Goal: Task Accomplishment & Management: Complete application form

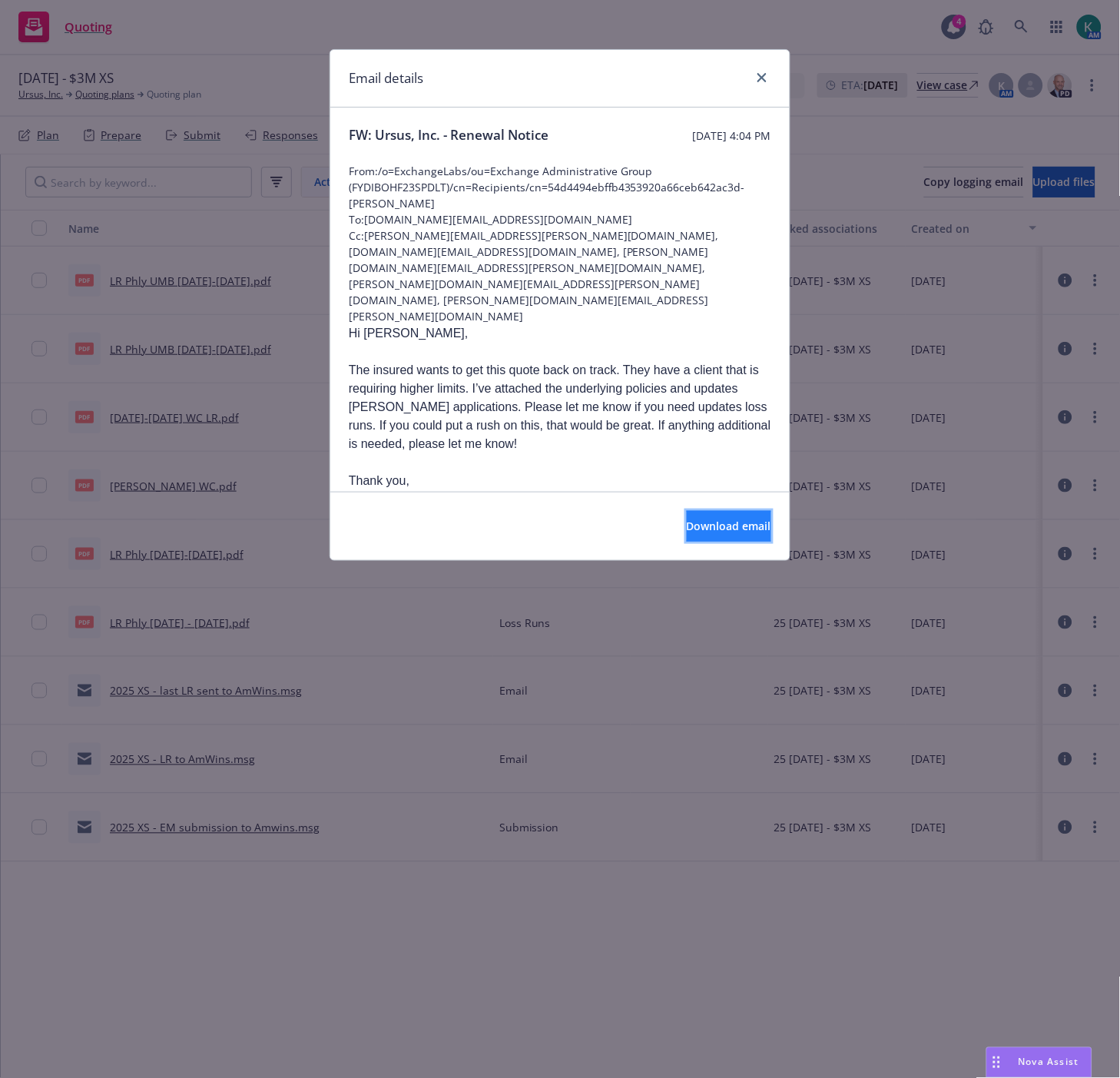
click at [714, 521] on span "Download email" at bounding box center [729, 526] width 85 height 15
drag, startPoint x: 765, startPoint y: 74, endPoint x: 810, endPoint y: 108, distance: 56.4
click at [765, 74] on icon "close" at bounding box center [762, 78] width 9 height 9
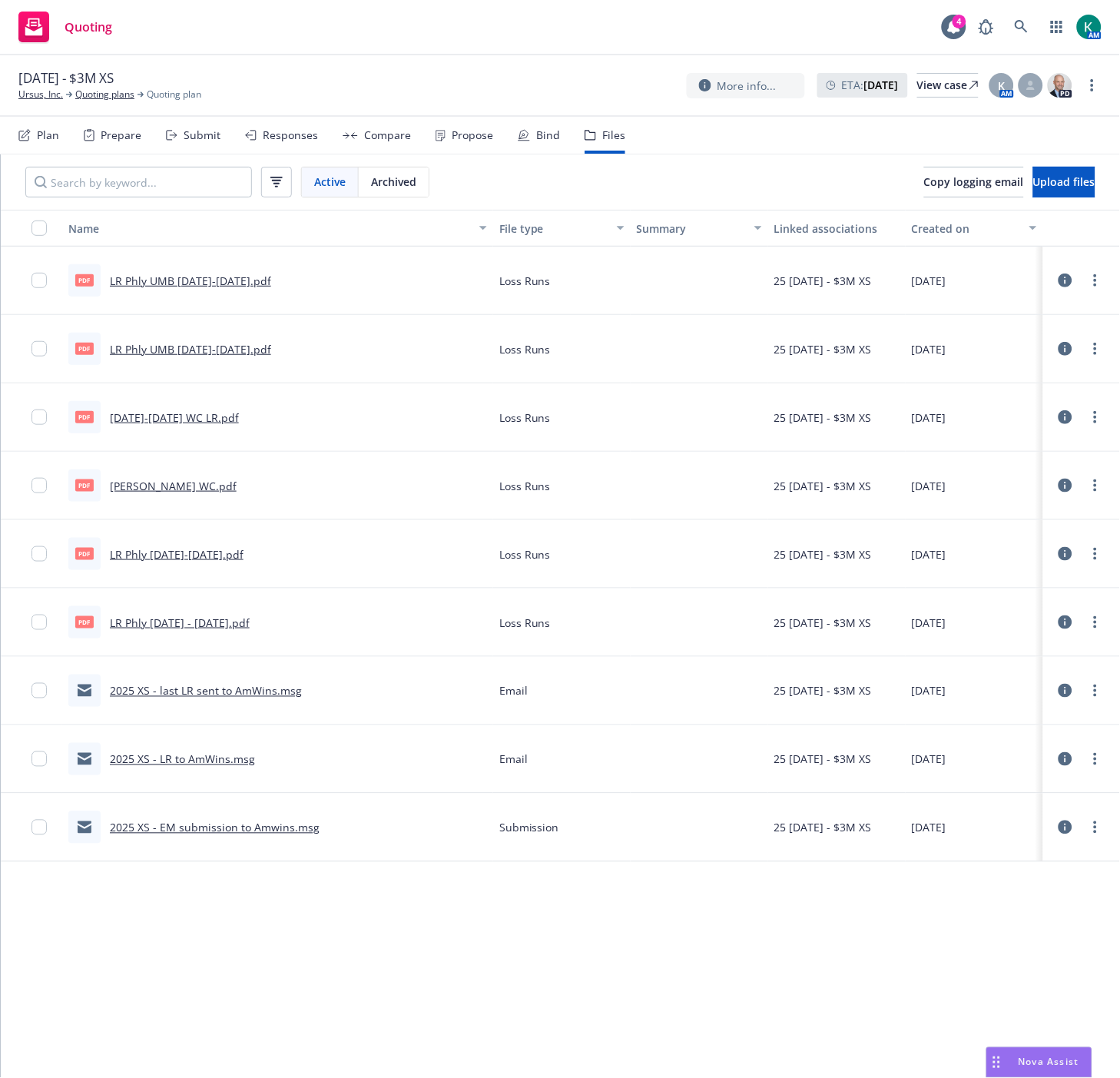
click at [204, 136] on div "Submit" at bounding box center [202, 134] width 37 height 12
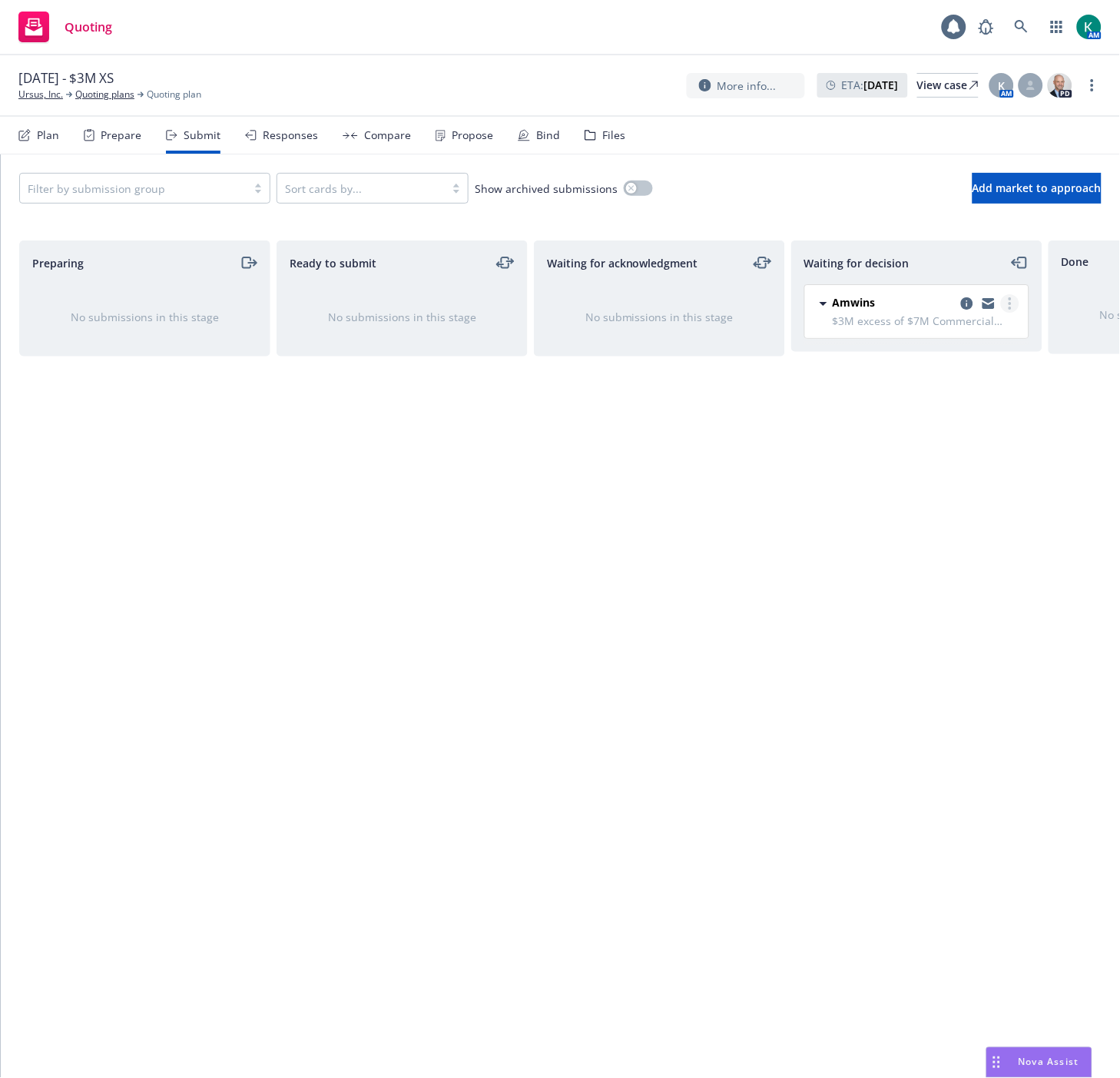
click at [1009, 306] on icon "more" at bounding box center [1010, 303] width 3 height 12
click at [946, 398] on span "Add accepted decision" at bounding box center [942, 396] width 153 height 15
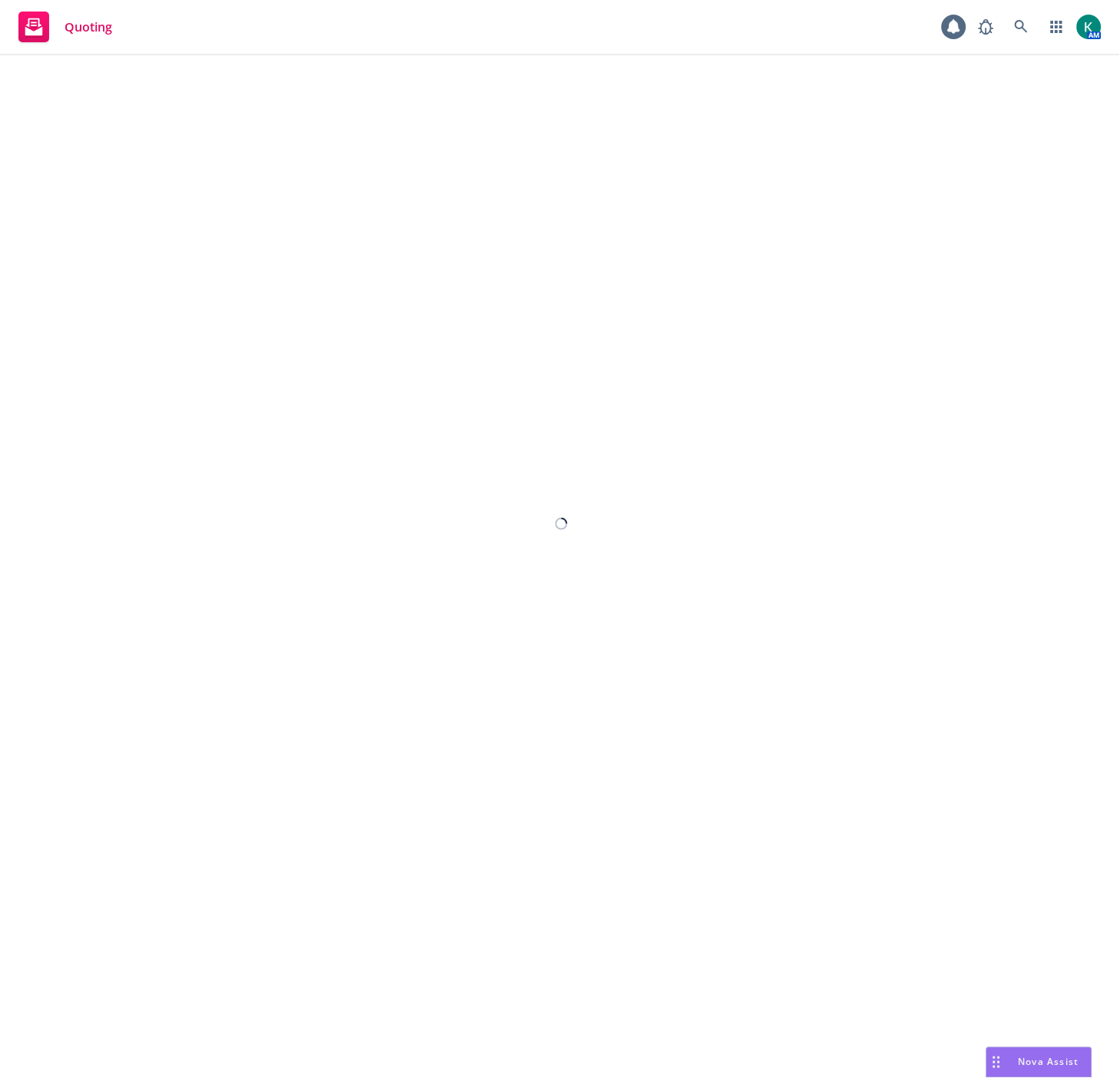
select select "12"
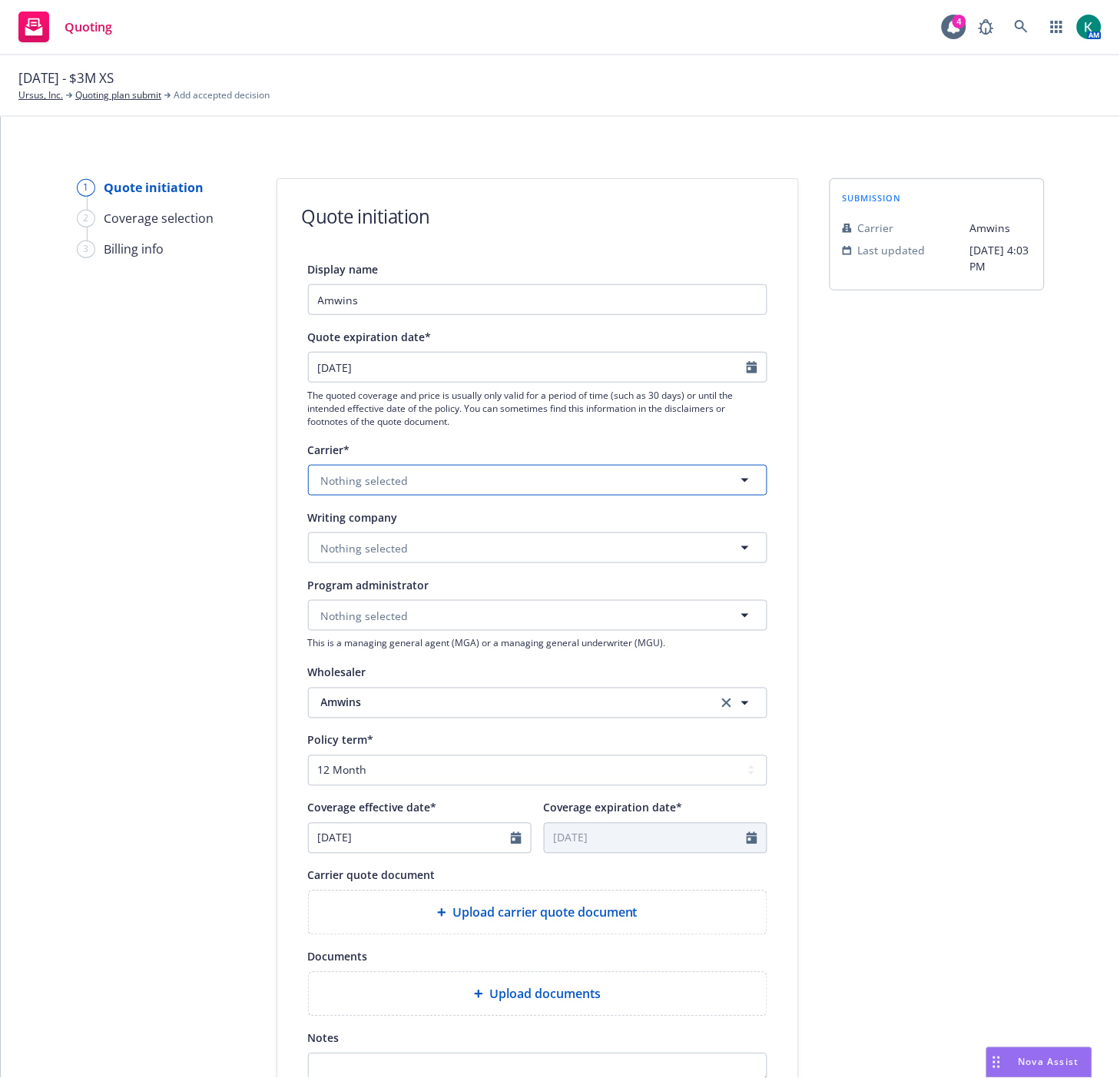
click at [334, 475] on span "Nothing selected" at bounding box center [365, 481] width 88 height 16
click at [351, 481] on span "Nothing selected" at bounding box center [365, 481] width 88 height 16
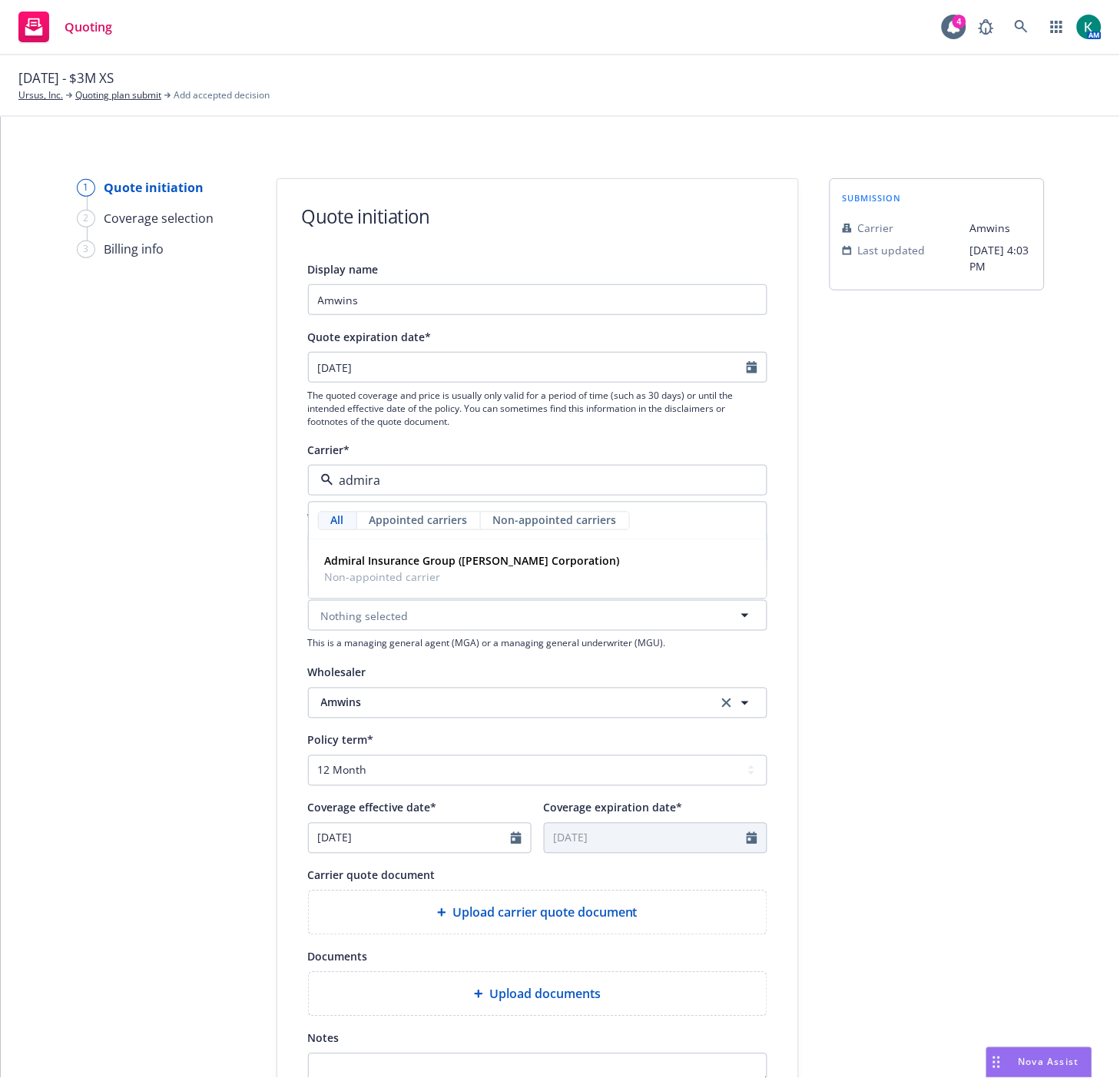
type input "admiral"
click at [366, 565] on strong "Admiral Insurance Group ([PERSON_NAME] Corporation)" at bounding box center [472, 562] width 295 height 15
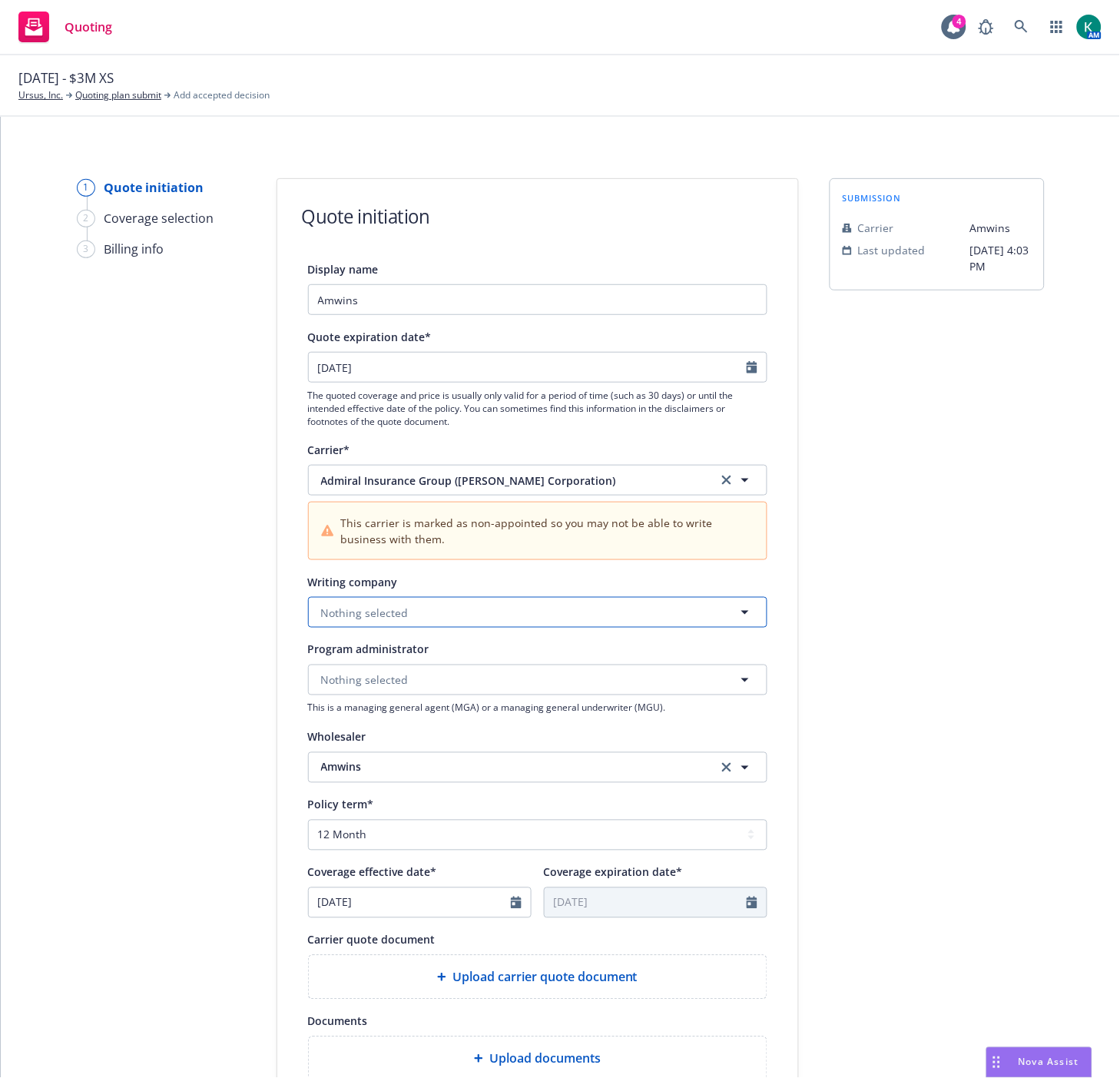
click at [363, 612] on span "Nothing selected" at bounding box center [365, 613] width 88 height 16
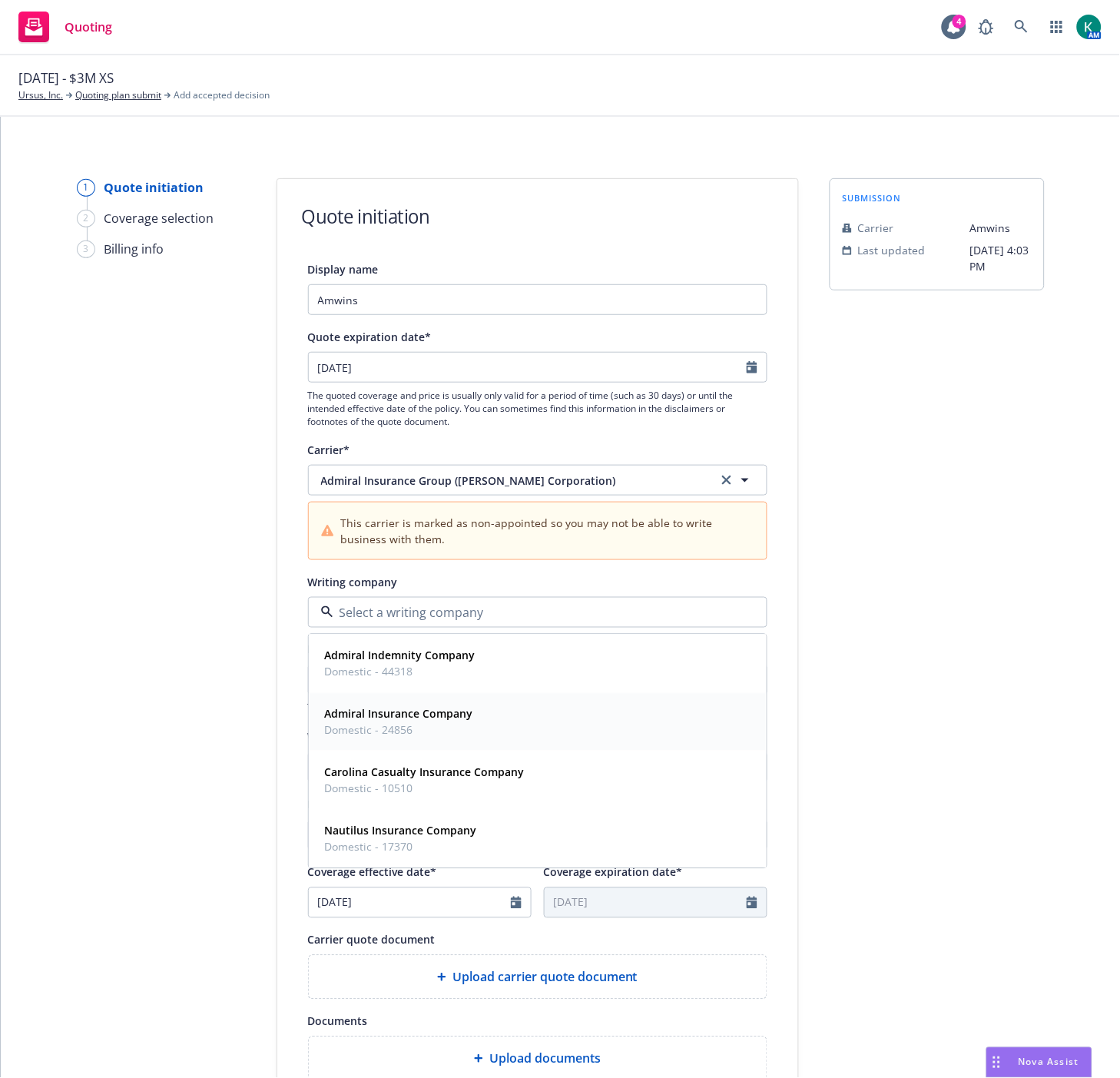
click at [365, 735] on span "Domestic - 24856" at bounding box center [399, 731] width 148 height 16
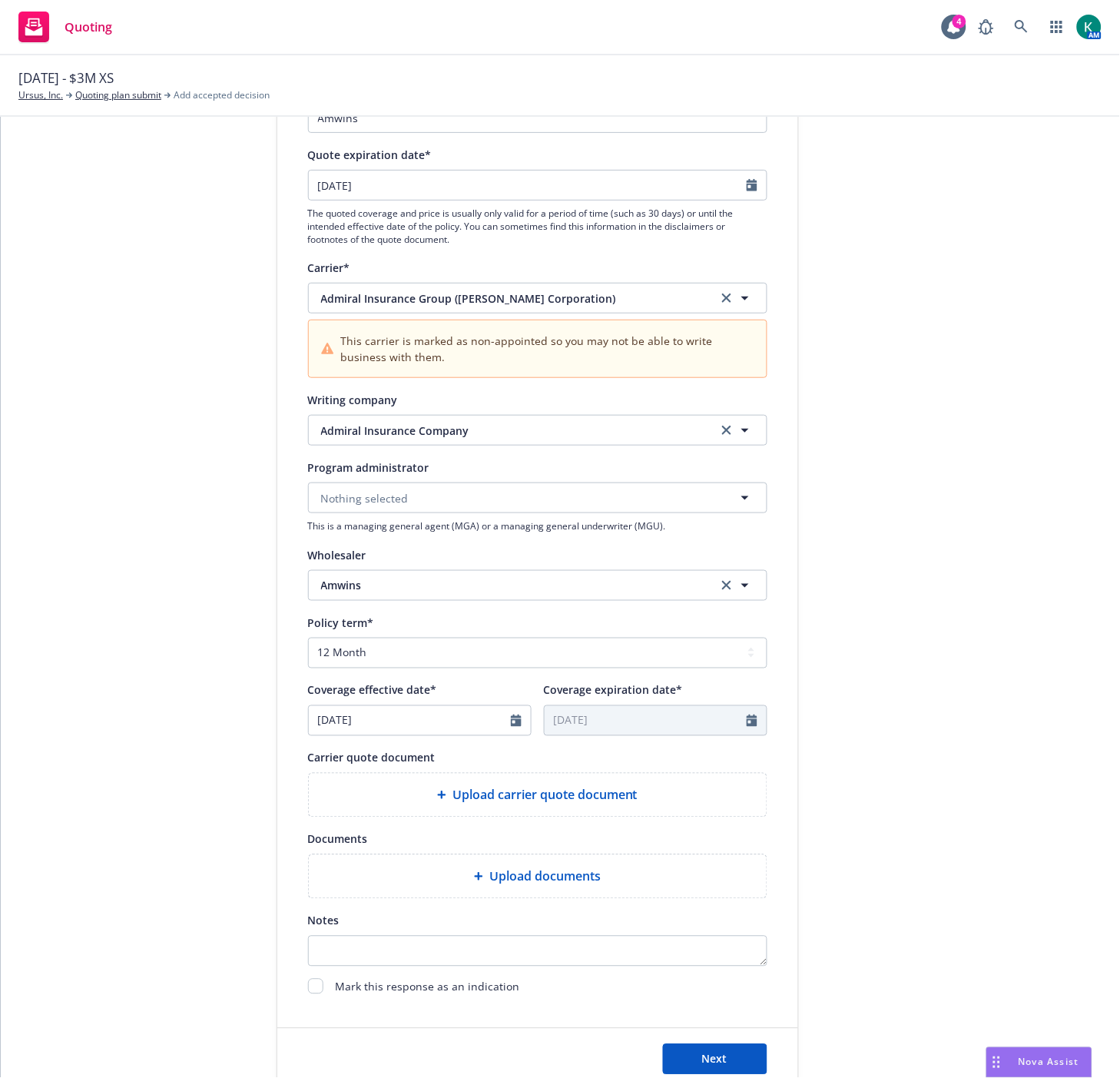
scroll to position [296, 0]
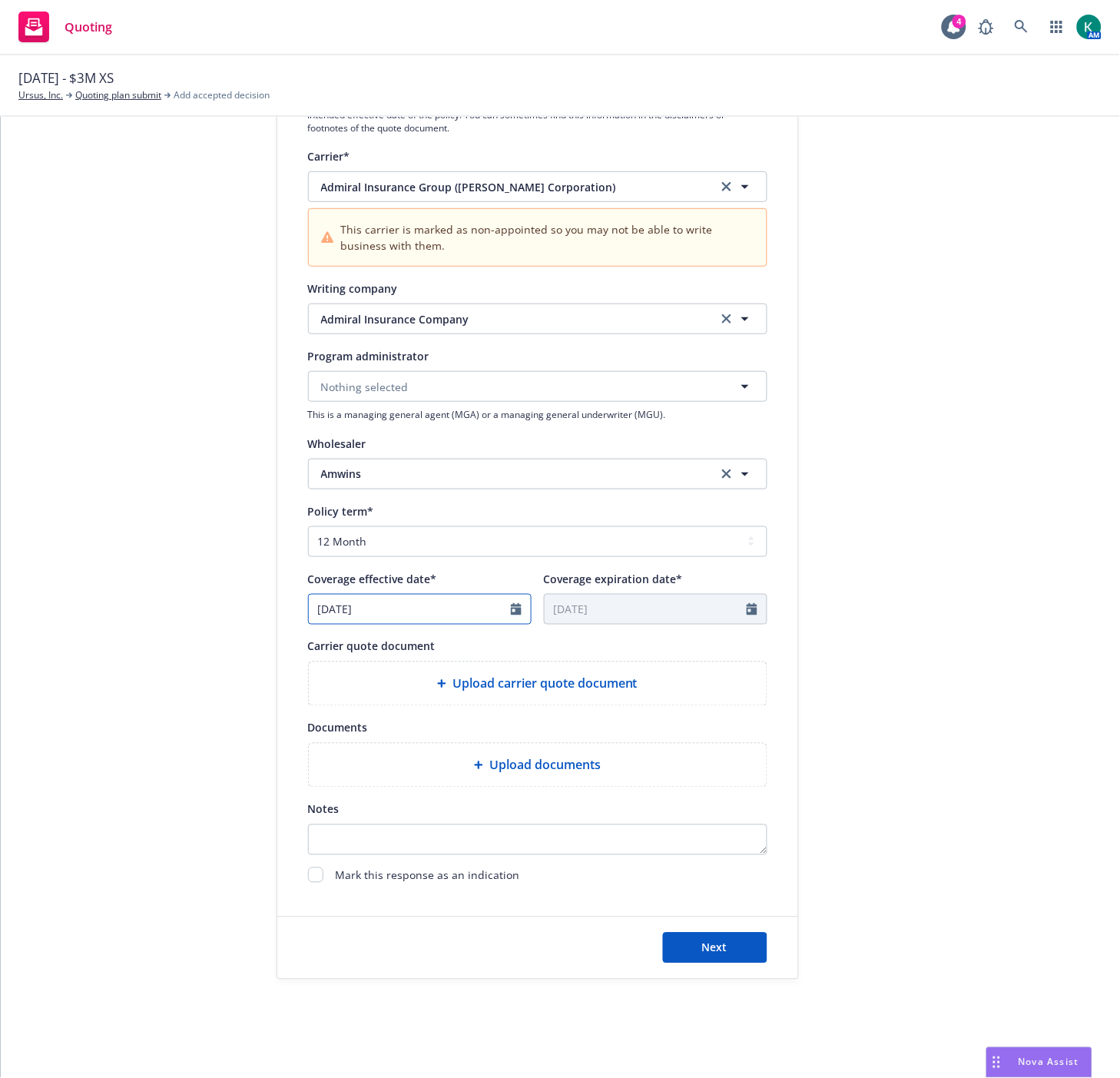
click at [511, 605] on icon "Calendar" at bounding box center [516, 608] width 11 height 12
click at [474, 646] on icon "button" at bounding box center [479, 646] width 9 height 9
select select "8"
click at [448, 765] on span "22" at bounding box center [451, 767] width 21 height 19
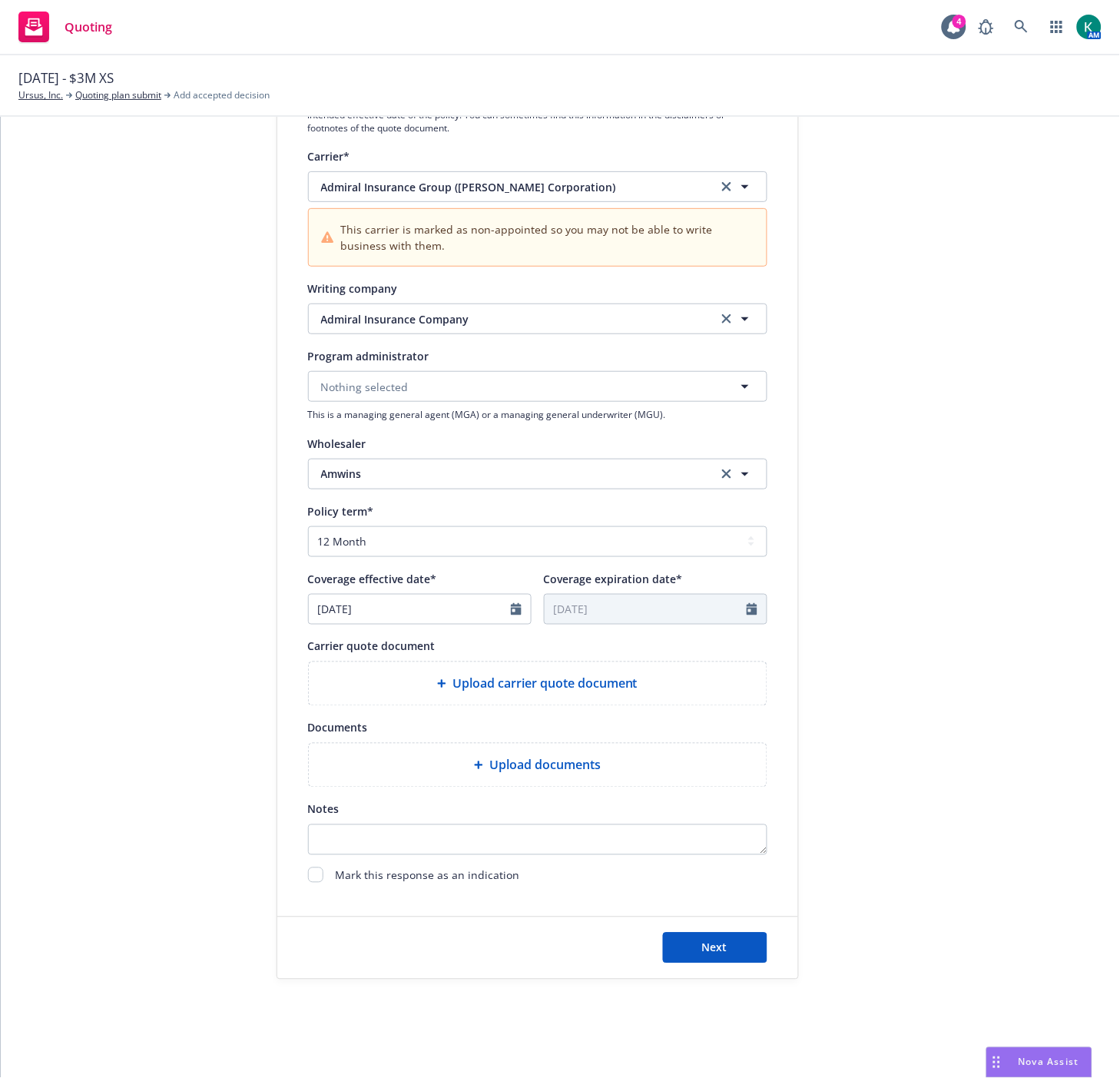
type input "[DATE]"
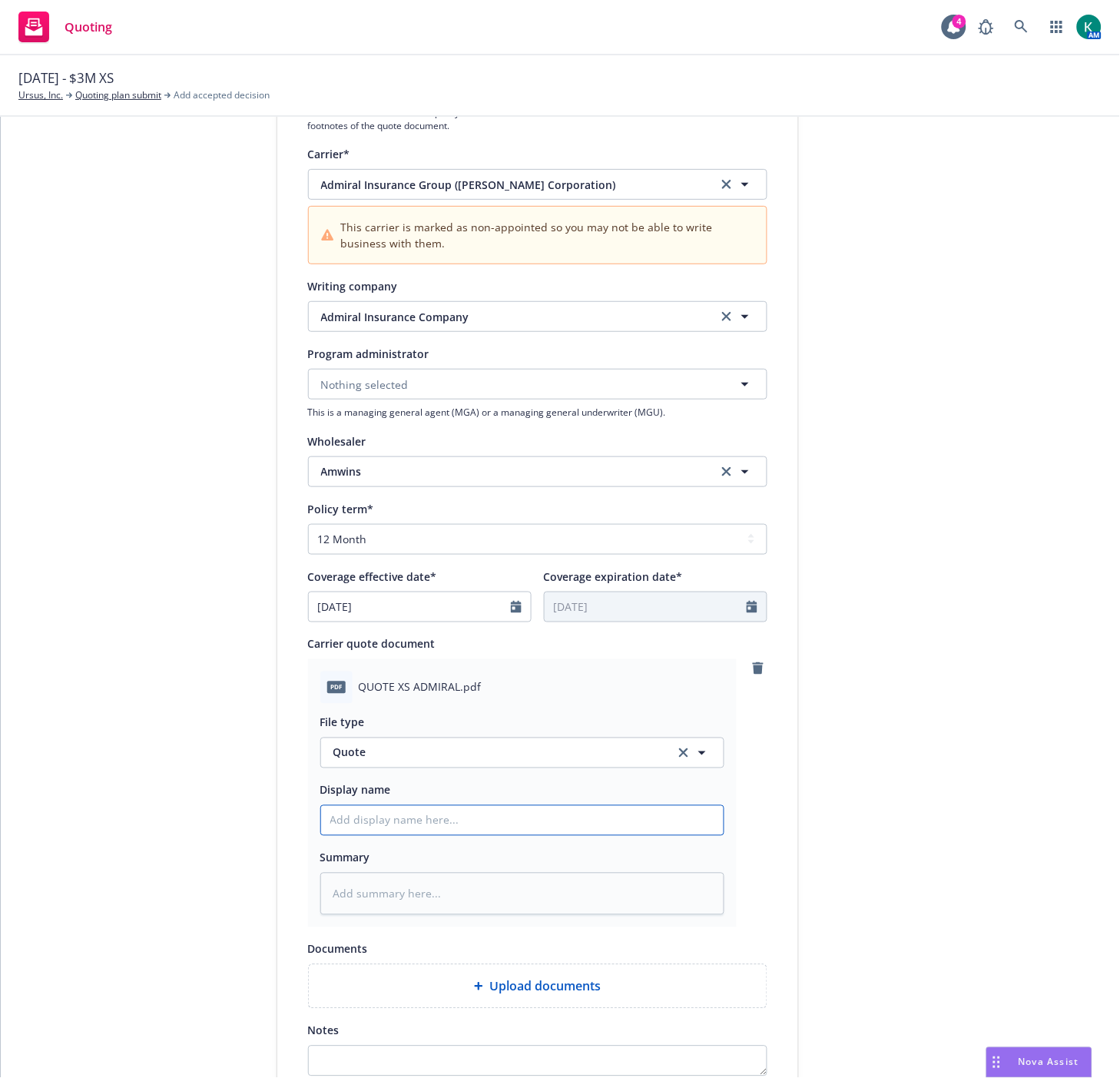
click at [354, 825] on input "Display name" at bounding box center [523, 820] width 403 height 29
type textarea "x"
type input "2"
type textarea "x"
type input "20"
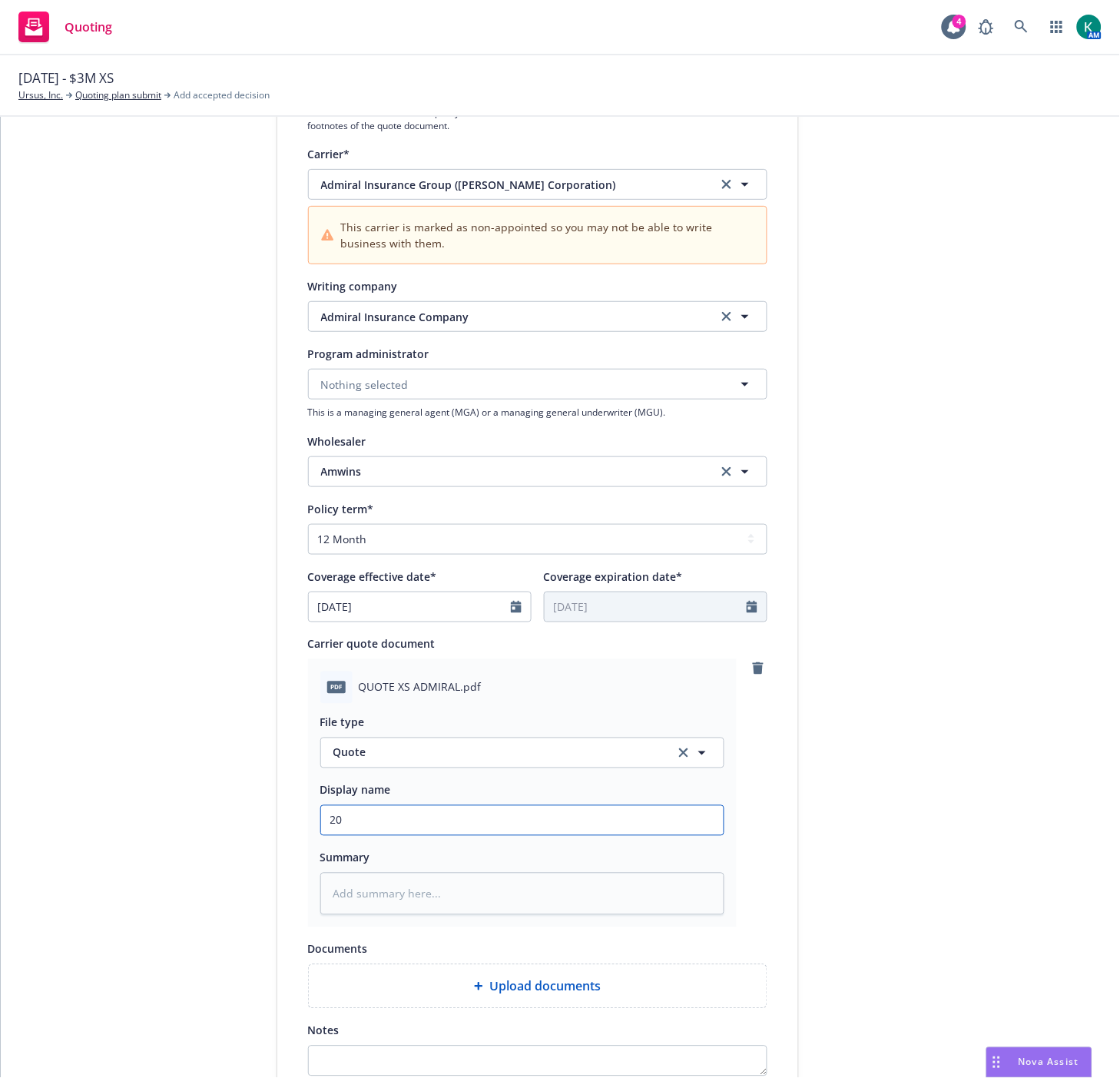
type textarea "x"
type input "202"
type textarea "x"
type input "2025"
type textarea "x"
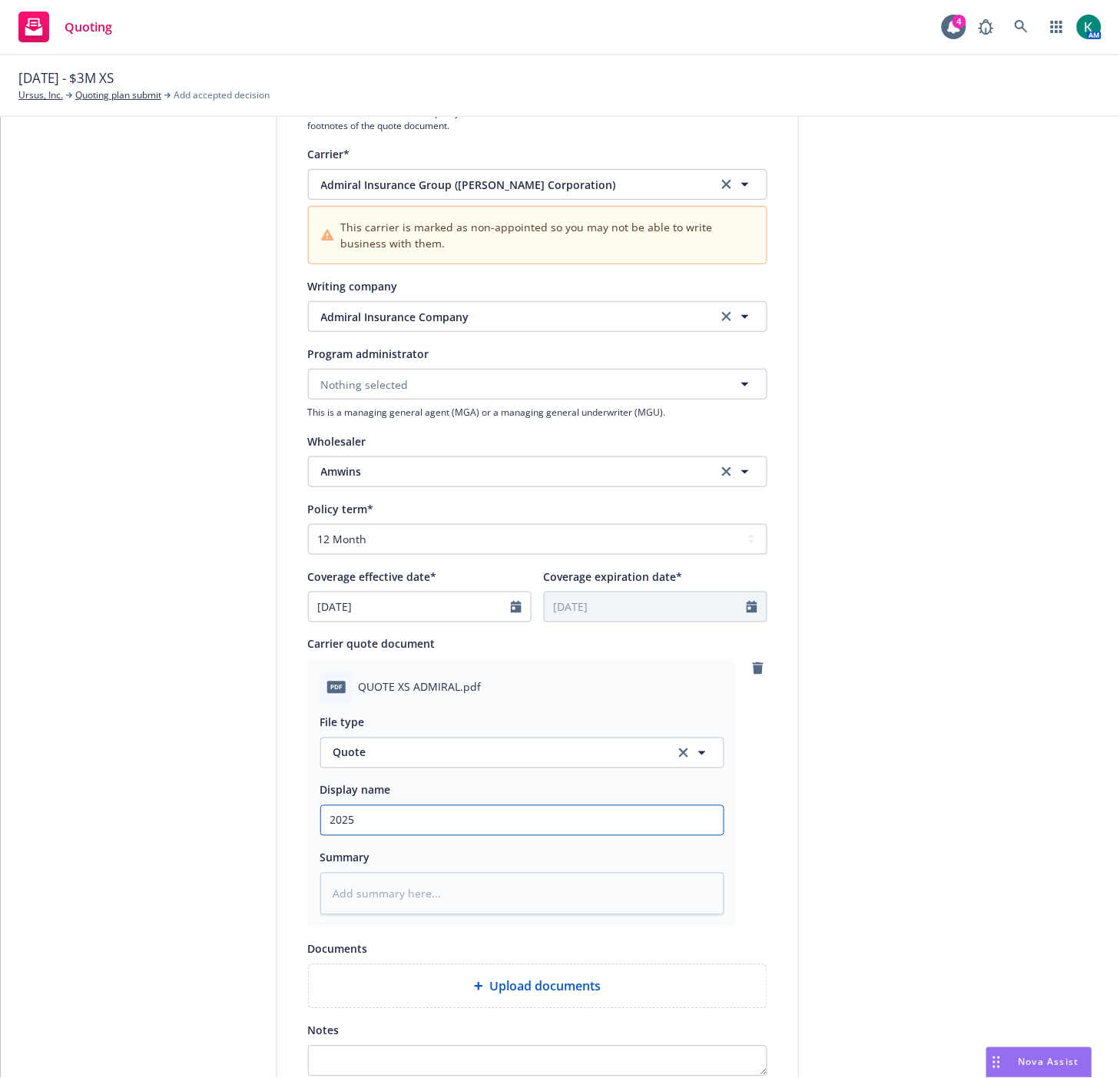
type input "2025"
type textarea "x"
type input "2025 $"
type textarea "x"
type input "2025 $3"
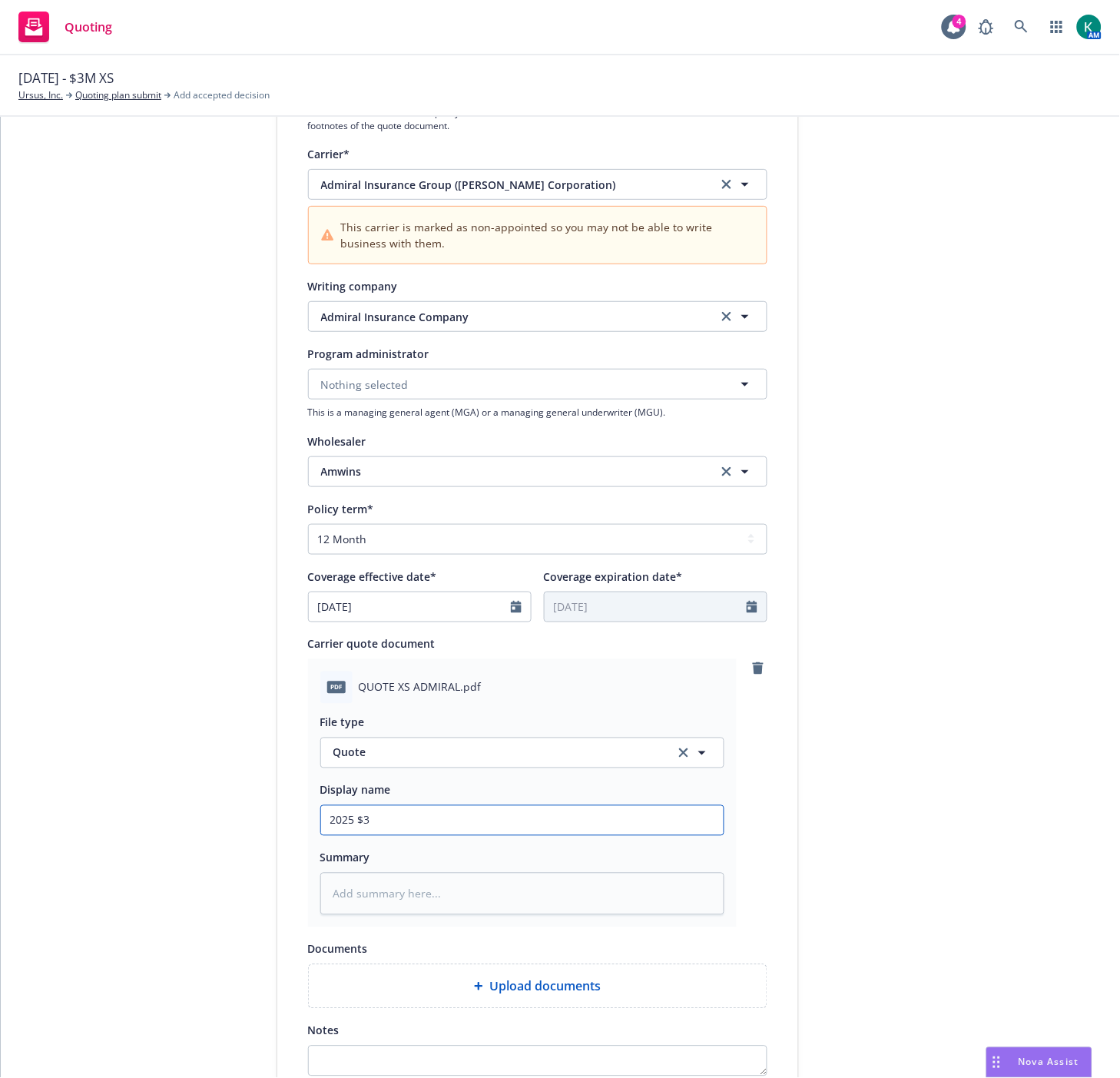
type textarea "x"
type input "2025 $3M"
type textarea "x"
type input "2025 $3M"
type textarea "x"
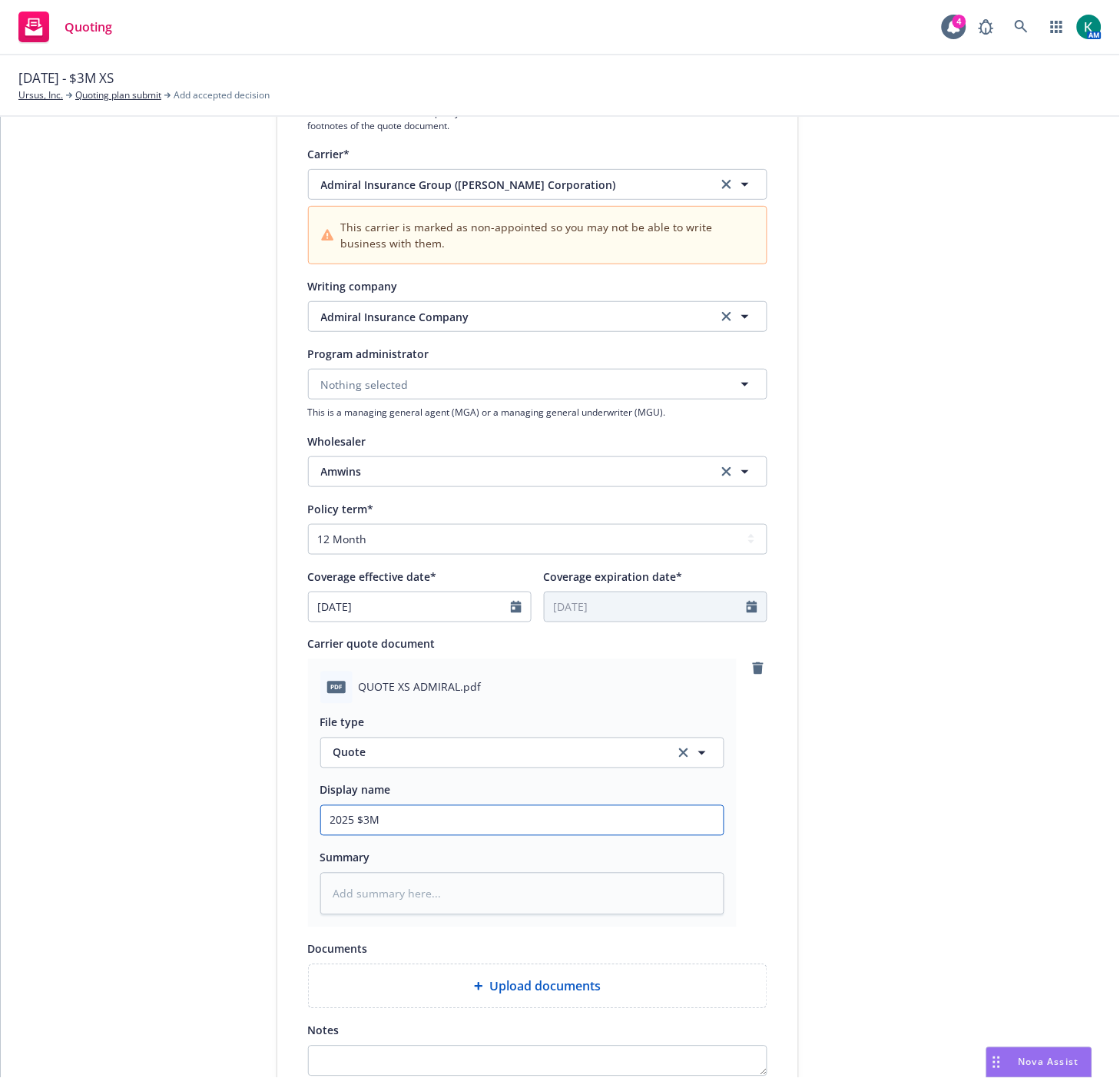
type input "2025 $3M E"
type textarea "x"
type input "2025 $3M EX"
type textarea "x"
type input "2025 $3M EXC"
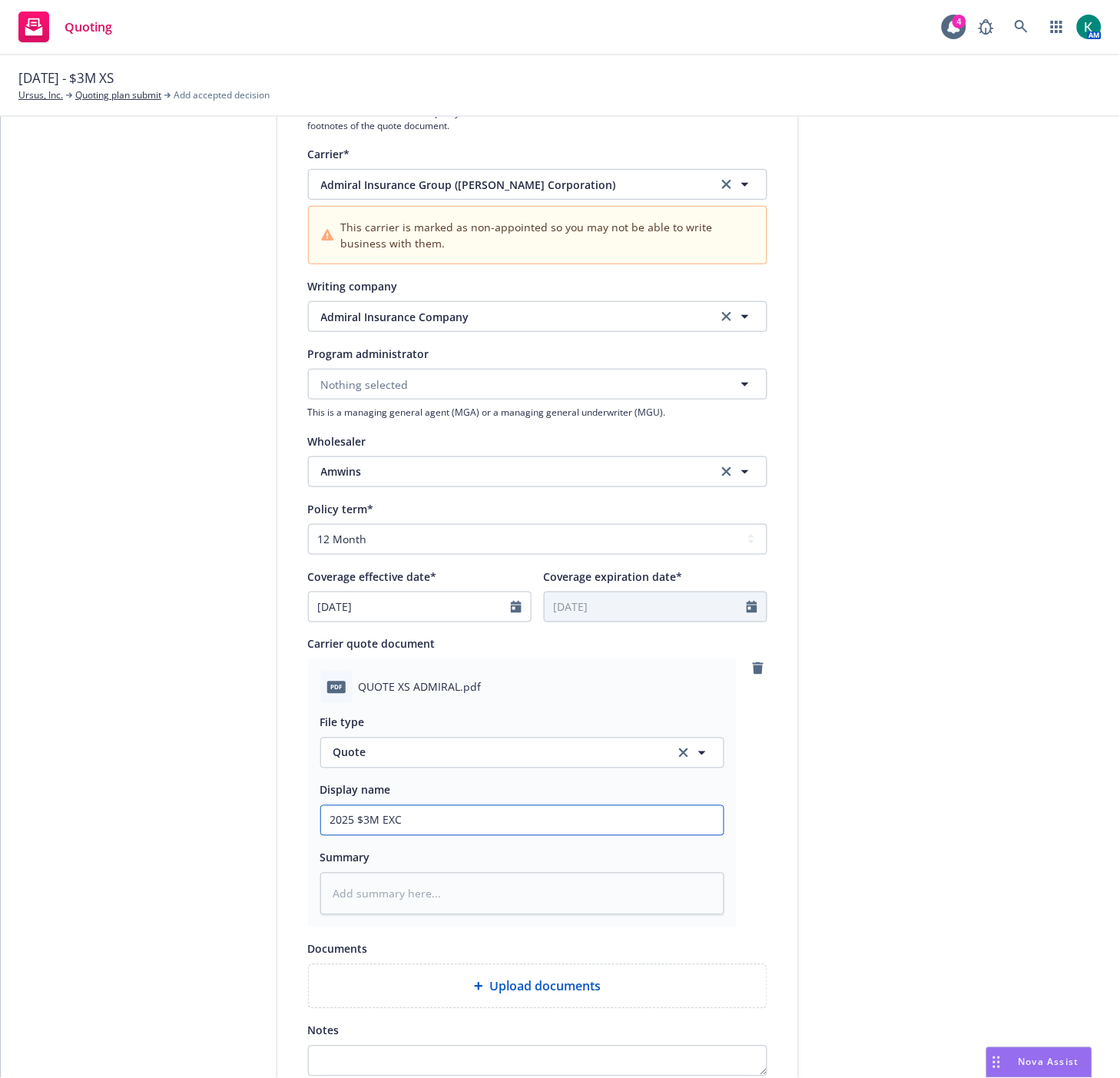
type textarea "x"
type input "2025 $3M EXC"
type textarea "x"
type input "2025 $3M EXC Q"
type textarea "x"
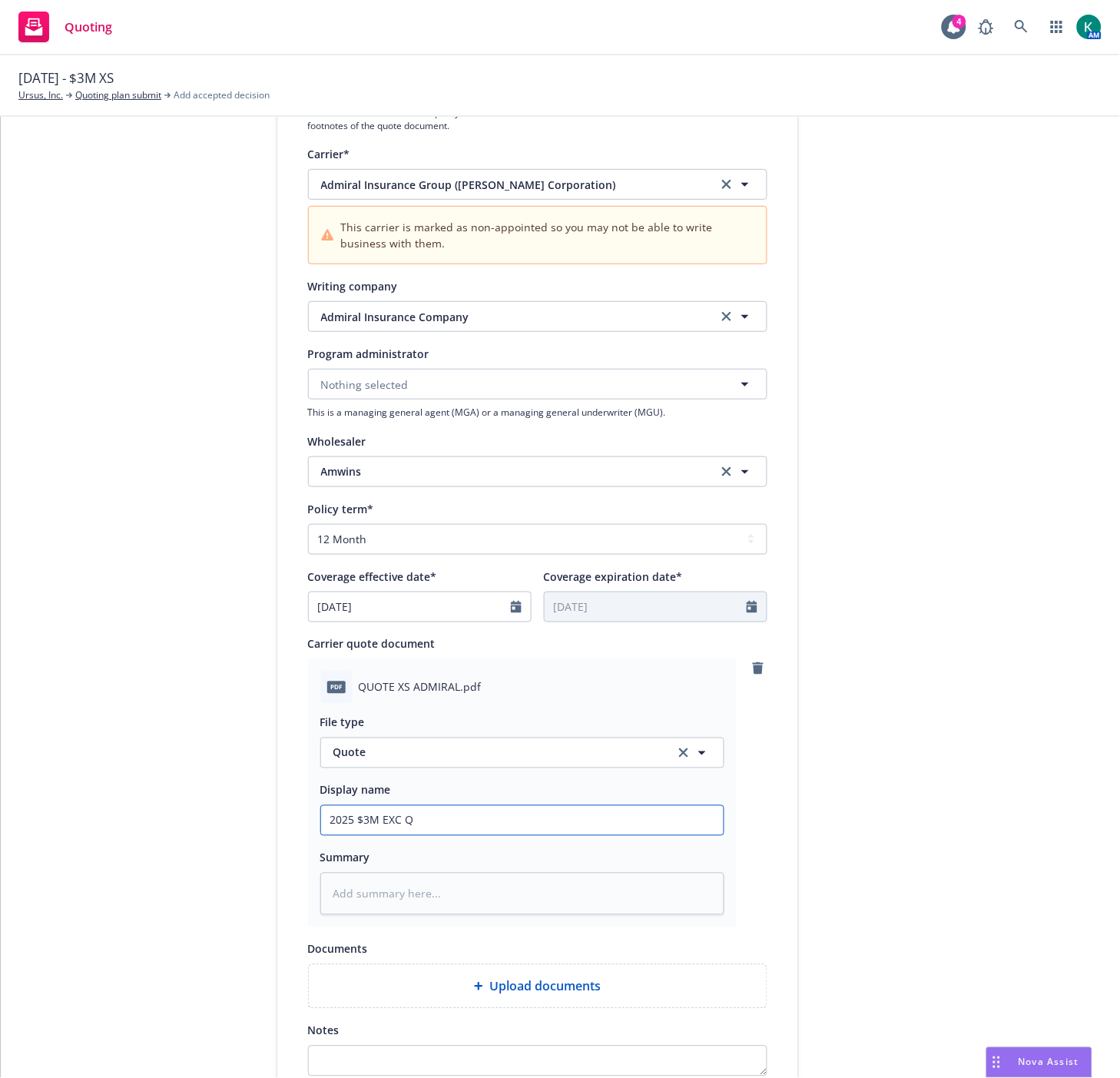
type input "2025 $3M EXC Qu"
type textarea "x"
type input "2025 $3M EXC Quo"
type textarea "x"
type input "2025 $3M EXC Quot"
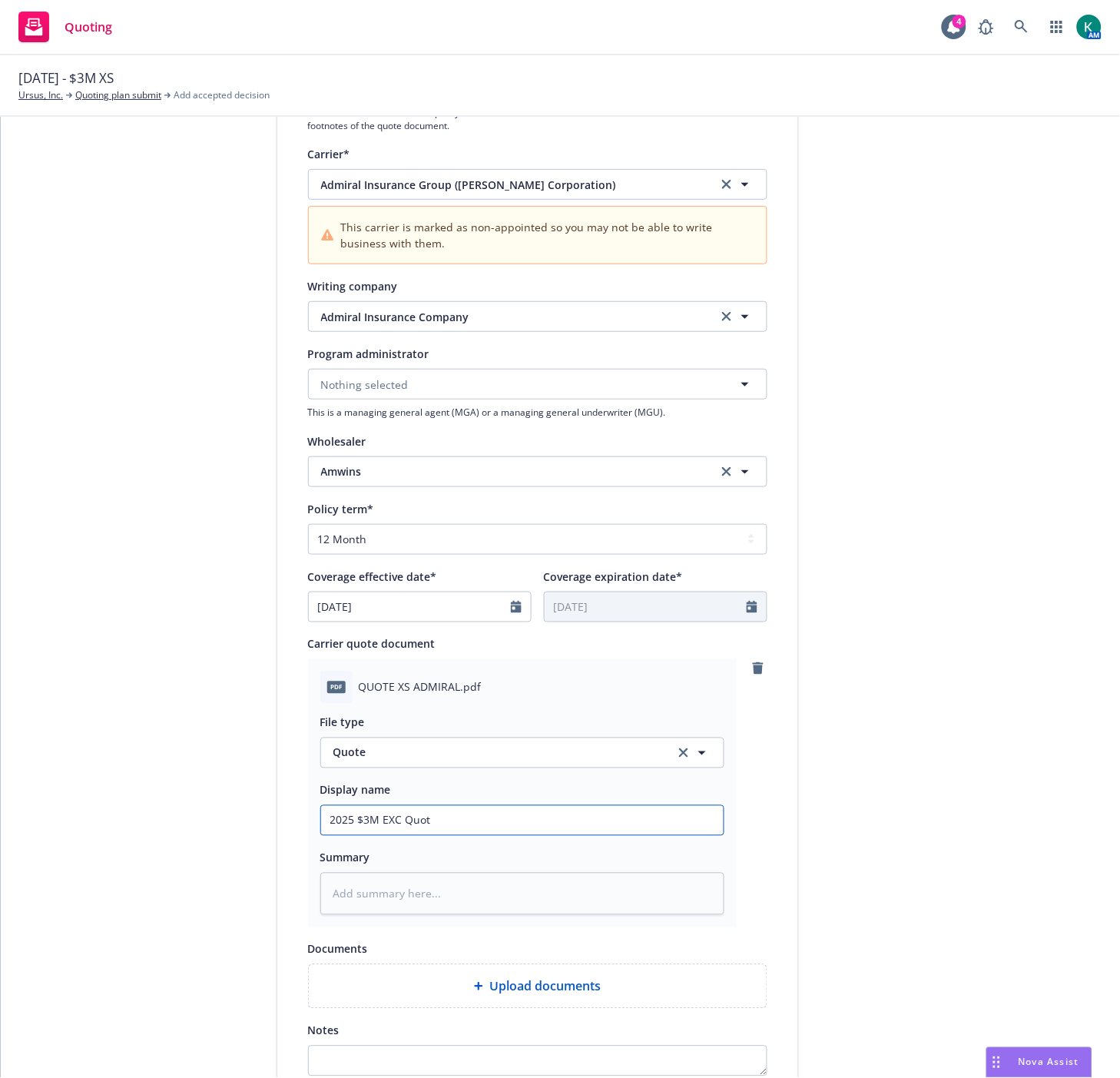
type textarea "x"
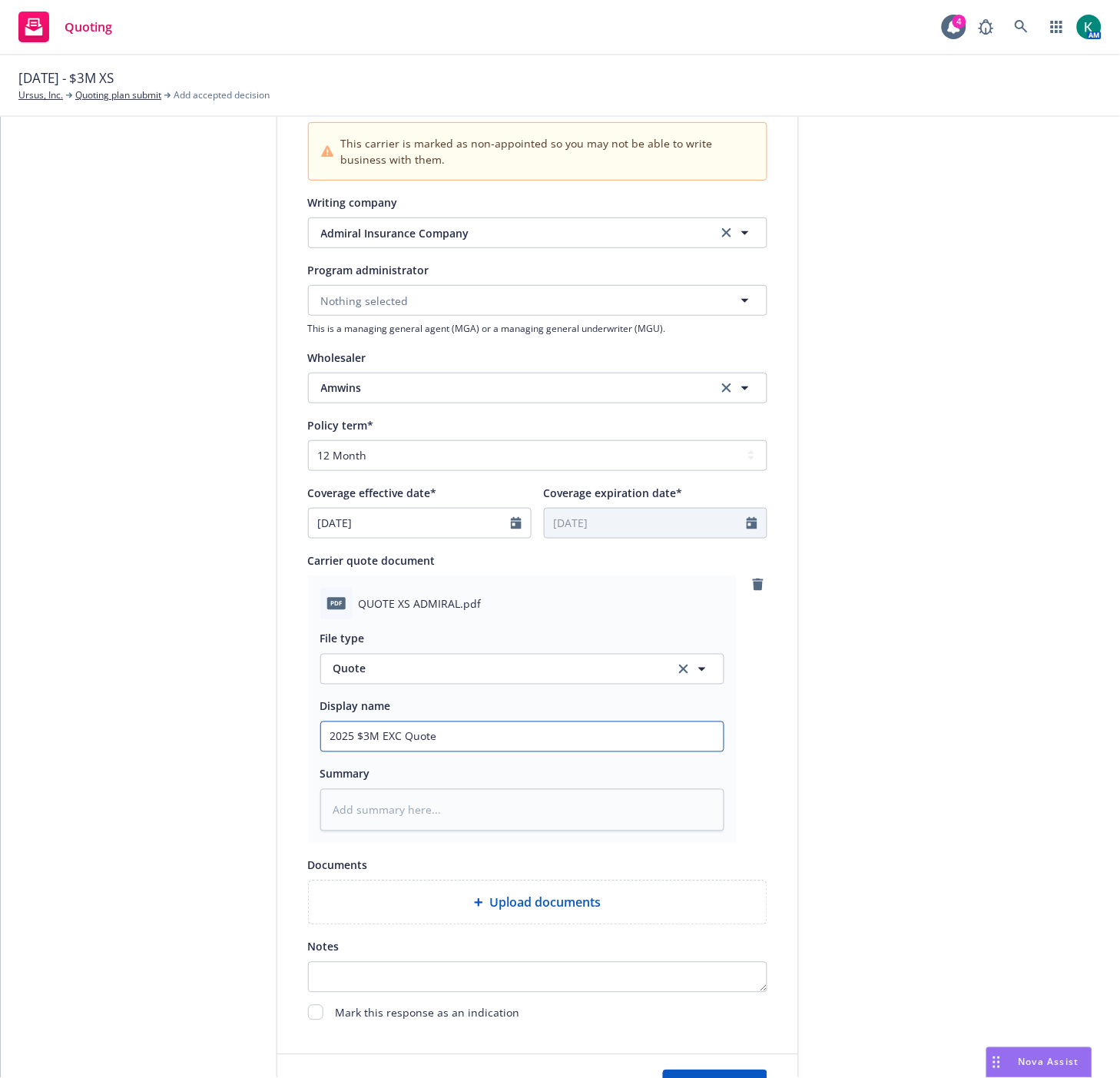
scroll to position [521, 0]
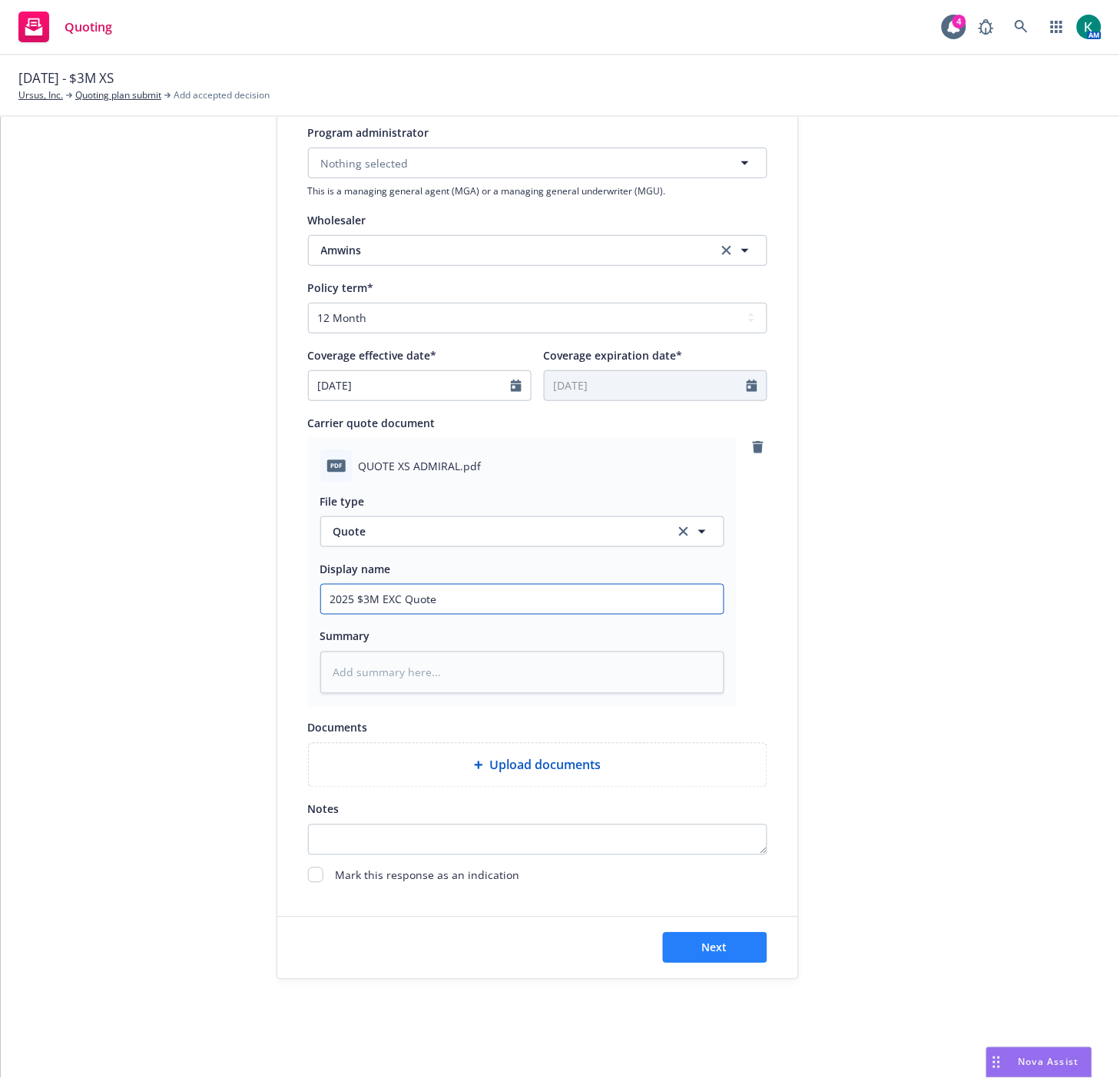
type input "2025 $3M EXC Quote"
click at [717, 956] on button "Next" at bounding box center [715, 948] width 104 height 31
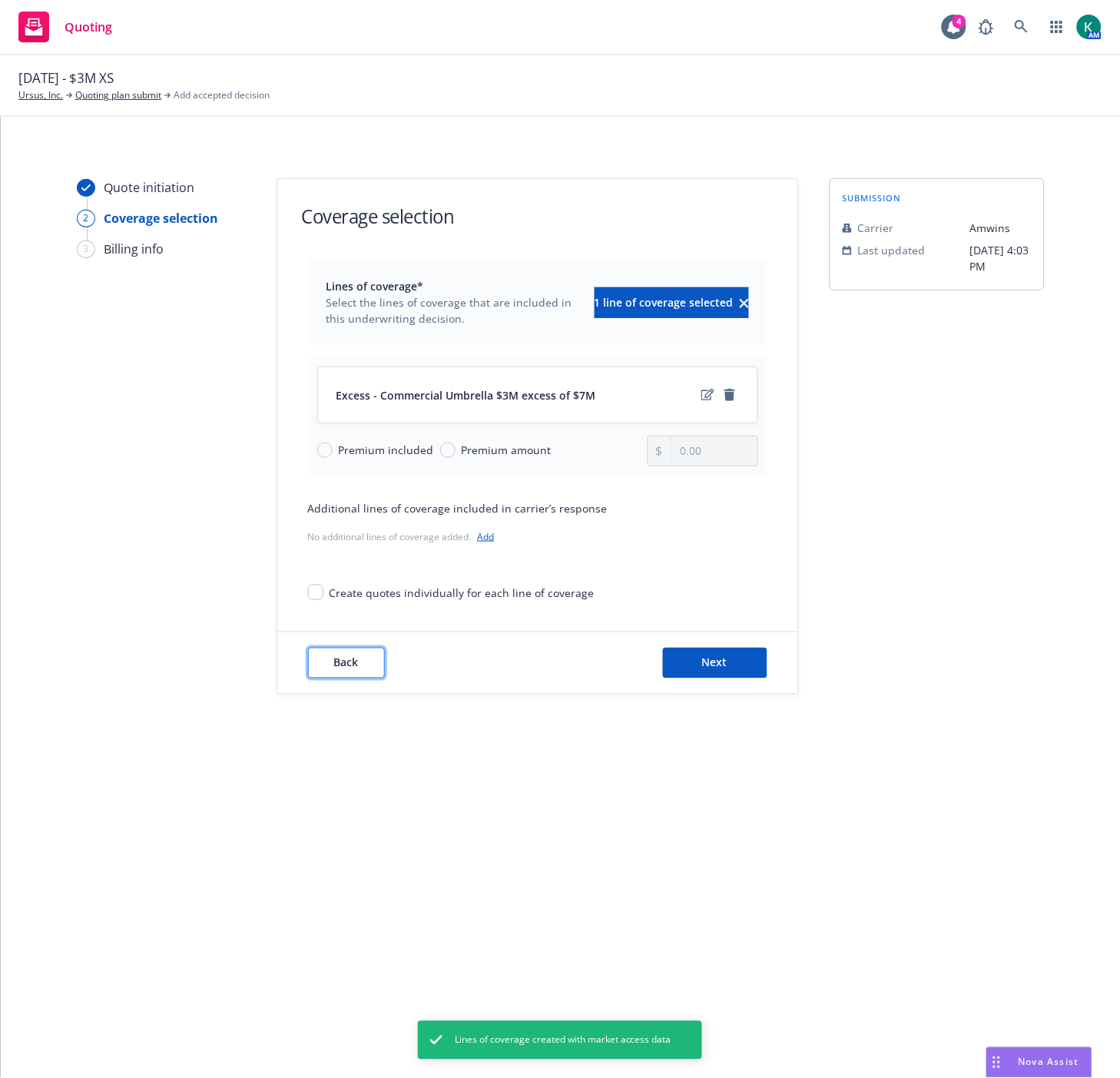
click at [341, 676] on button "Back" at bounding box center [346, 663] width 77 height 31
type textarea "x"
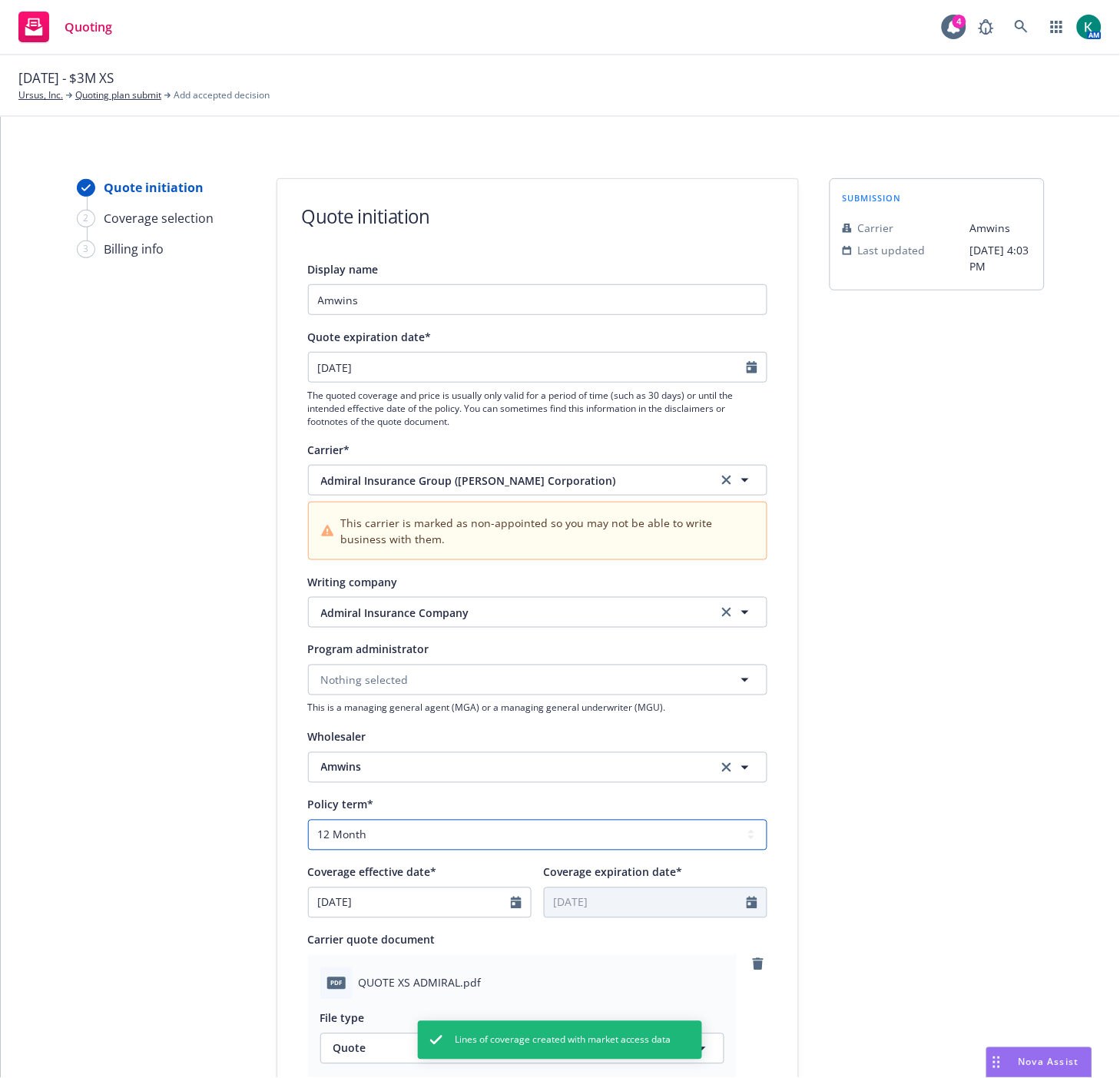
click at [354, 844] on select "Select policy term 12 Month 6 Month 4 Month 3 Month 2 Month 1 Month 36 Month (3…" at bounding box center [537, 836] width 460 height 31
select select "other"
click at [308, 820] on select "Select policy term 12 Month 6 Month 4 Month 3 Month 2 Month 1 Month 36 Month (3…" at bounding box center [537, 836] width 460 height 31
type textarea "x"
click at [748, 903] on icon "Calendar" at bounding box center [753, 903] width 11 height 12
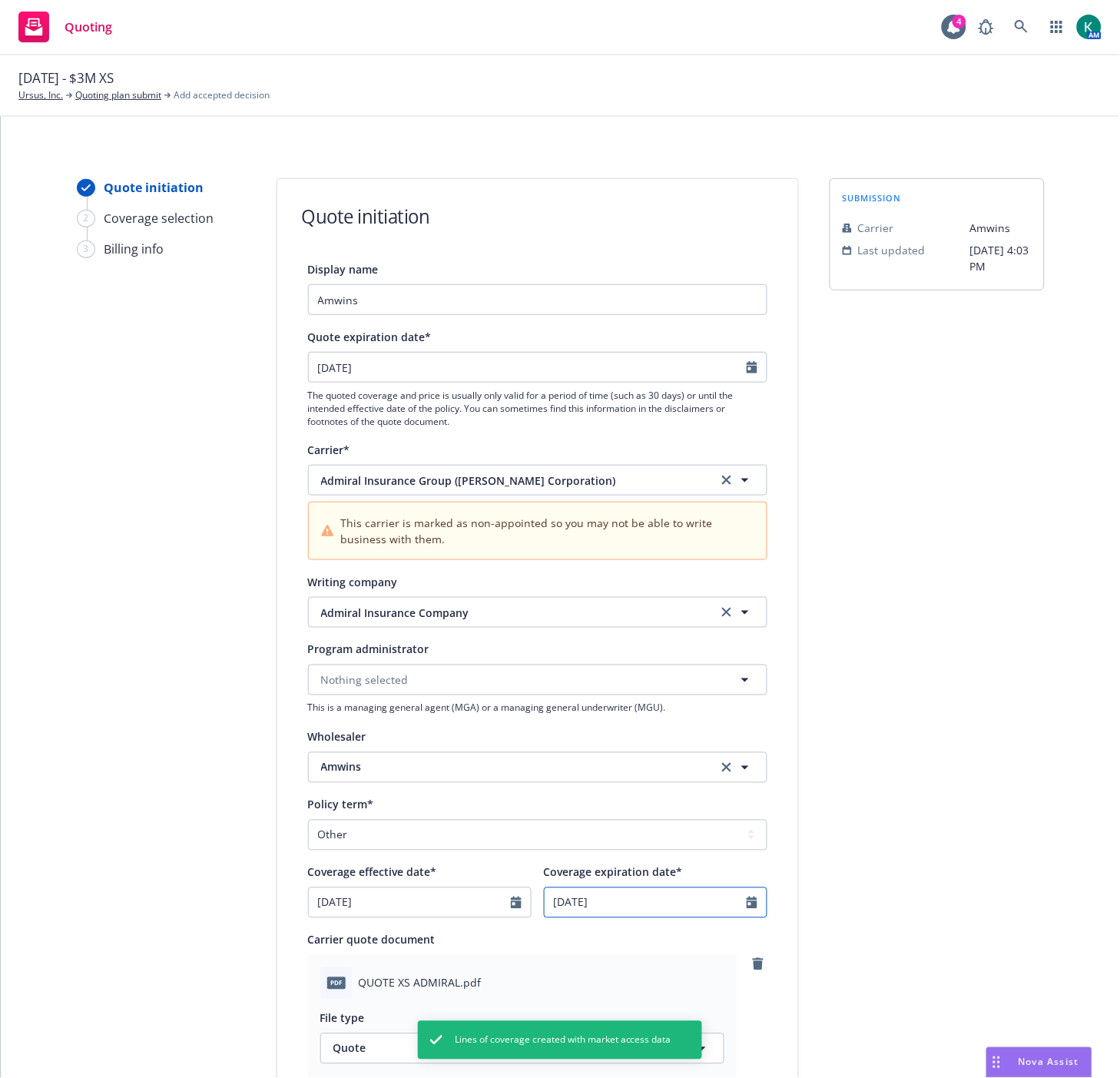
select select "8"
type textarea "x"
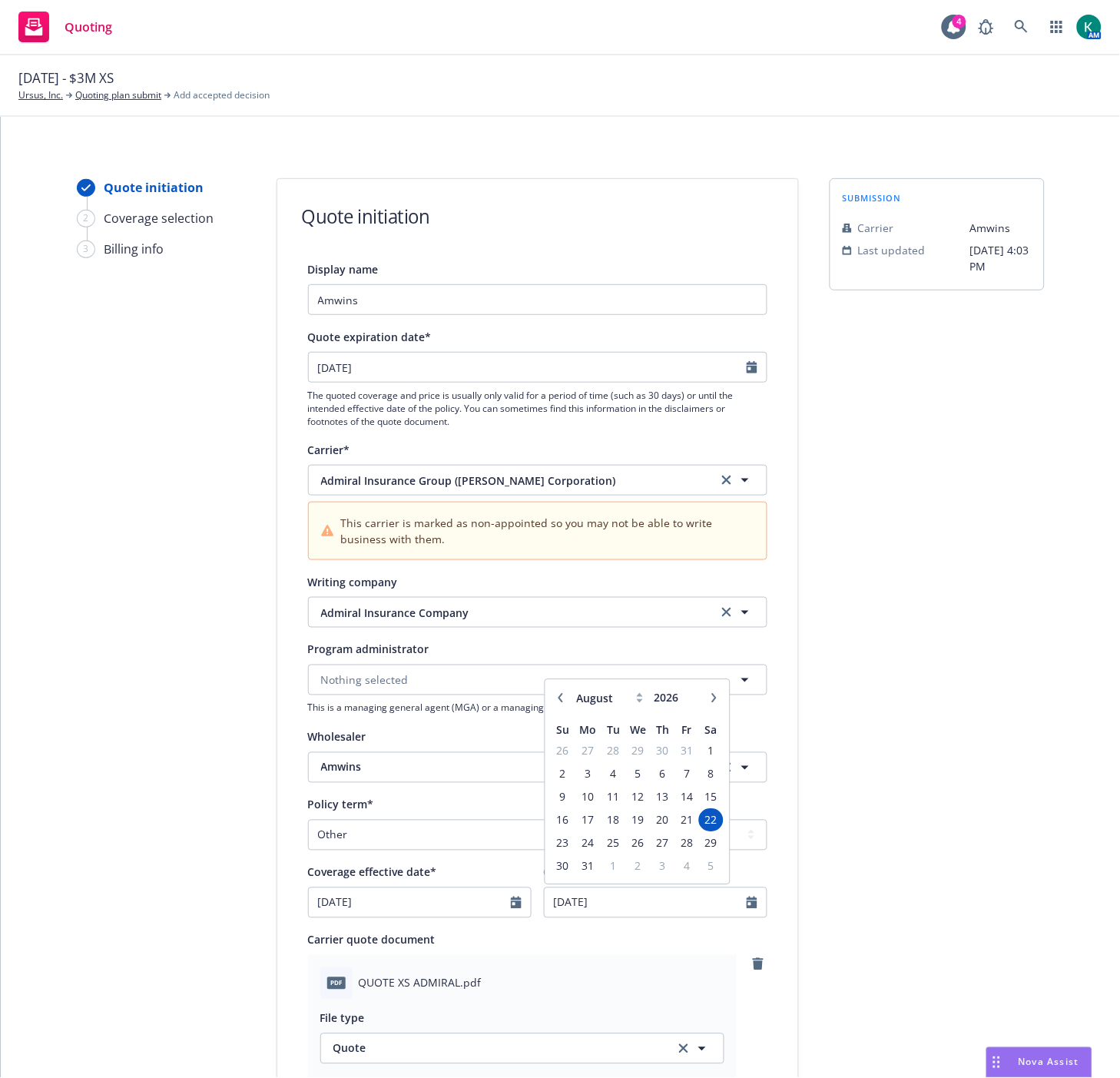
click at [555, 694] on icon "button" at bounding box center [560, 698] width 9 height 9
select select "6"
click at [629, 828] on span "24" at bounding box center [638, 819] width 22 height 19
type textarea "x"
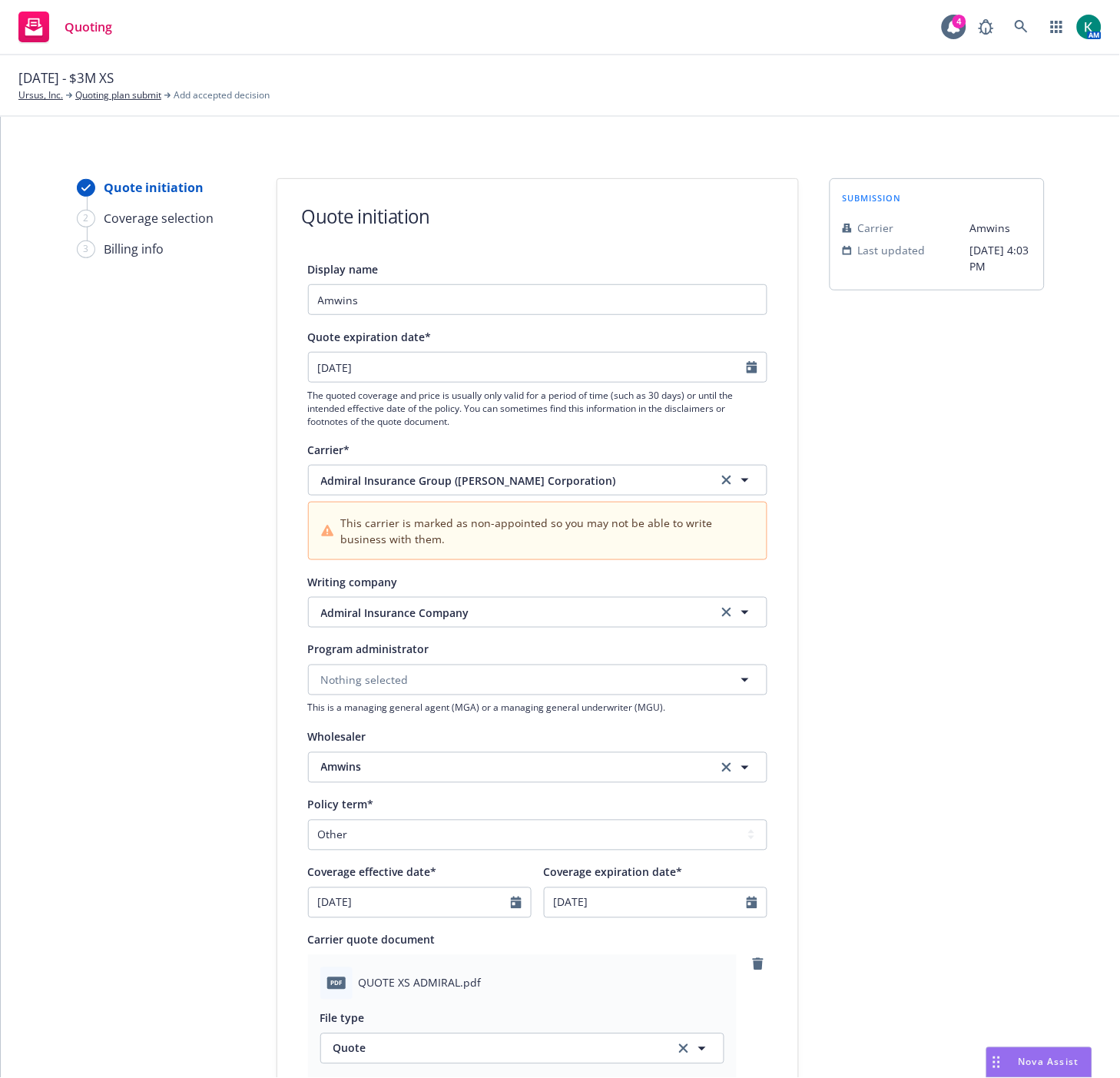
type input "[DATE]"
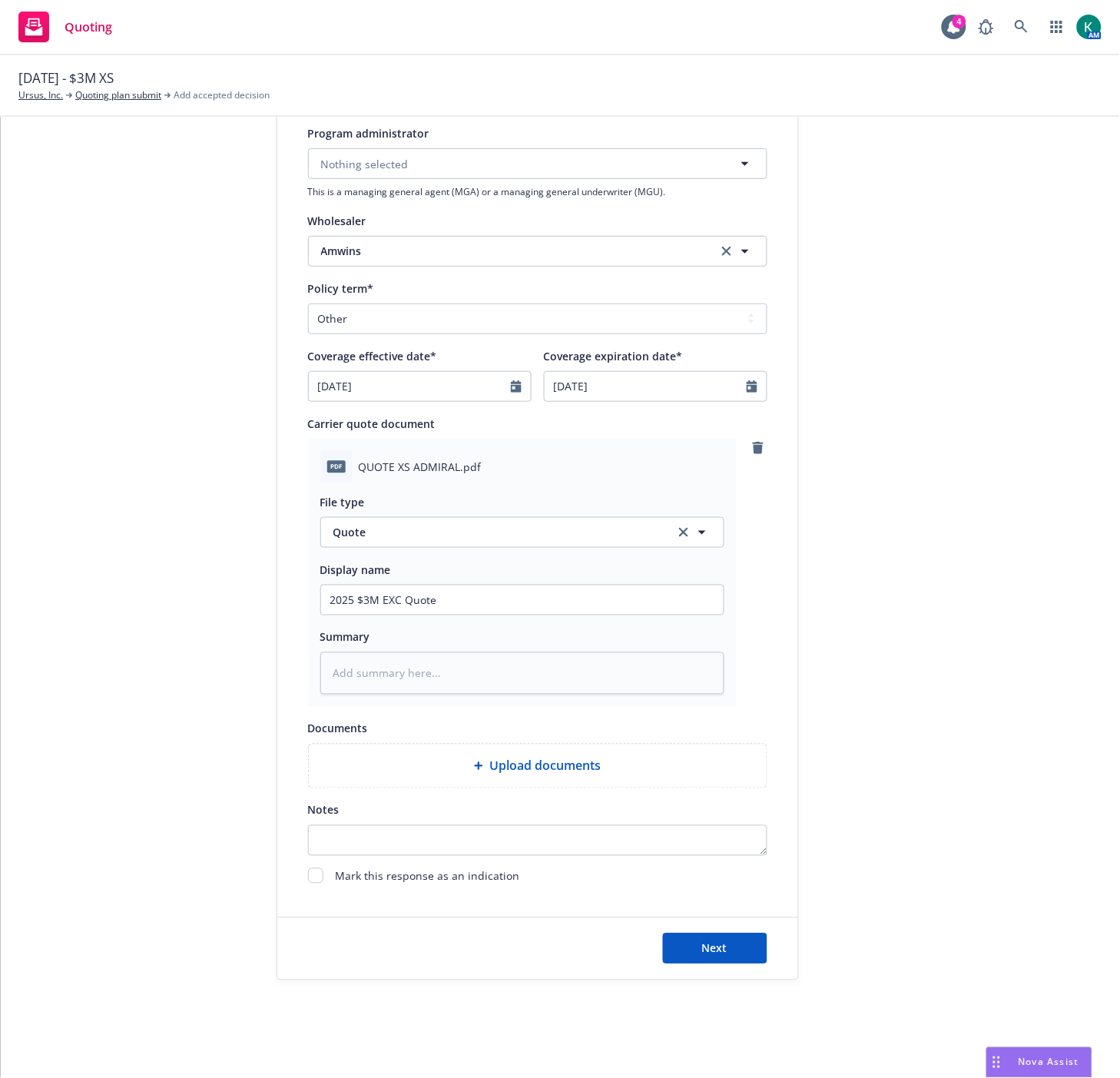
scroll to position [521, 0]
click at [687, 961] on button "Next" at bounding box center [715, 948] width 104 height 31
type textarea "x"
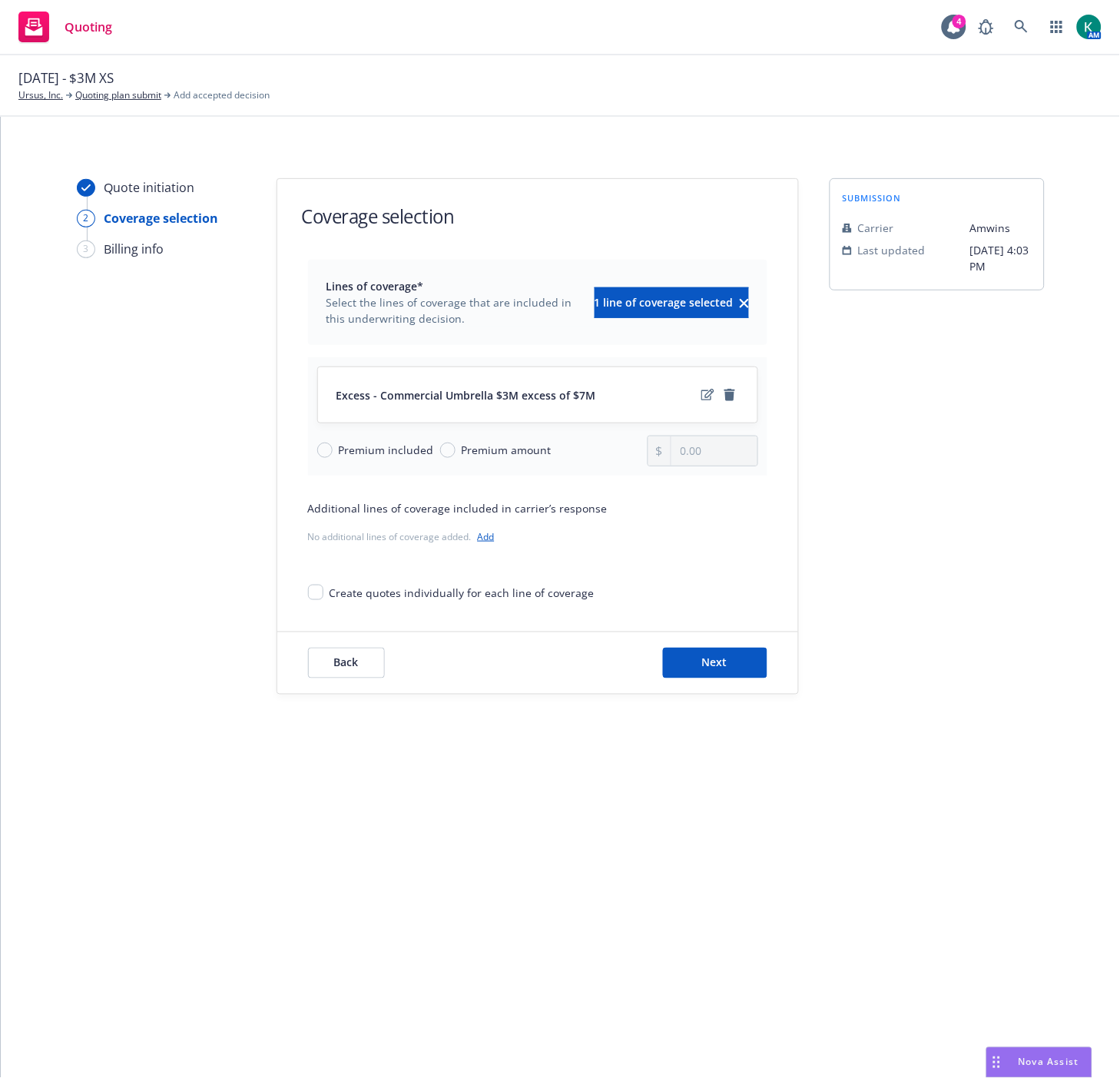
scroll to position [0, 0]
click at [710, 395] on icon "edit" at bounding box center [708, 395] width 13 height 12
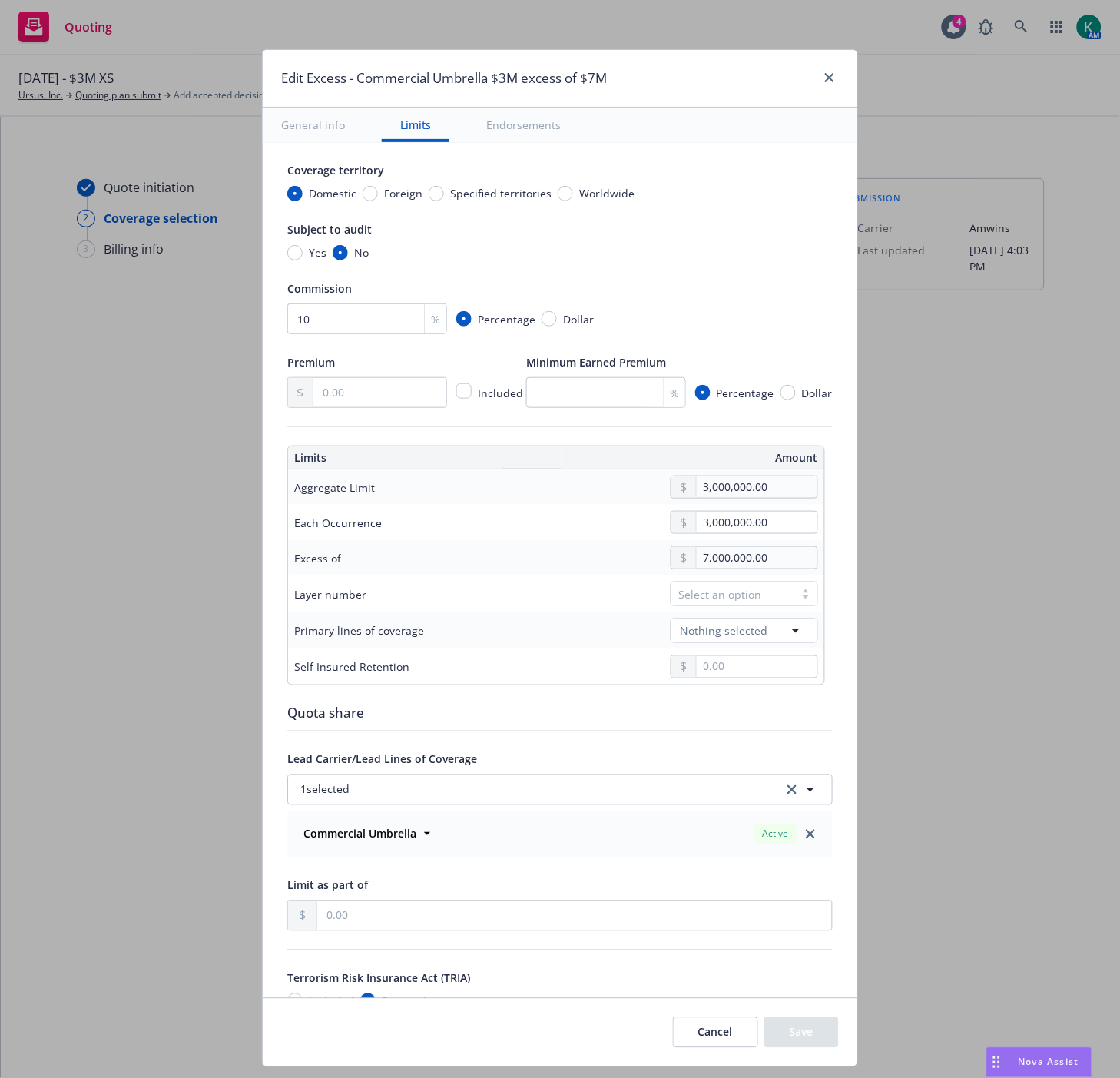
scroll to position [171, 0]
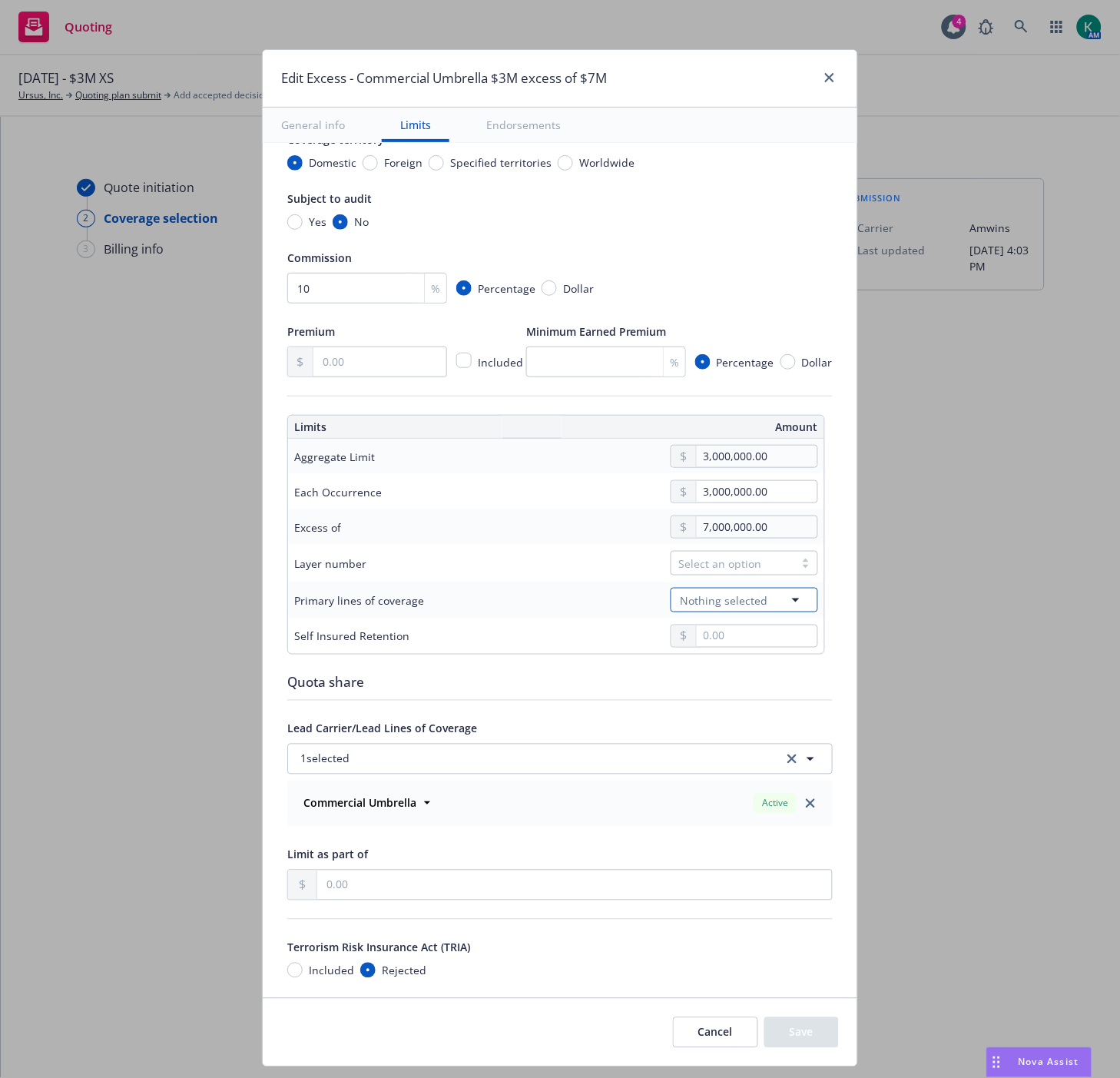
click at [753, 604] on span "Nothing selected" at bounding box center [724, 601] width 88 height 16
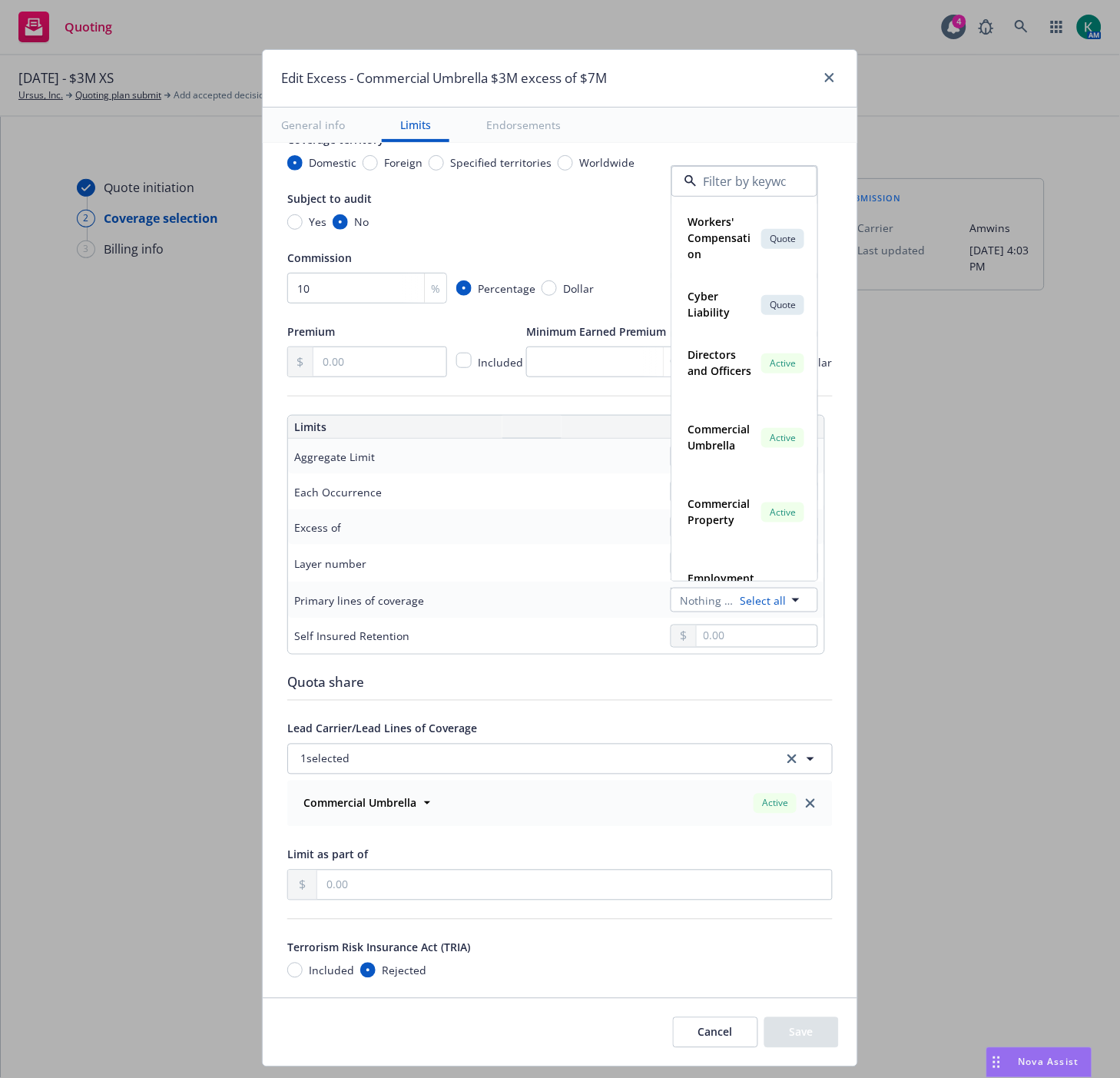
scroll to position [768, 0]
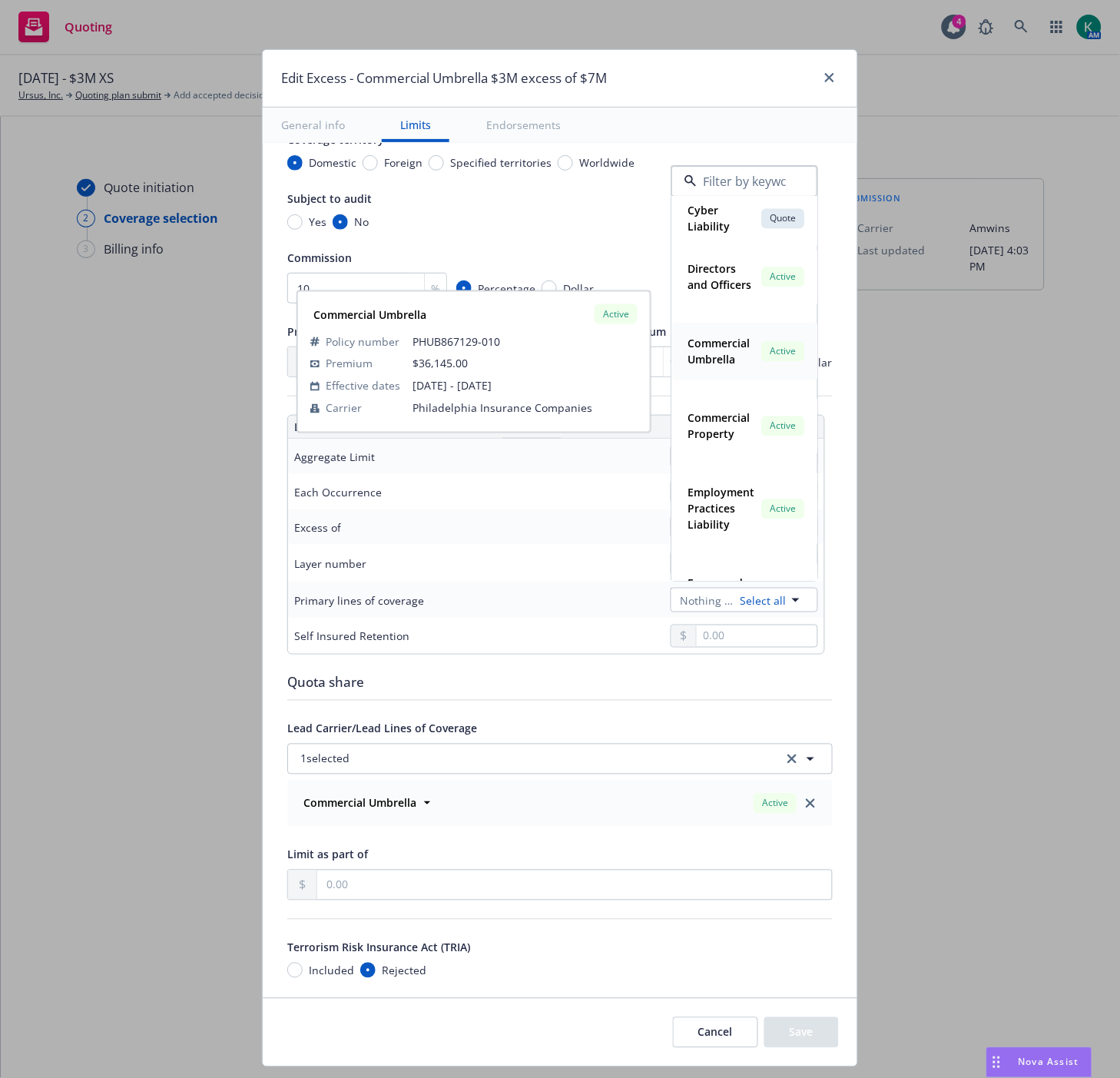
click at [709, 367] on strong "Commercial Umbrella" at bounding box center [719, 352] width 62 height 31
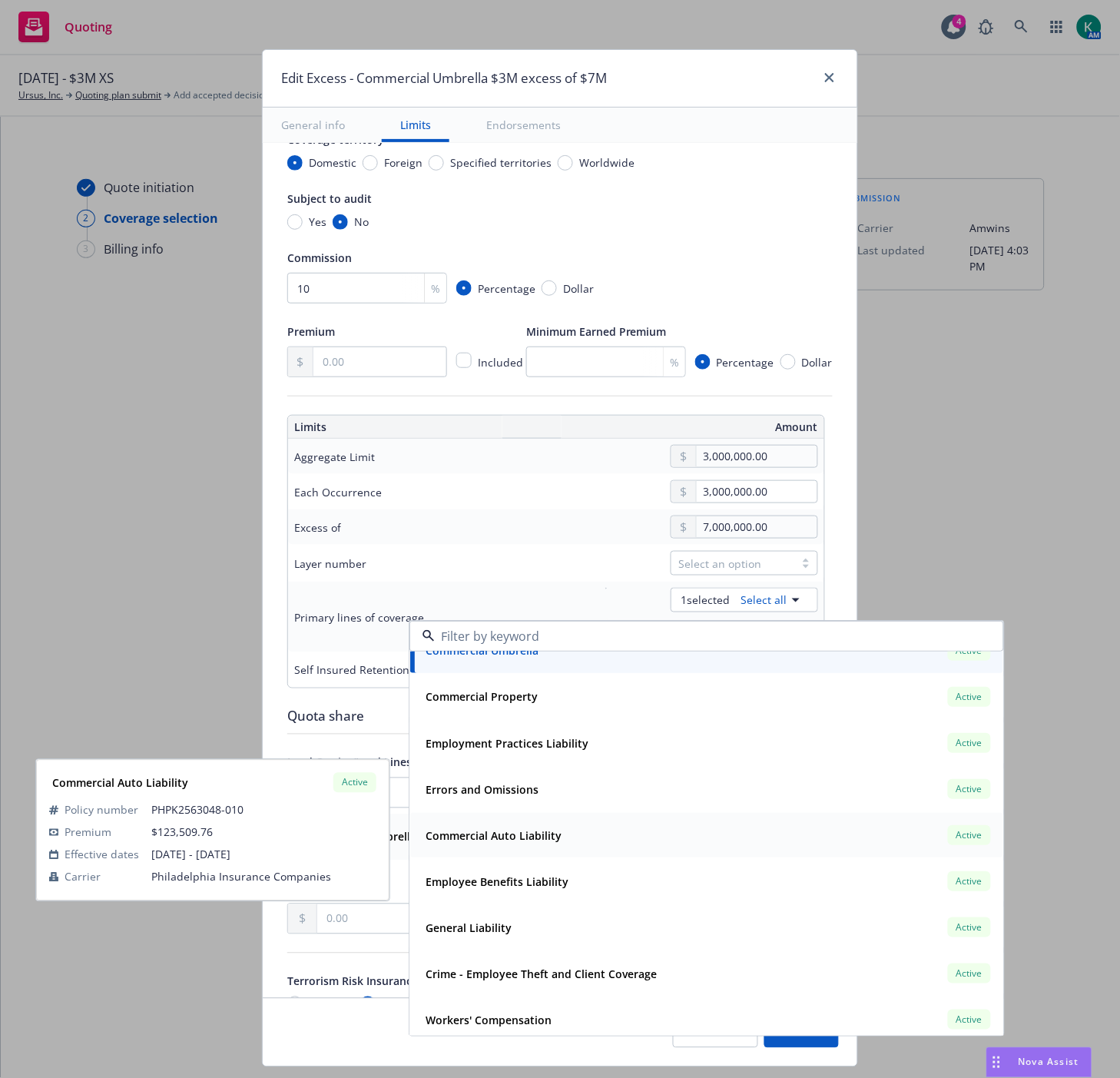
scroll to position [854, 0]
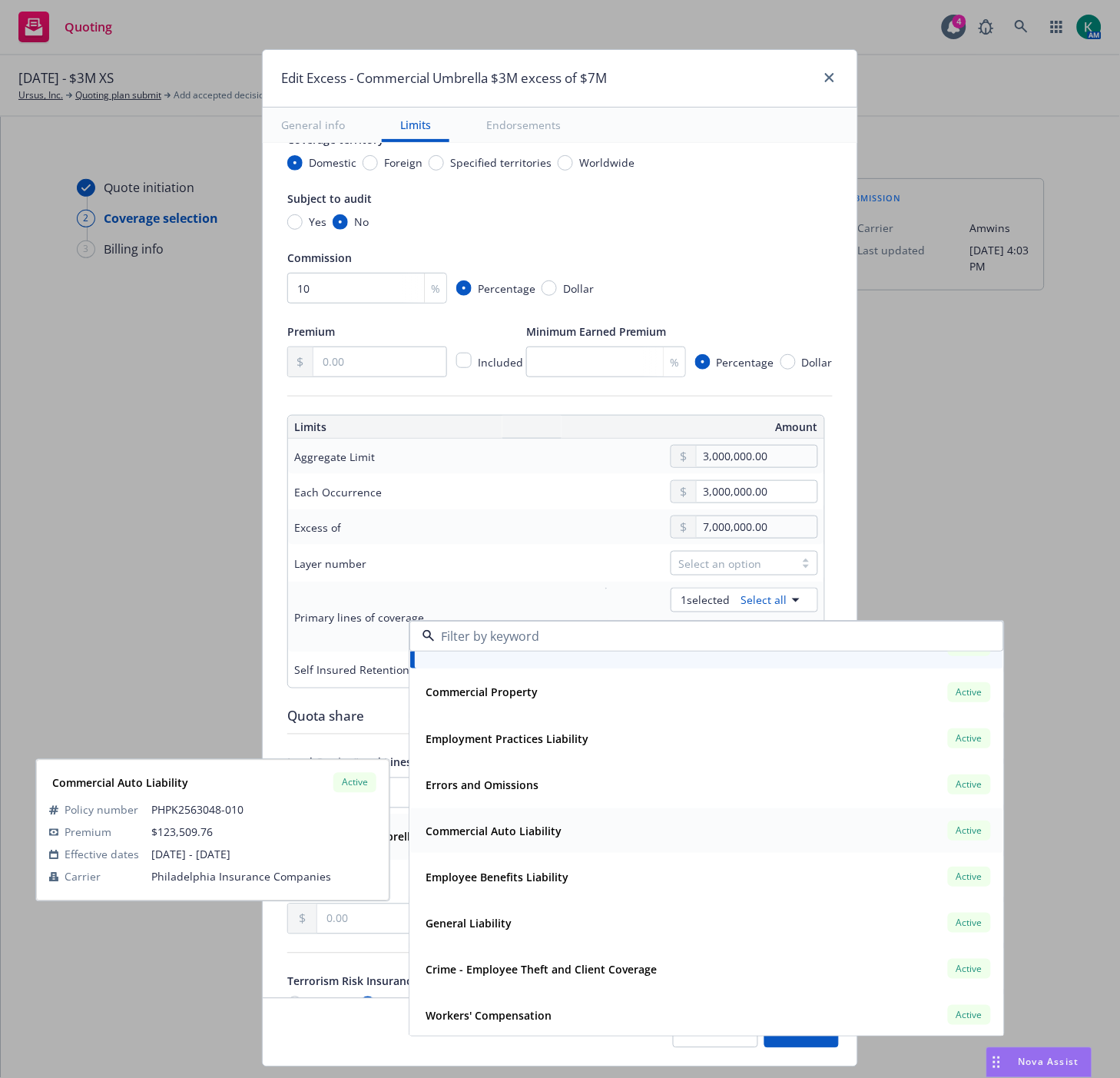
click at [534, 924] on div "General Liability Active" at bounding box center [706, 923] width 575 height 26
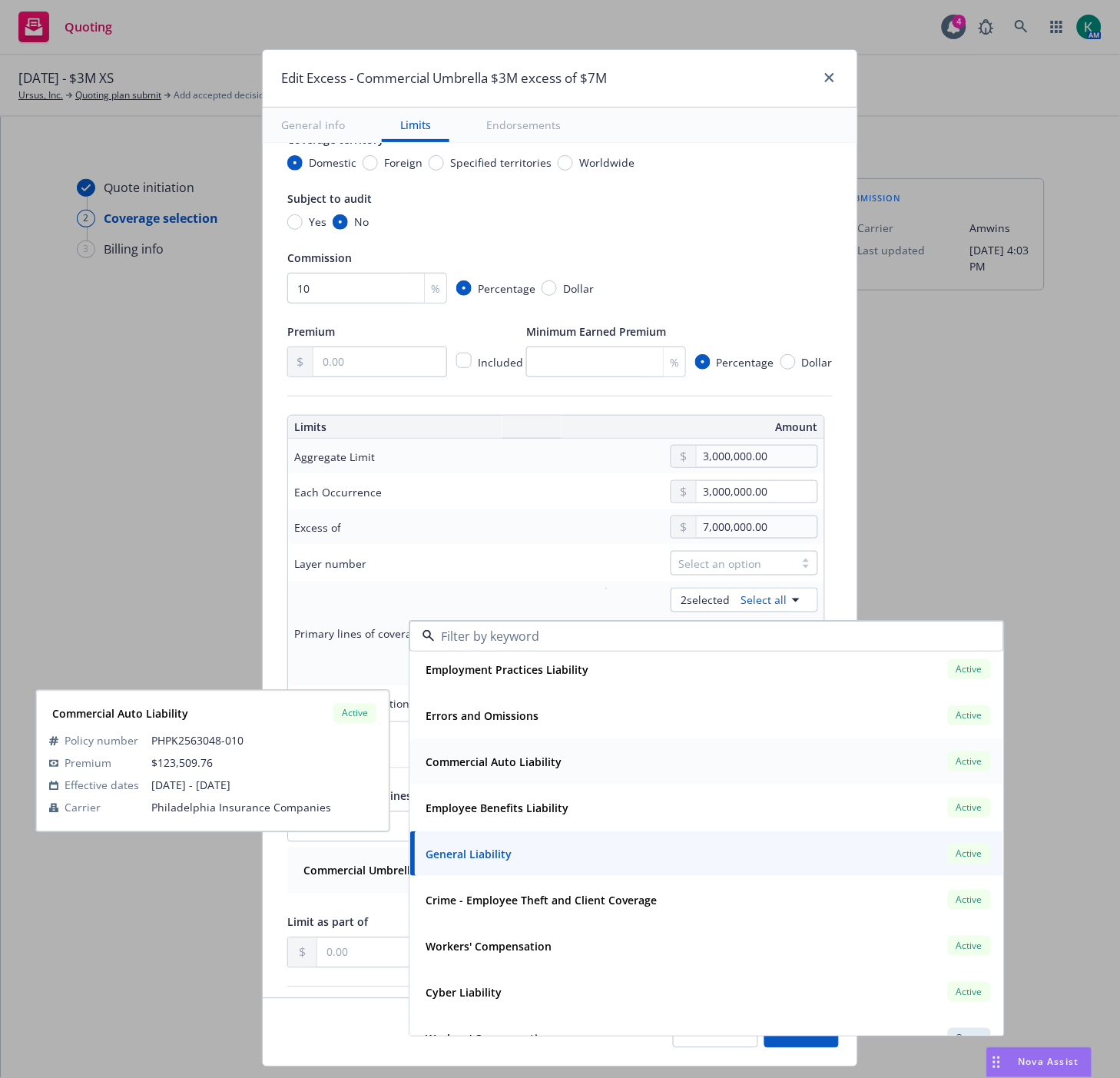
scroll to position [939, 0]
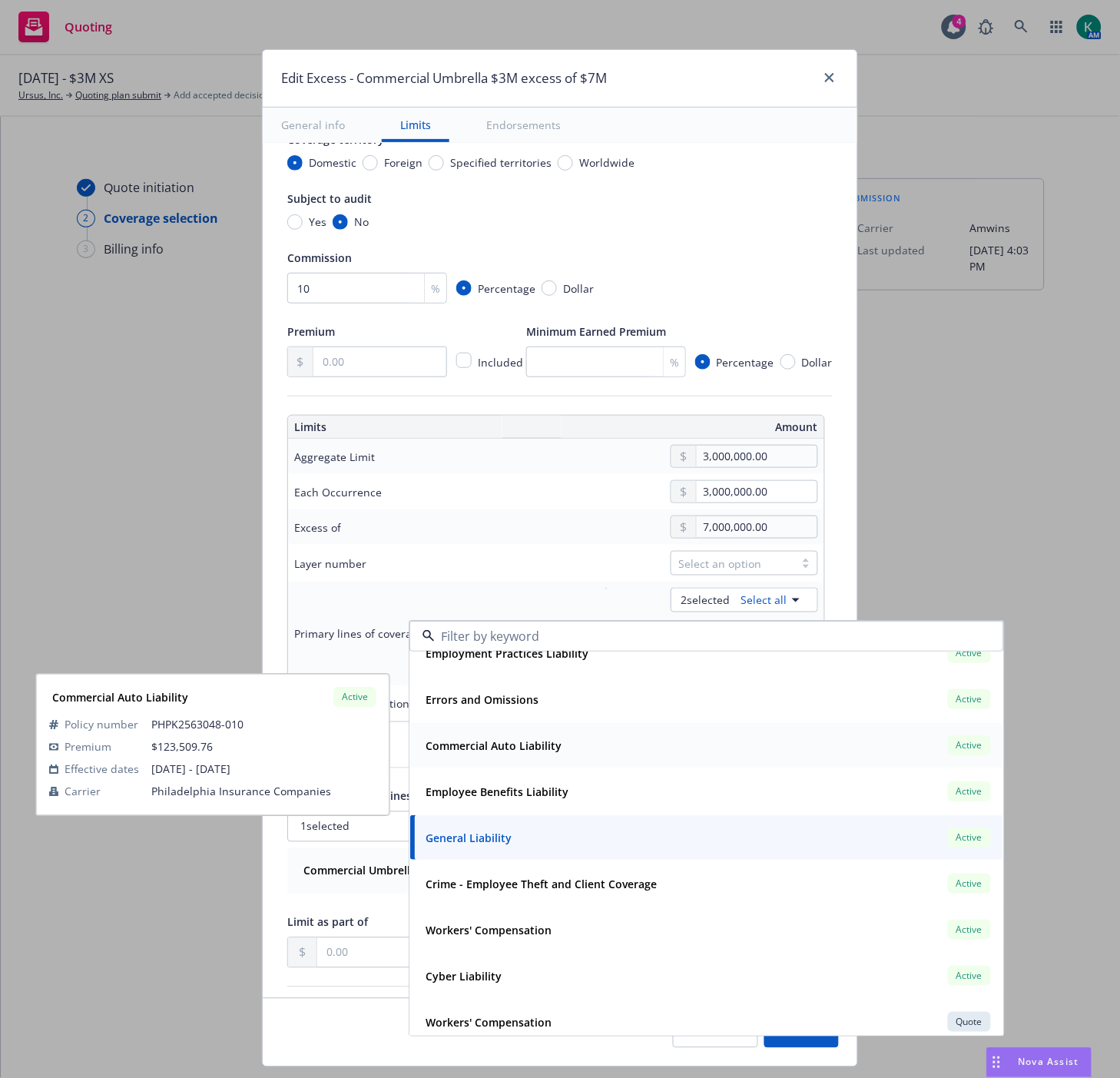
click at [534, 924] on strong "Workers' Compensation" at bounding box center [489, 930] width 126 height 15
type input "Commercial Umbrella, Commercial Package, Workers' Compensation $3M excess of $7M"
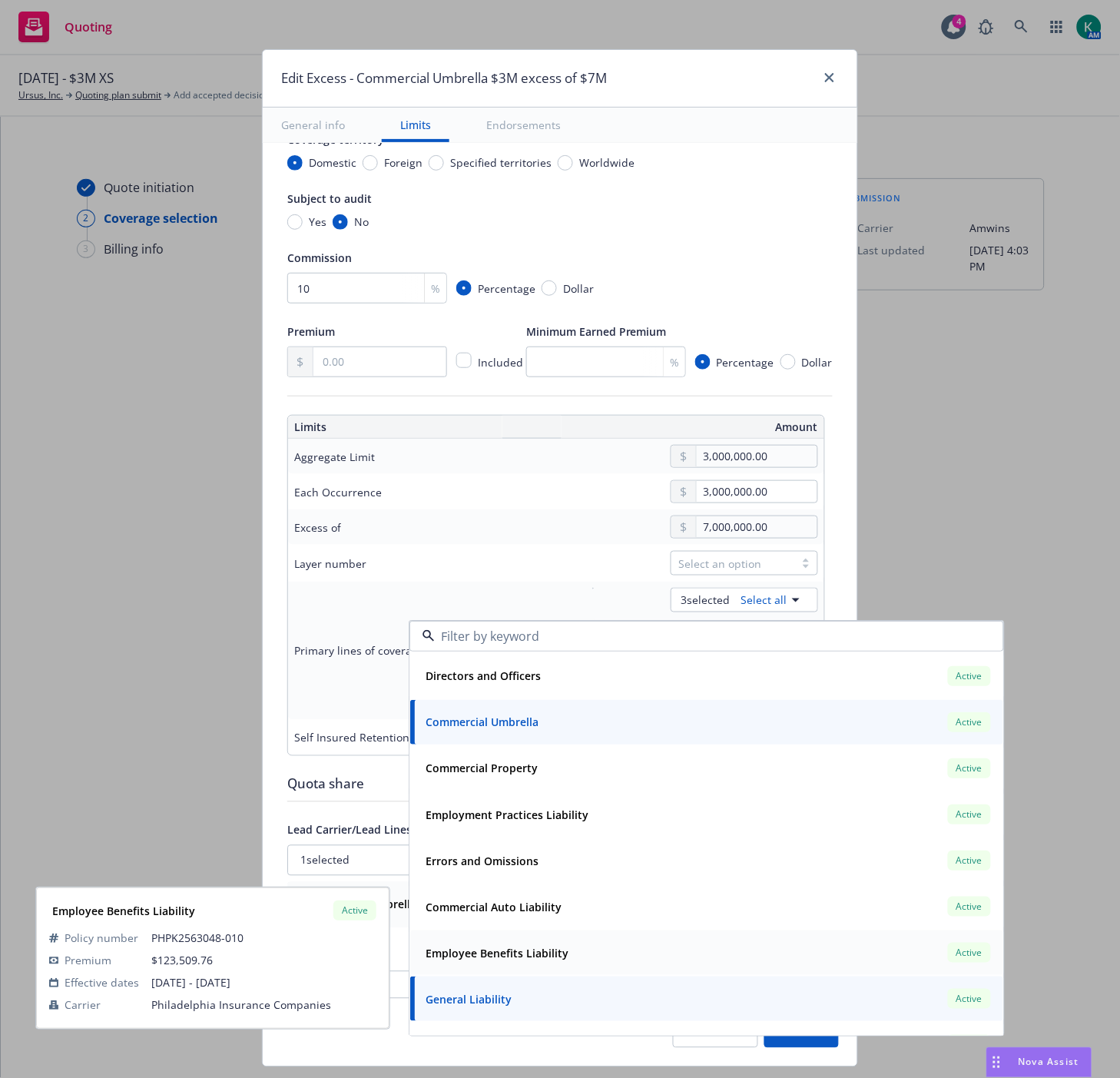
scroll to position [768, 0]
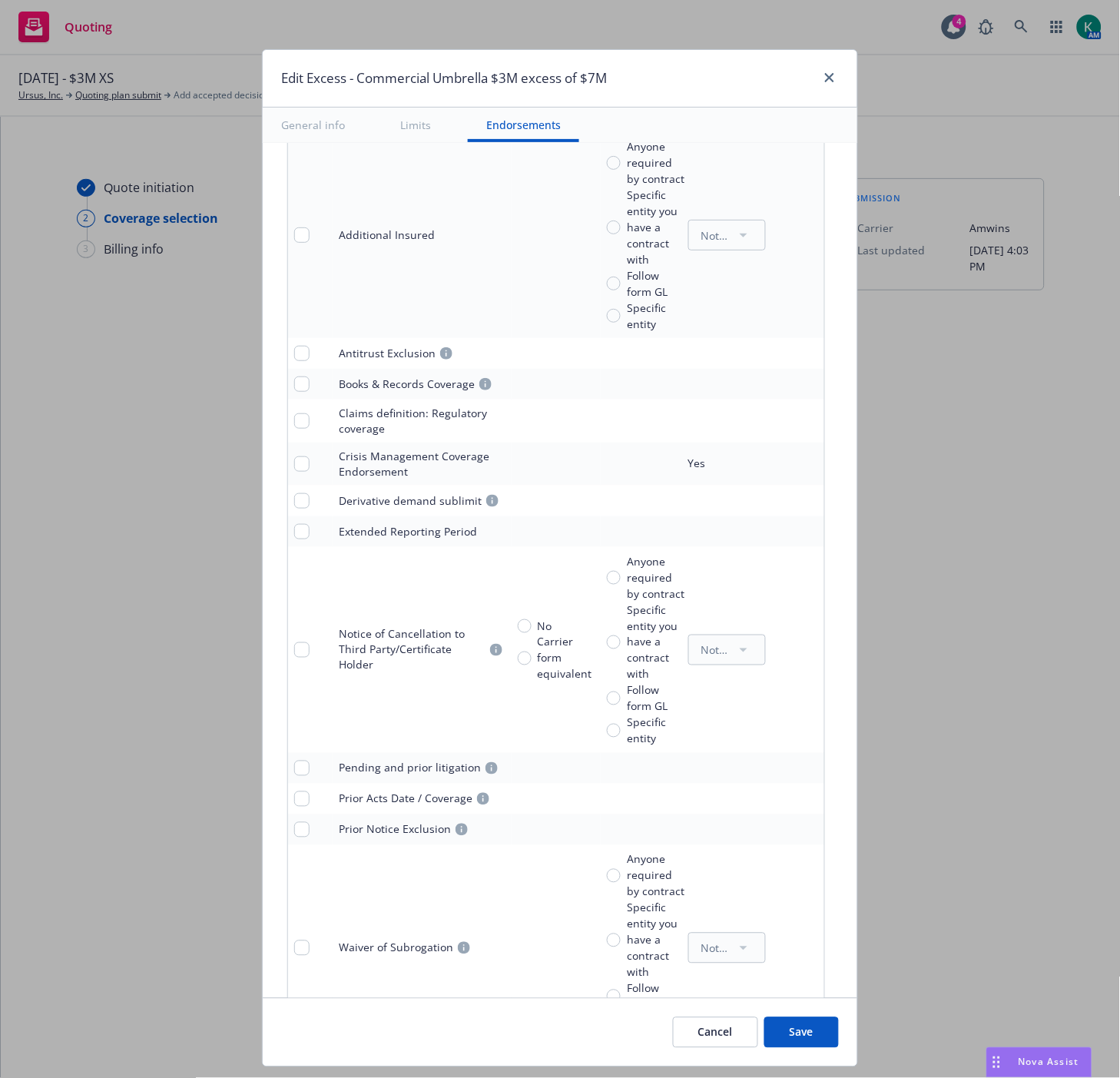
scroll to position [1411, 0]
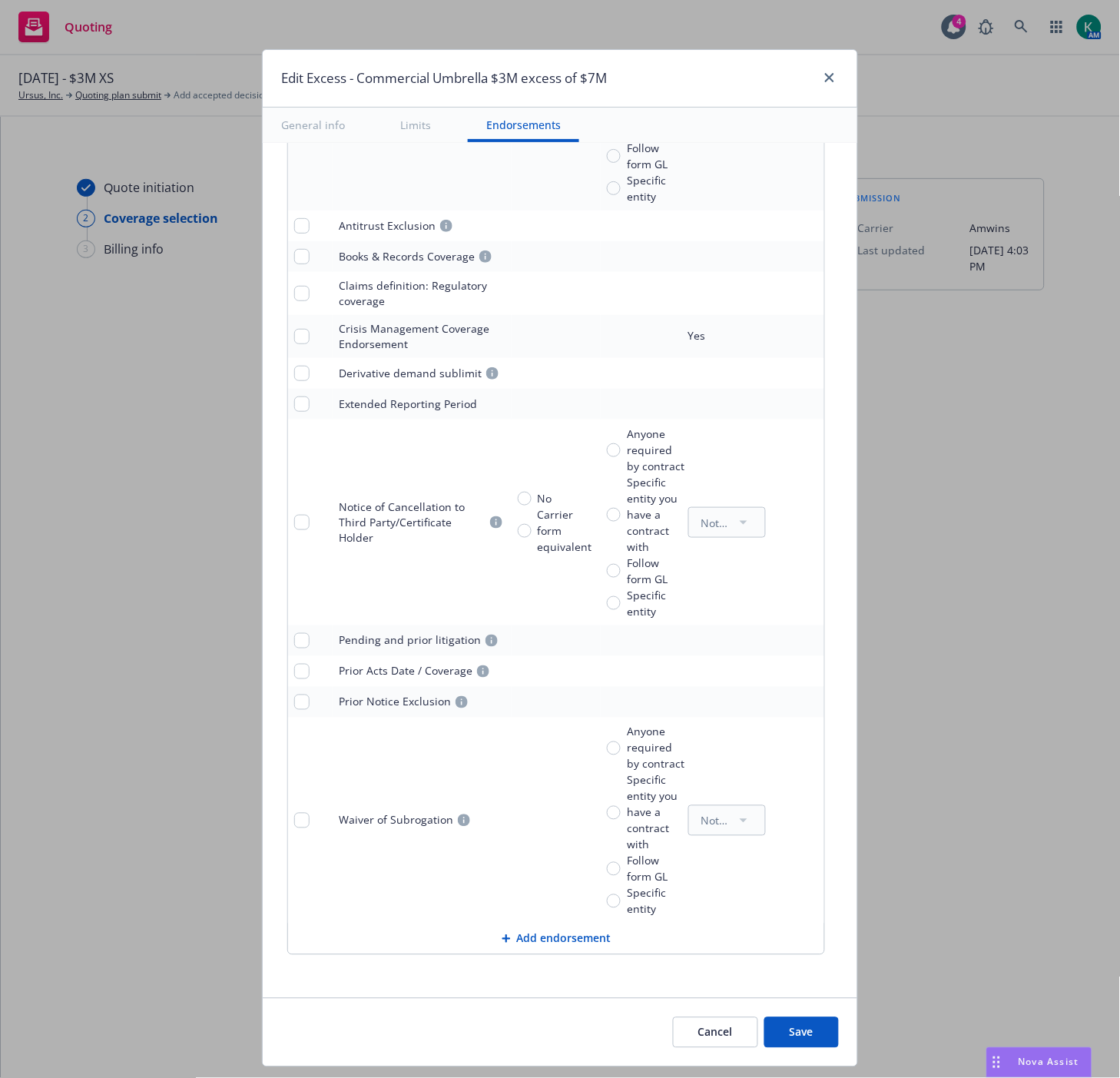
click at [772, 1024] on button "Save" at bounding box center [802, 1033] width 75 height 31
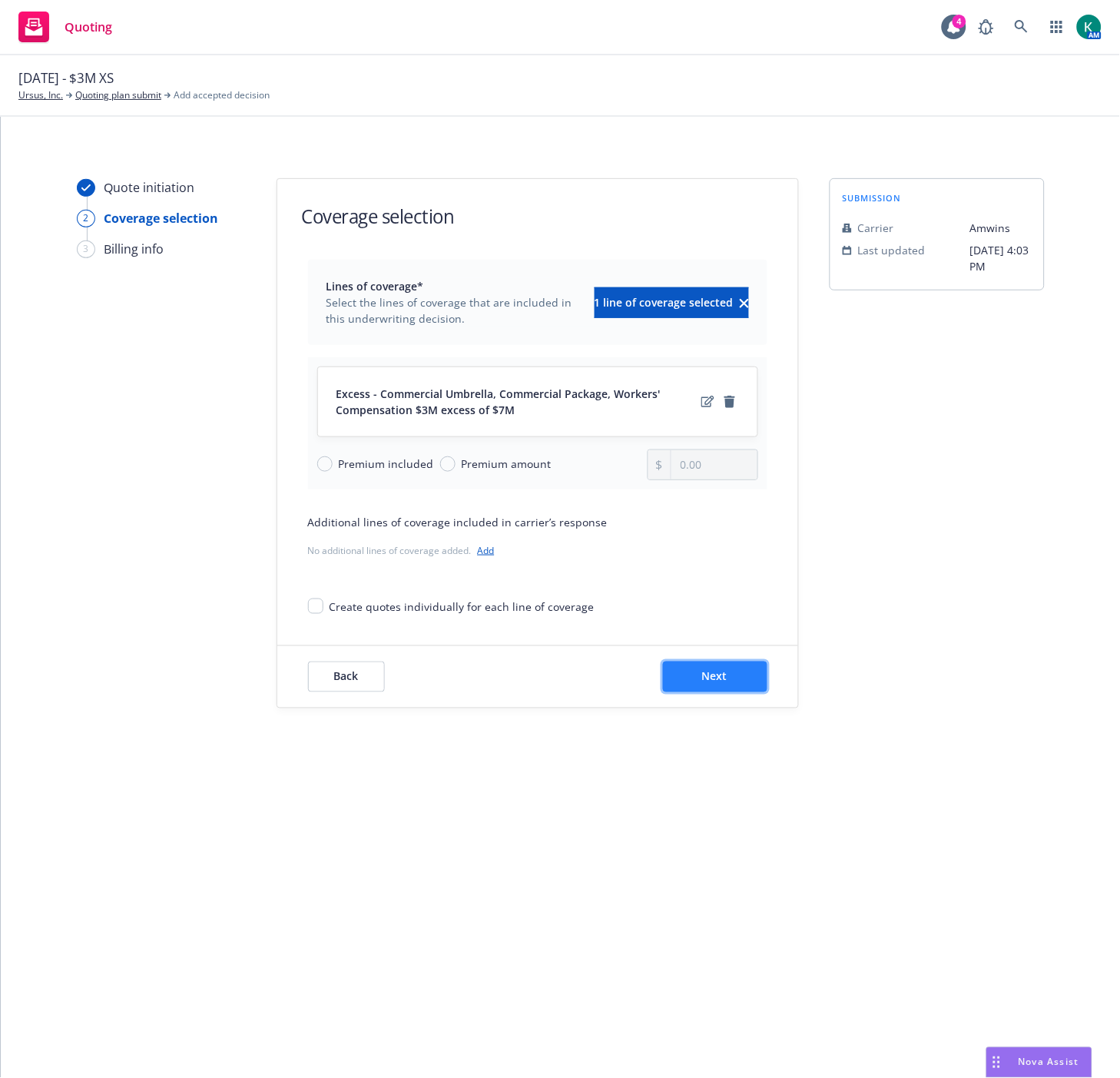
click at [716, 682] on span "Next" at bounding box center [715, 677] width 26 height 15
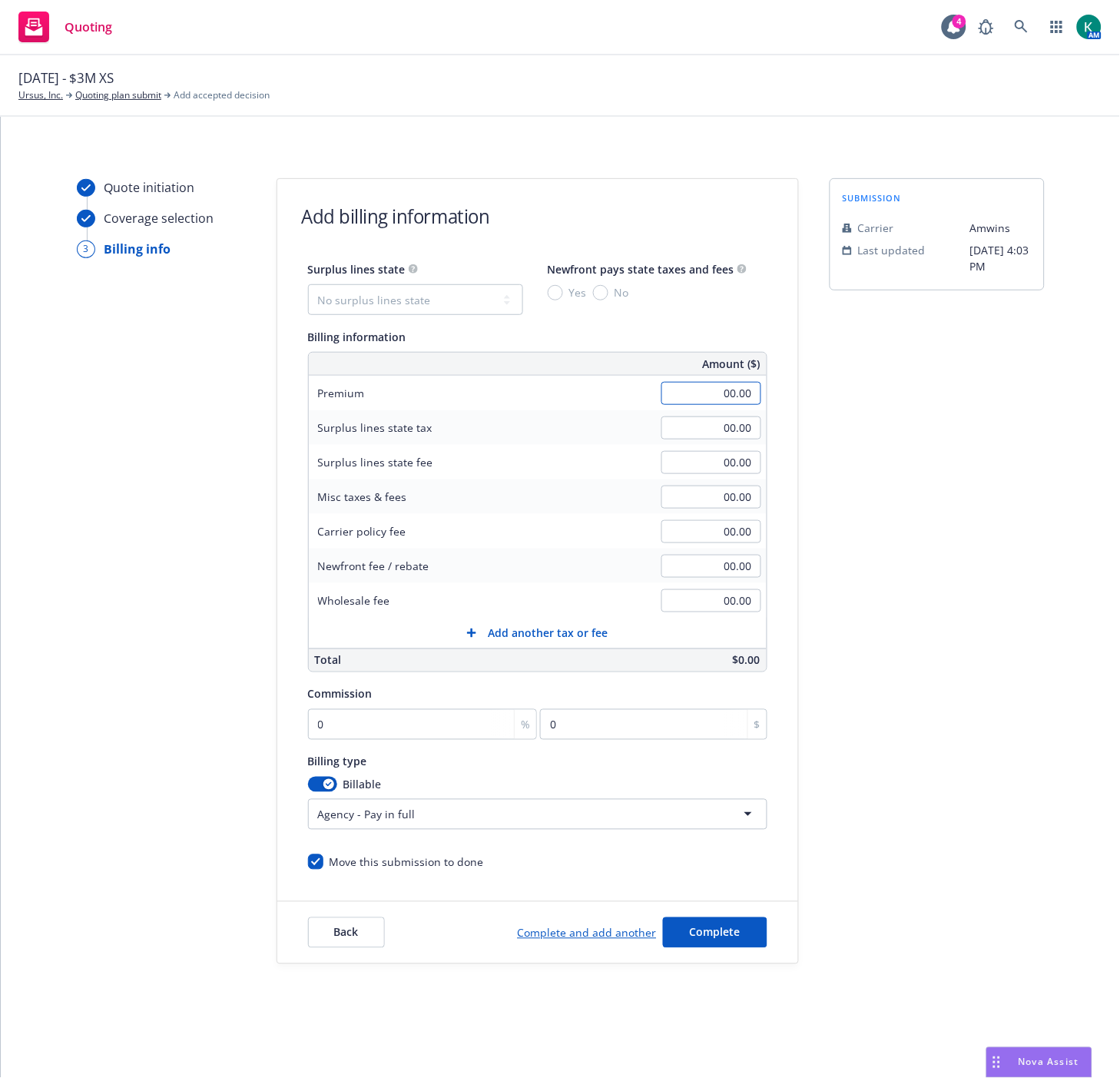
click at [715, 386] on input "00.00" at bounding box center [711, 393] width 100 height 23
click at [734, 402] on input "00.00" at bounding box center [711, 393] width 100 height 23
type input "22,534.00"
type input "676.00"
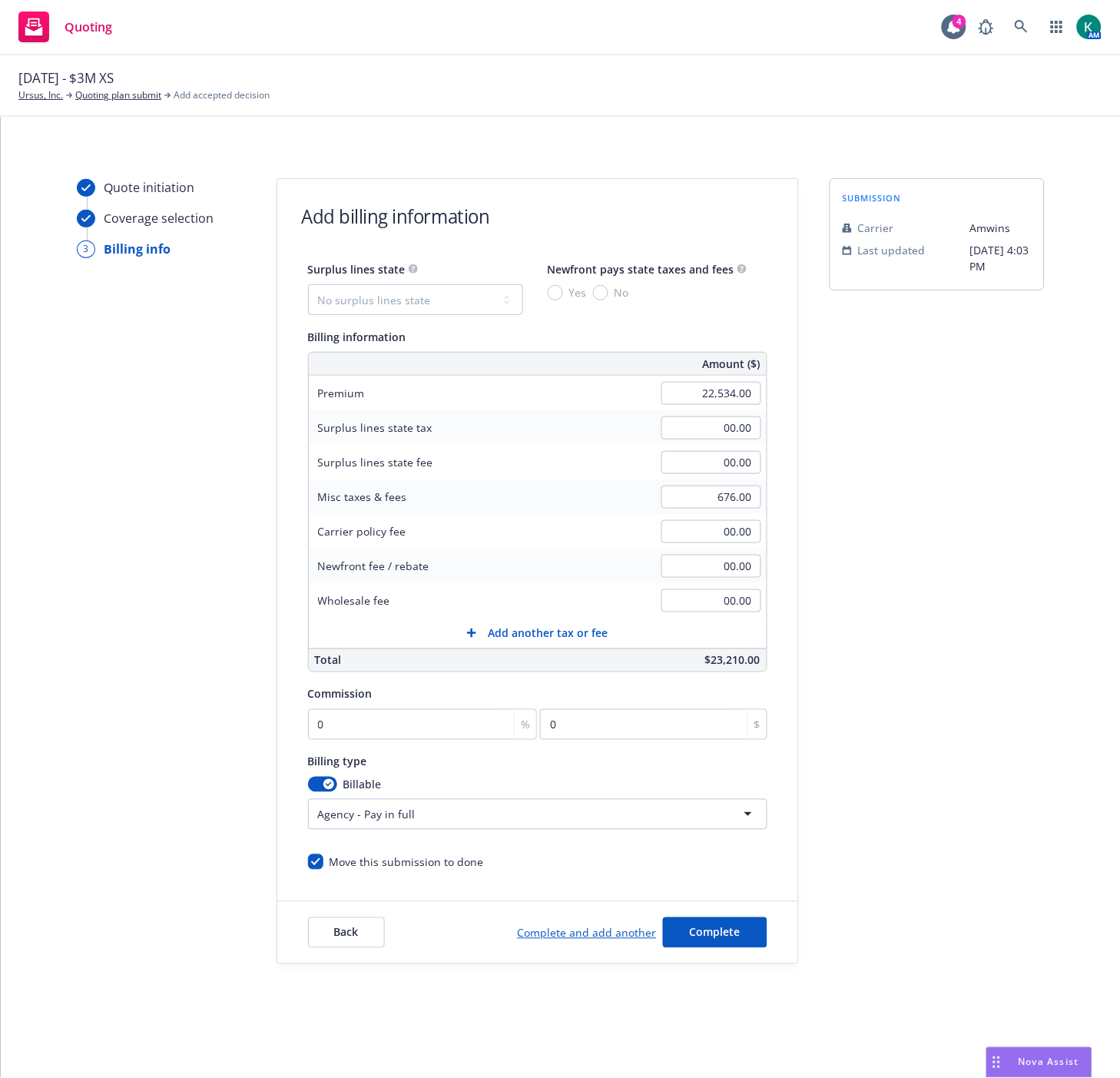
click at [943, 517] on div "submission Carrier [PERSON_NAME] Last updated [DATE] 4:03 PM" at bounding box center [938, 571] width 216 height 787
click at [355, 301] on select "No surplus lines state [US_STATE] [US_STATE] [US_STATE] [US_STATE] [US_STATE] […" at bounding box center [416, 300] width 216 height 31
select select "CA"
click at [308, 284] on select "No surplus lines state [US_STATE] [US_STATE] [US_STATE] [US_STATE] [US_STATE] […" at bounding box center [416, 300] width 216 height 31
type input "676.02"
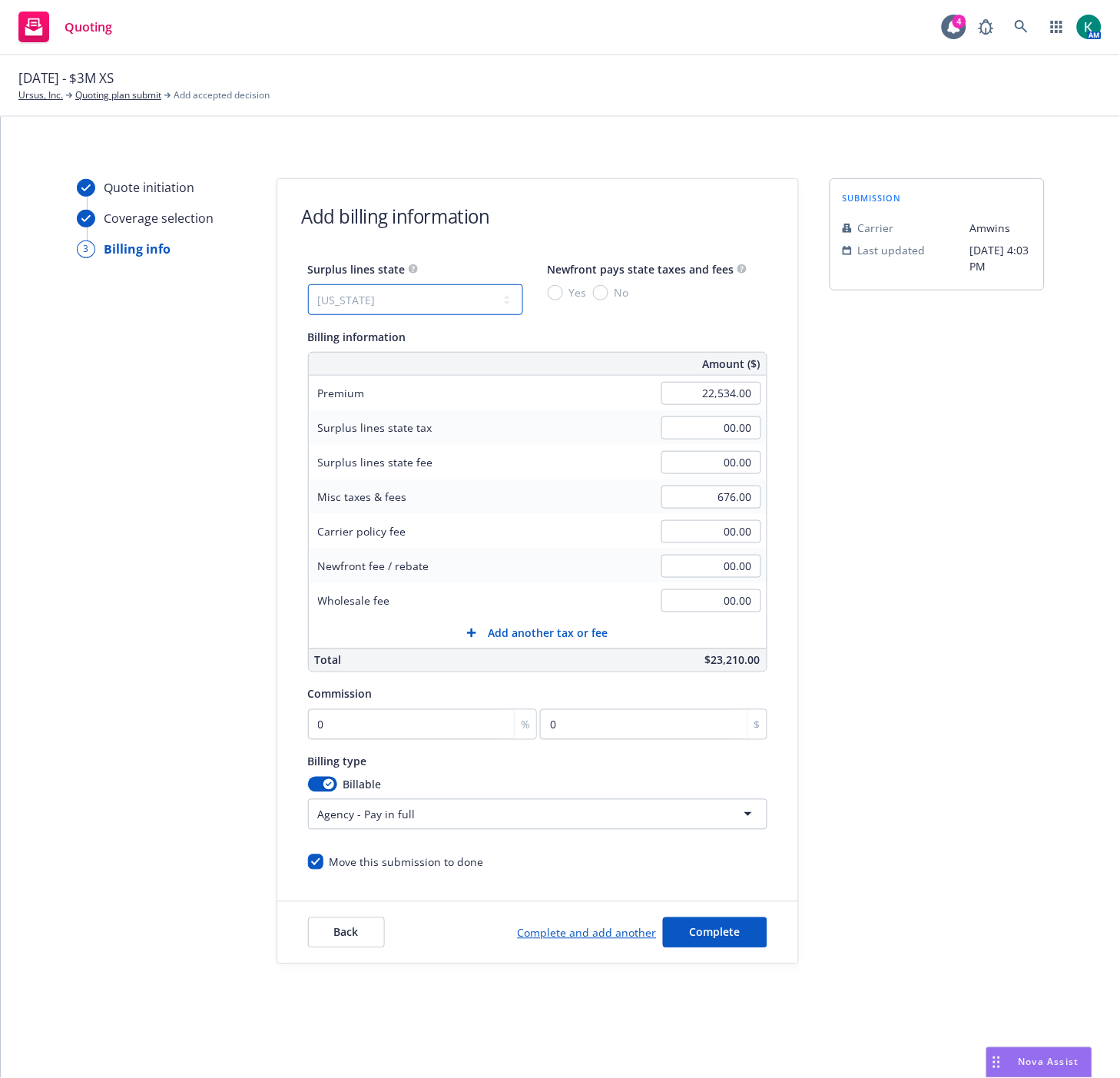
type input "40.56"
click at [600, 293] on input "No" at bounding box center [600, 292] width 16 height 16
radio input "true"
click at [698, 604] on input "00.00" at bounding box center [711, 600] width 100 height 23
type input "350.00"
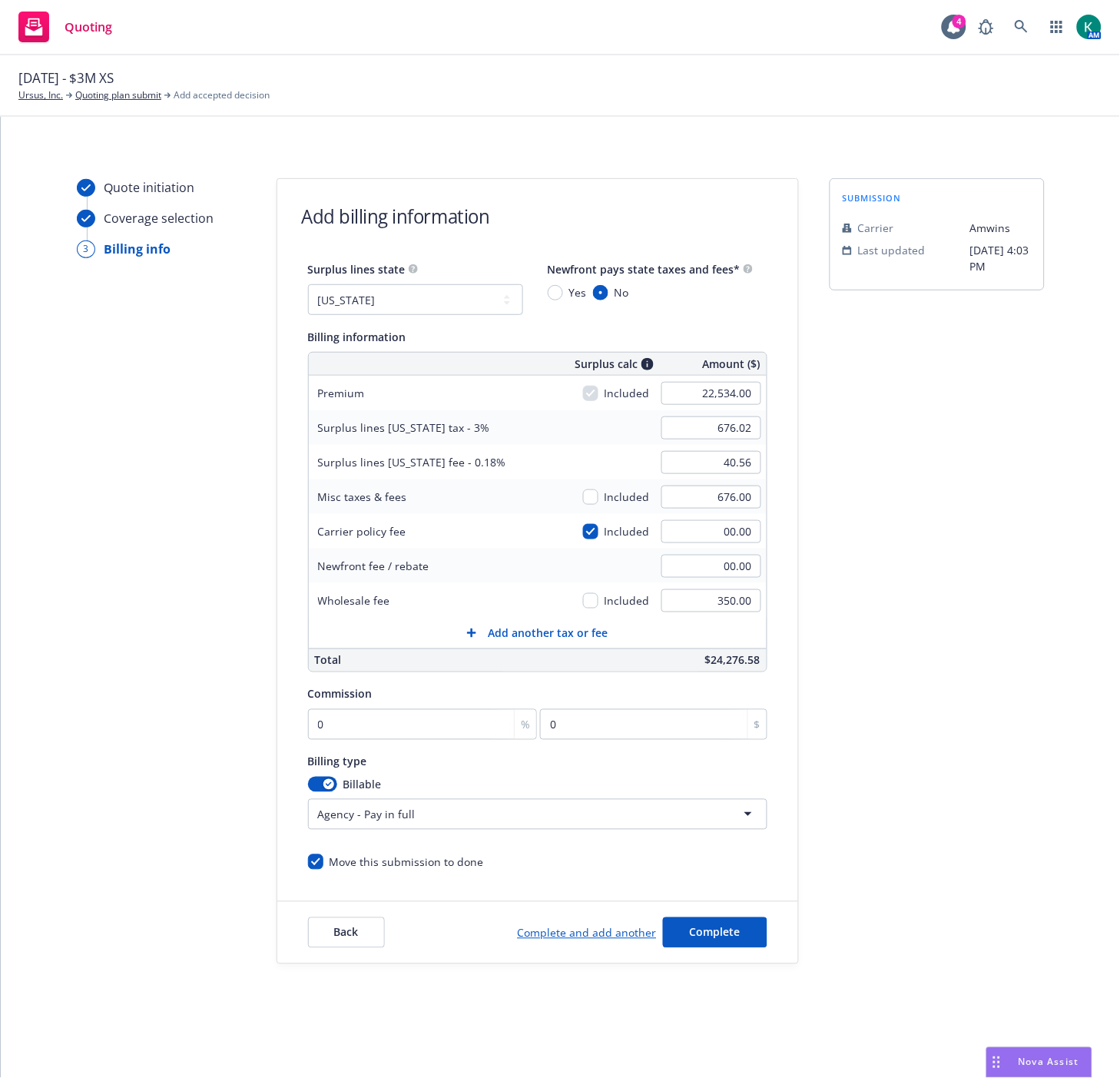
click at [1030, 590] on div "submission Carrier [PERSON_NAME] Last updated [DATE] 4:03 PM" at bounding box center [938, 571] width 216 height 787
click at [747, 501] on input "676.00" at bounding box center [711, 497] width 100 height 23
click at [865, 602] on div "submission Carrier [PERSON_NAME] Last updated [DATE] 4:03 PM" at bounding box center [938, 571] width 216 height 787
click at [757, 501] on input "676.00" at bounding box center [711, 497] width 100 height 23
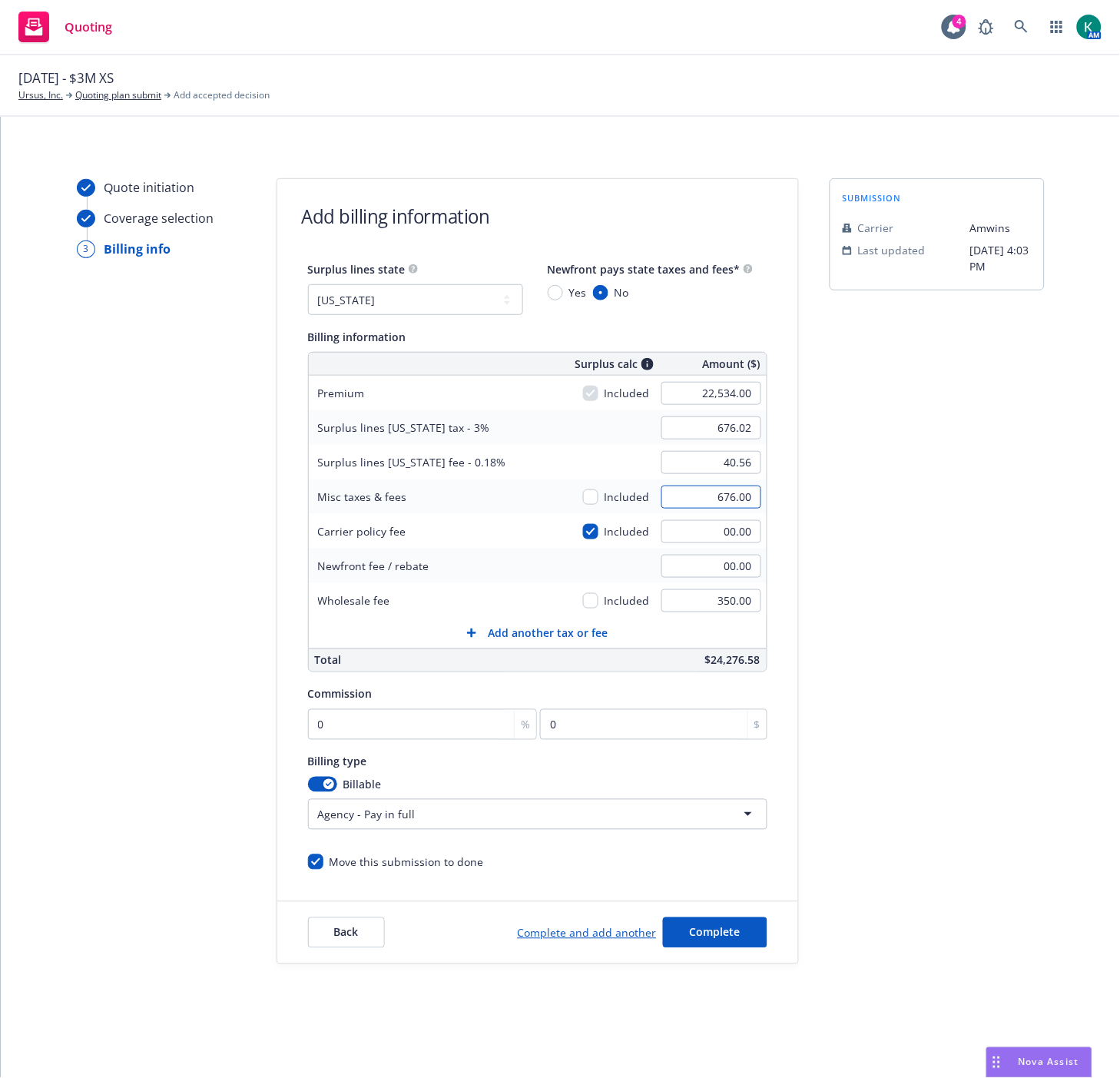
click at [757, 501] on input "676.00" at bounding box center [711, 497] width 100 height 23
type input "00.00"
click at [830, 566] on div "submission Carrier [PERSON_NAME] Last updated [DATE] 4:03 PM" at bounding box center [938, 571] width 216 height 787
click at [382, 730] on input "0" at bounding box center [423, 724] width 230 height 31
click at [375, 728] on input "0" at bounding box center [423, 724] width 230 height 31
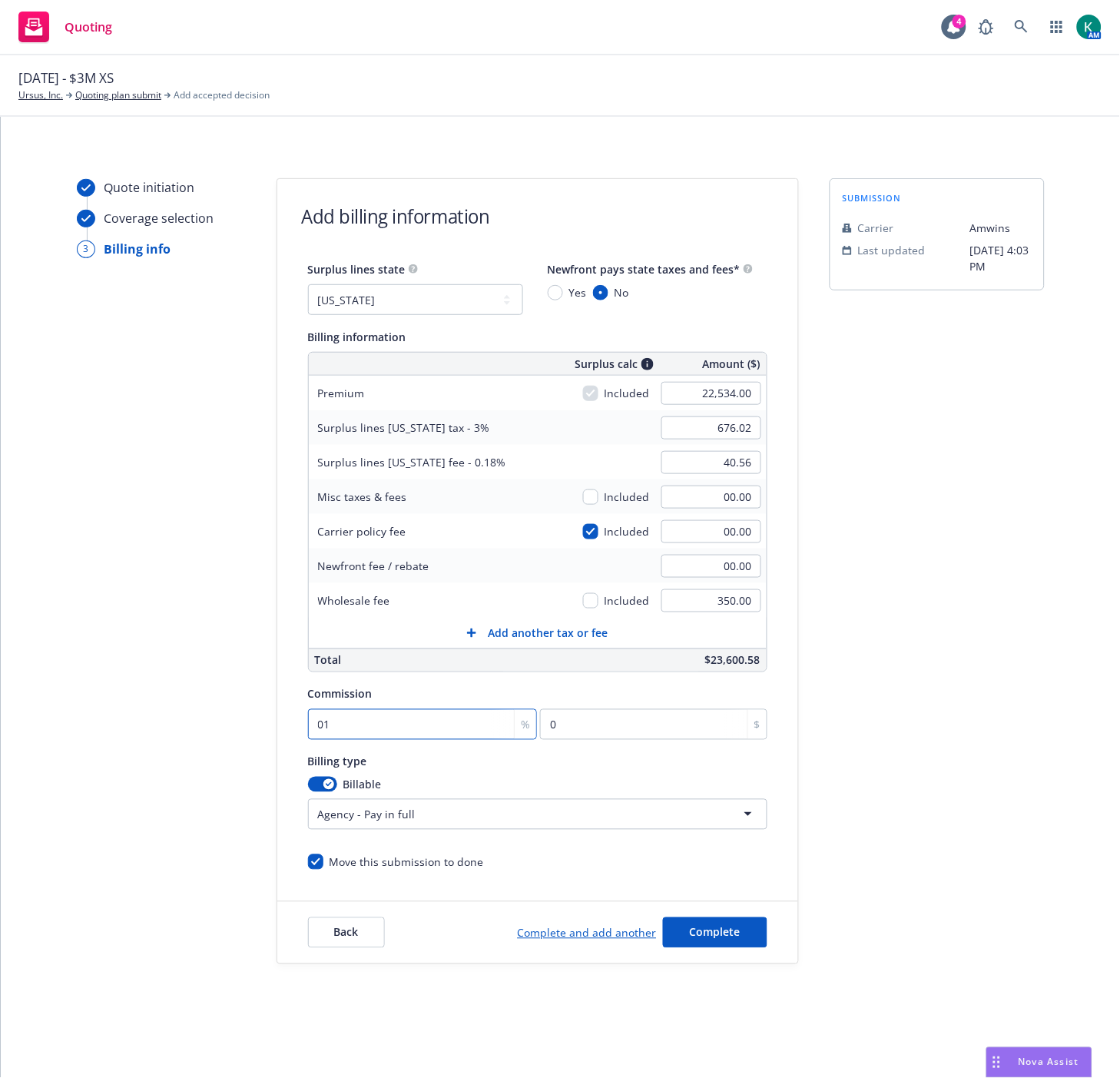
type input "010"
type input "2253.4"
type input "01"
type input "225.34"
type input "011"
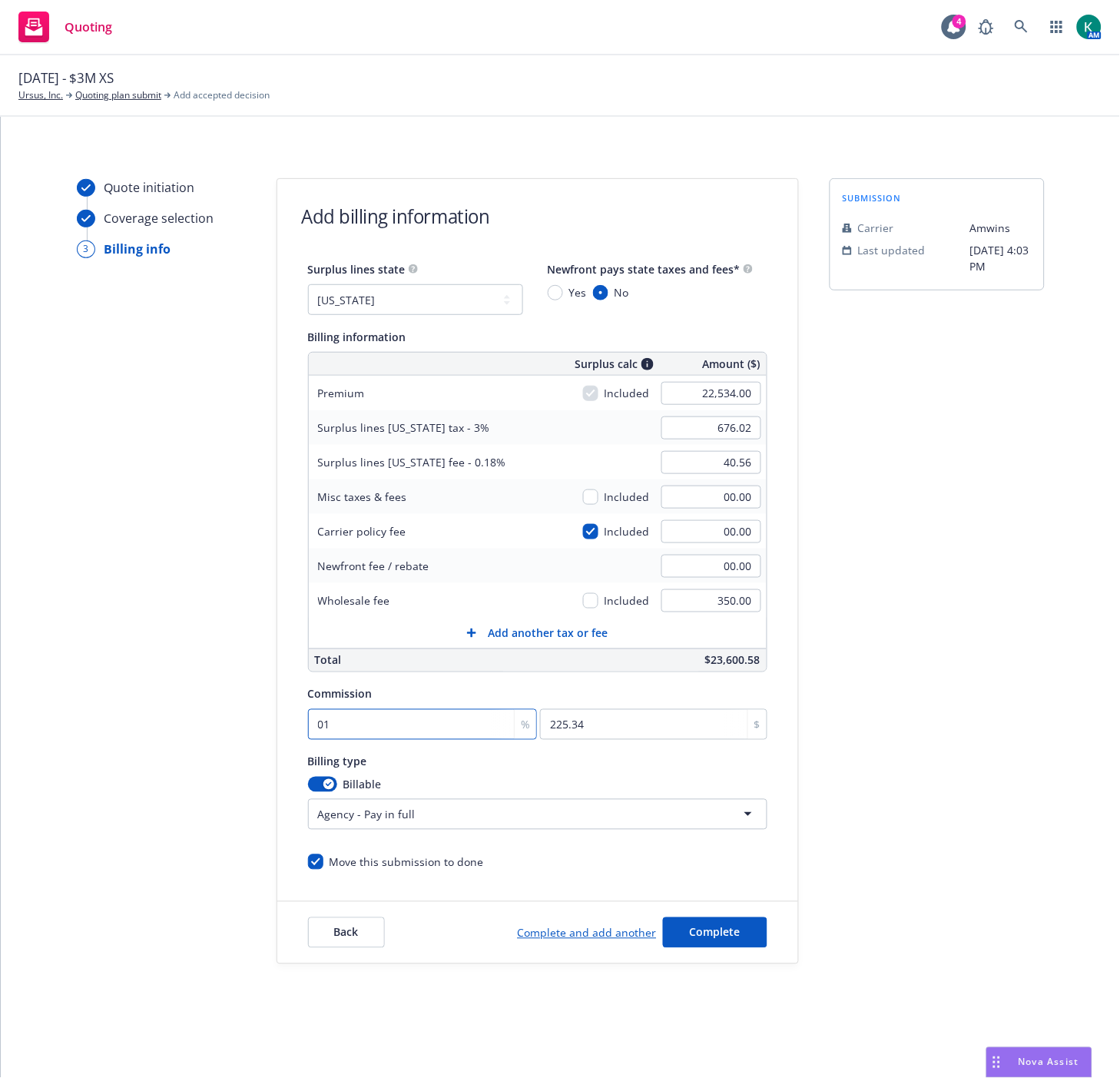
type input "2478.74"
type input "0110"
type input "24787.4"
drag, startPoint x: 375, startPoint y: 727, endPoint x: 237, endPoint y: 719, distance: 138.2
click at [237, 719] on div "Quote initiation Coverage selection 3 Billing info Add billing information Surp…" at bounding box center [560, 571] width 1083 height 787
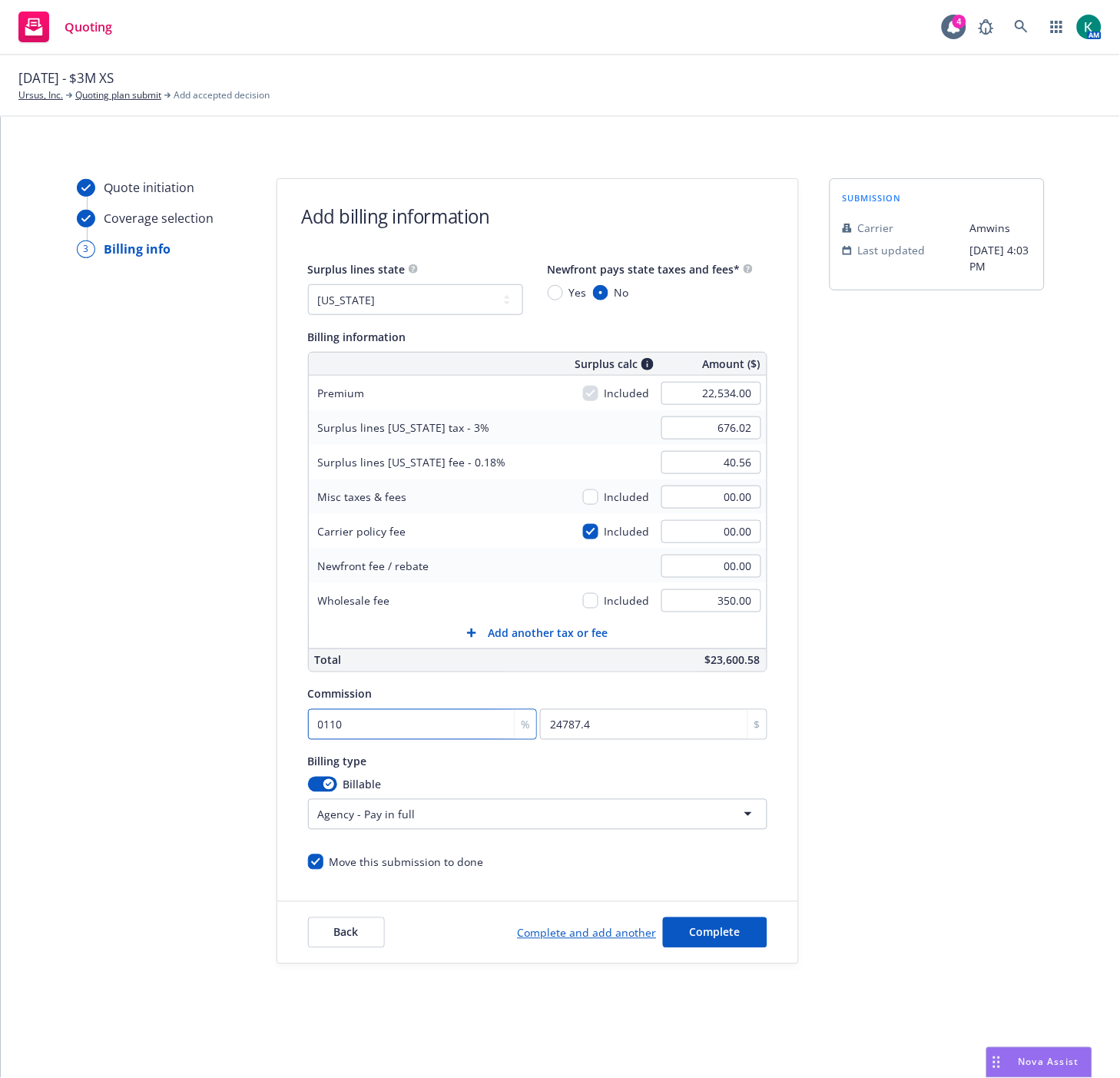
type input "1"
type input "225.34"
type input "10"
type input "2253.4"
type input "10"
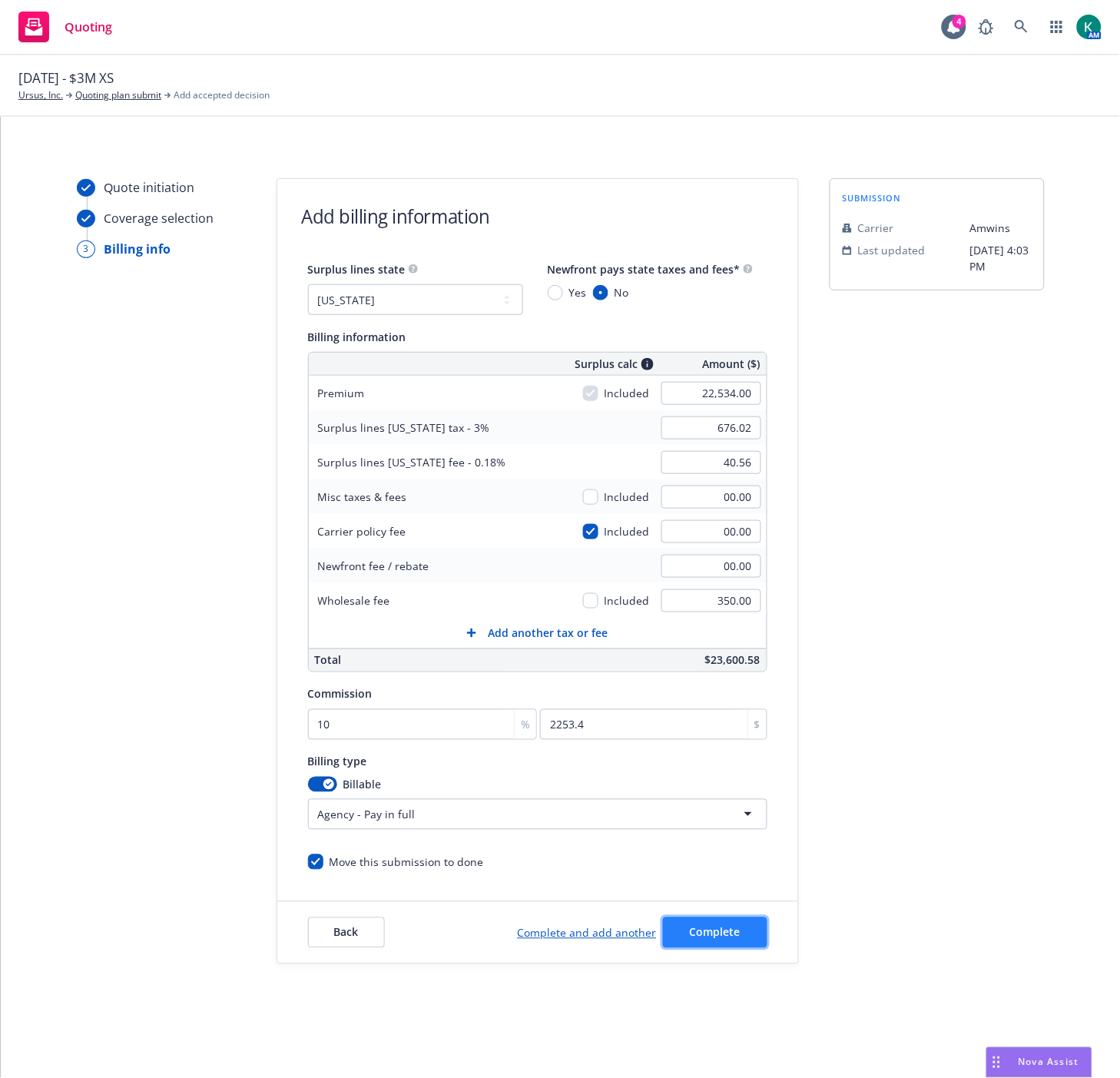
click at [738, 920] on button "Complete" at bounding box center [715, 933] width 104 height 31
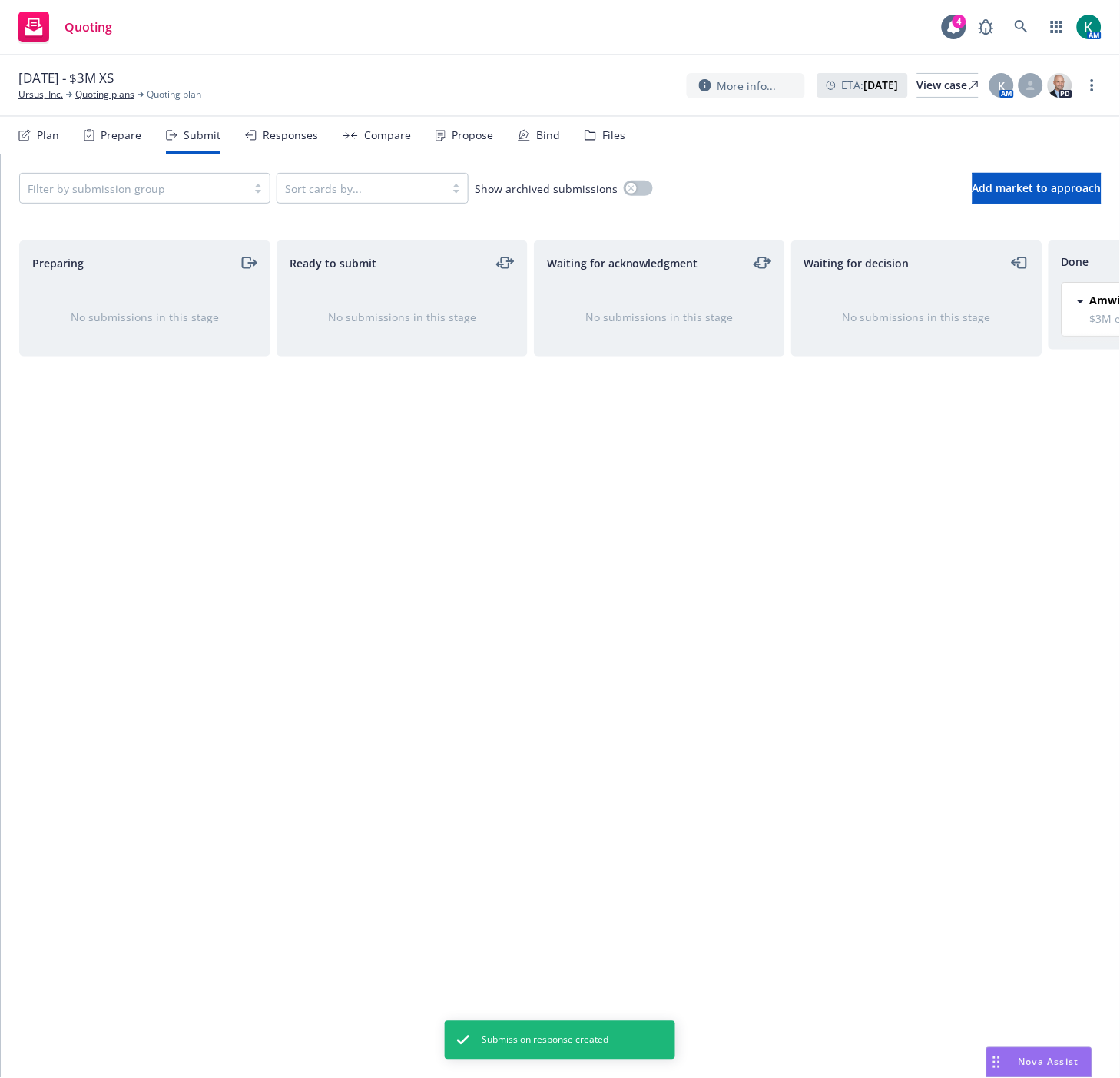
click at [469, 139] on div "Propose" at bounding box center [472, 134] width 41 height 12
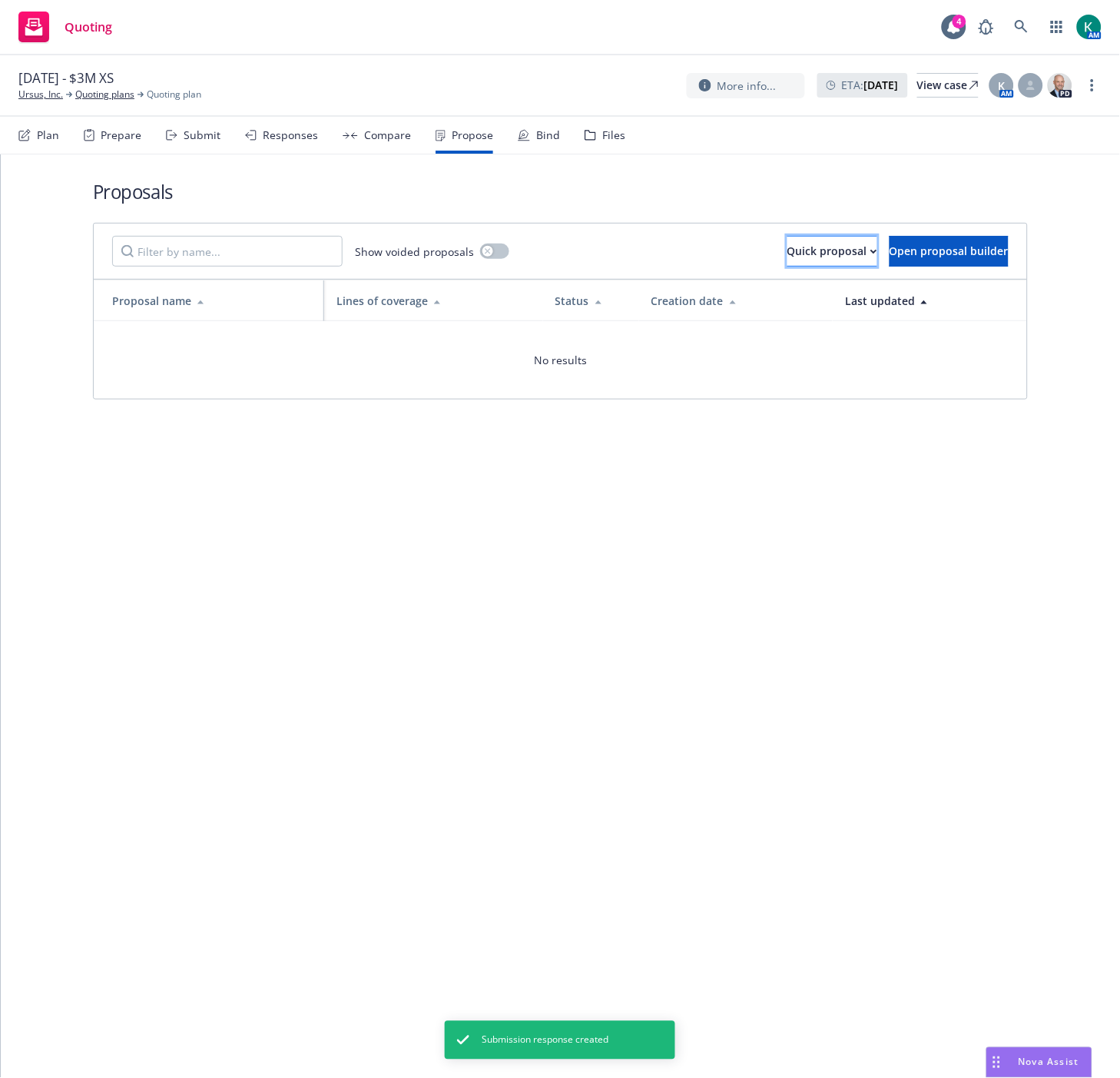
click at [811, 245] on button "Quick proposal" at bounding box center [832, 251] width 90 height 31
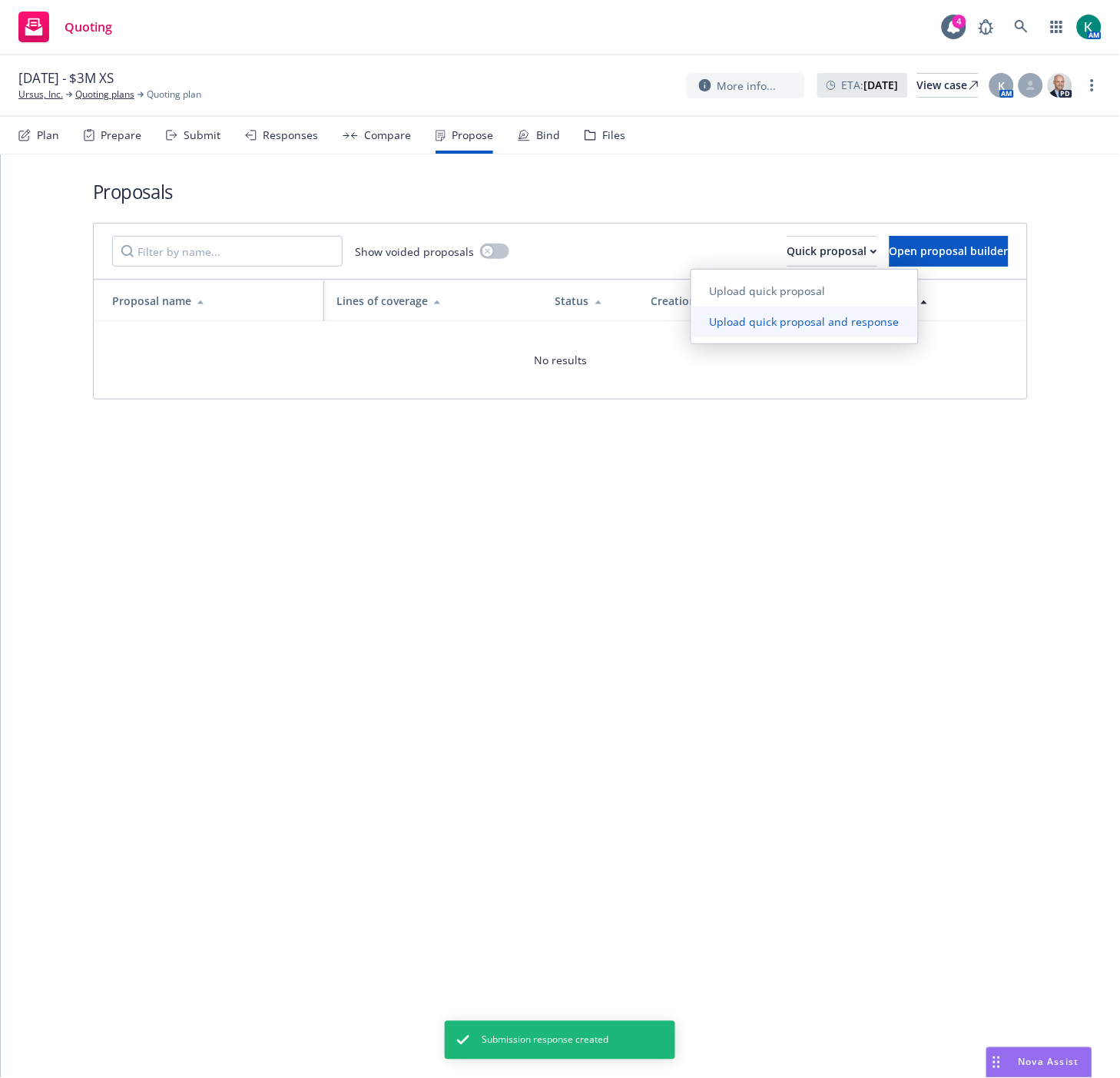
click at [800, 317] on span "Upload quick proposal and response" at bounding box center [805, 322] width 227 height 15
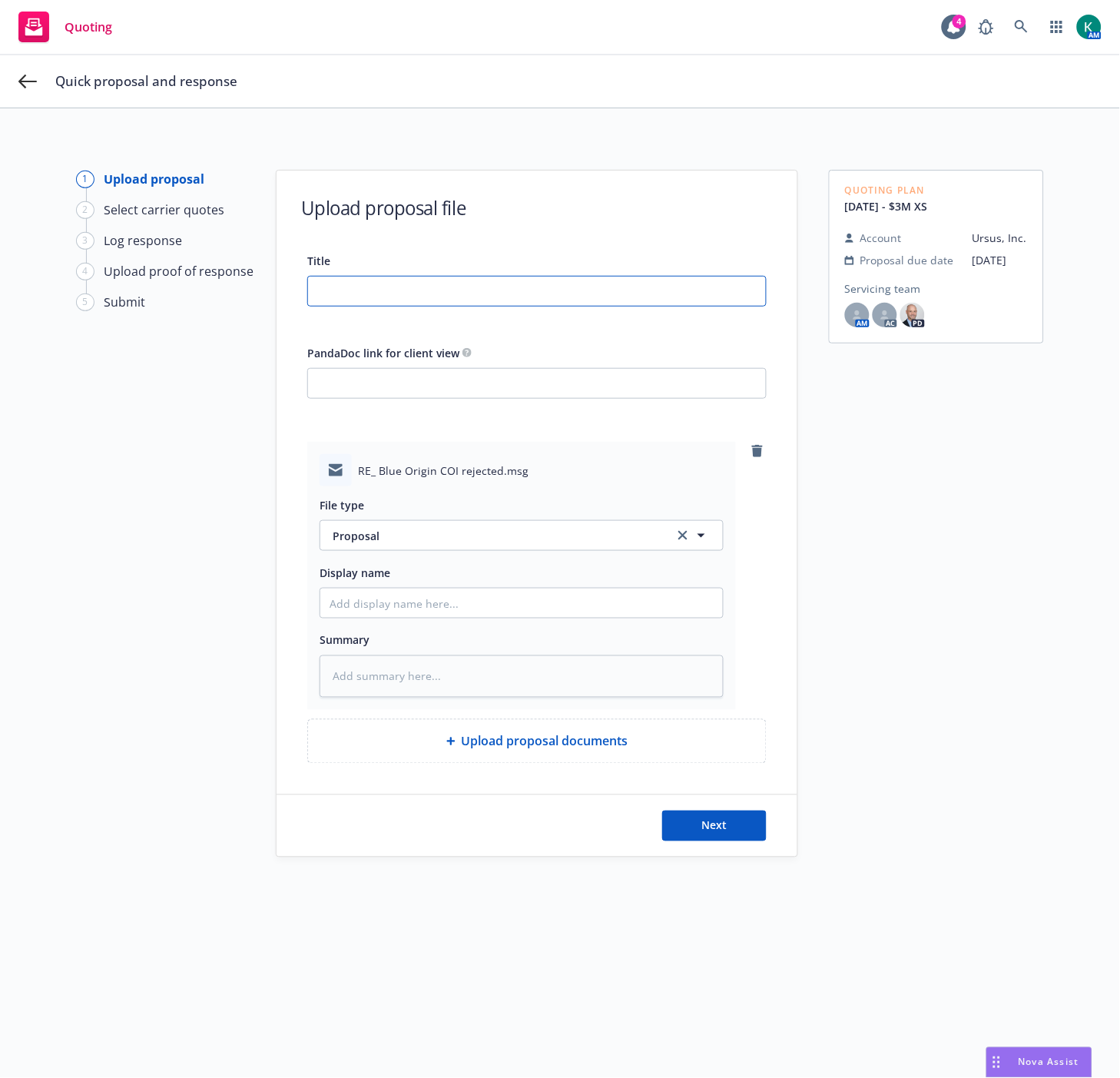
click at [332, 285] on input "Title" at bounding box center [536, 291] width 458 height 29
type textarea "x"
type input "2"
type textarea "x"
type input "20"
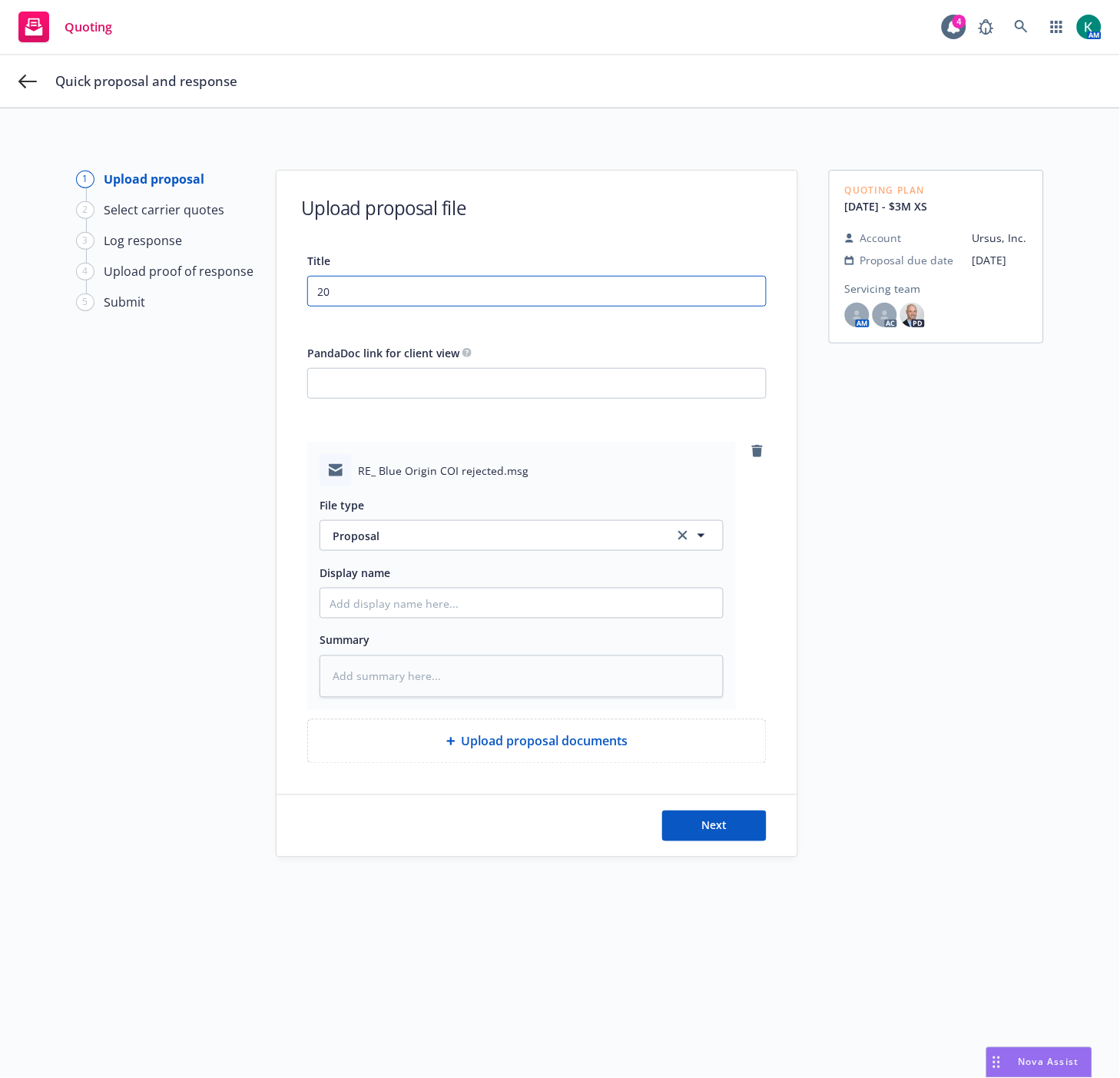
type textarea "x"
type input "202"
type textarea "x"
type input "2025"
type textarea "x"
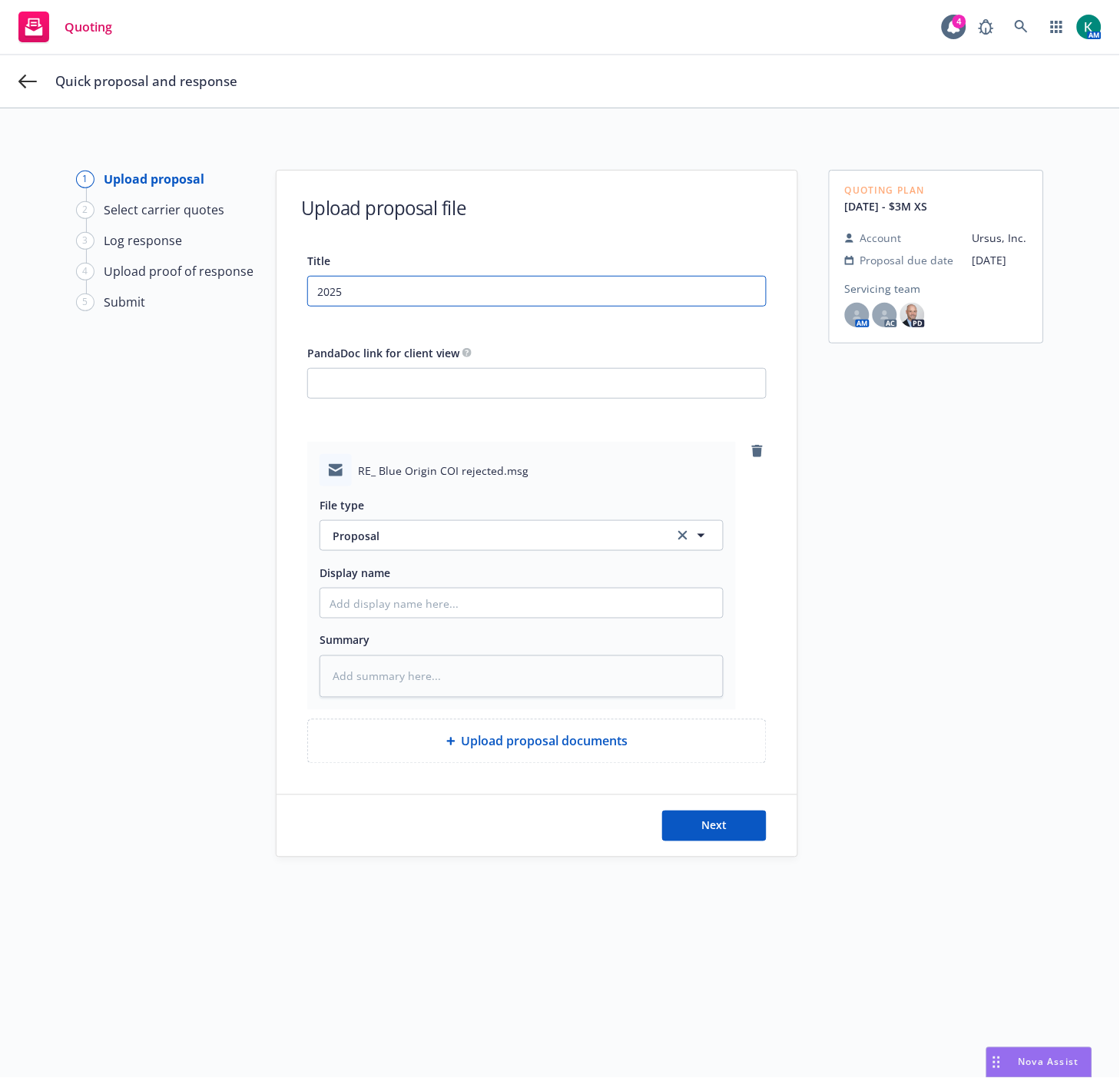
type input "2025"
type textarea "x"
type input "2025 $"
type textarea "x"
type input "2025 $3"
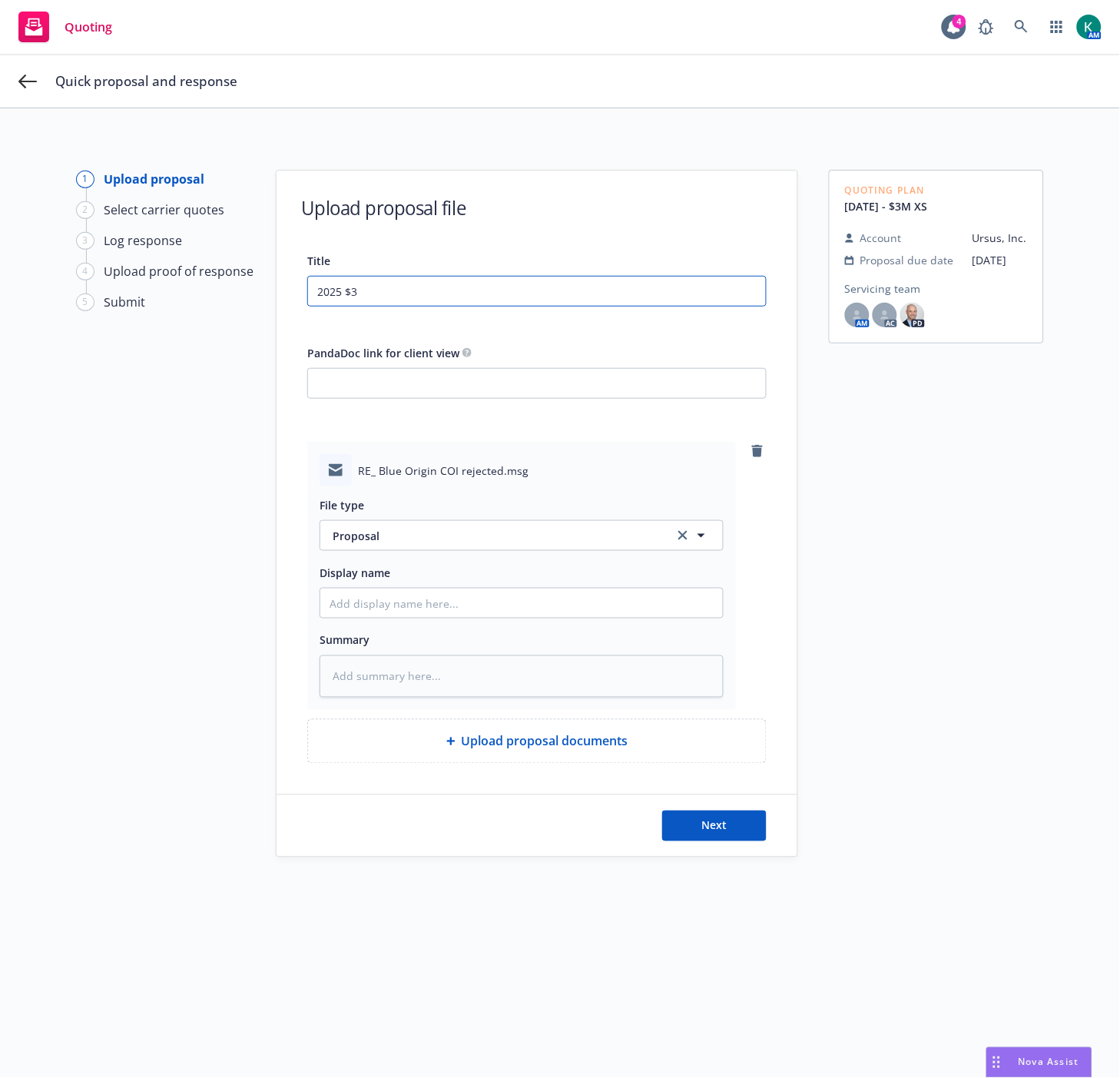
type textarea "x"
type input "2025 $3M"
type textarea "x"
type input "2025 $3M"
type textarea "x"
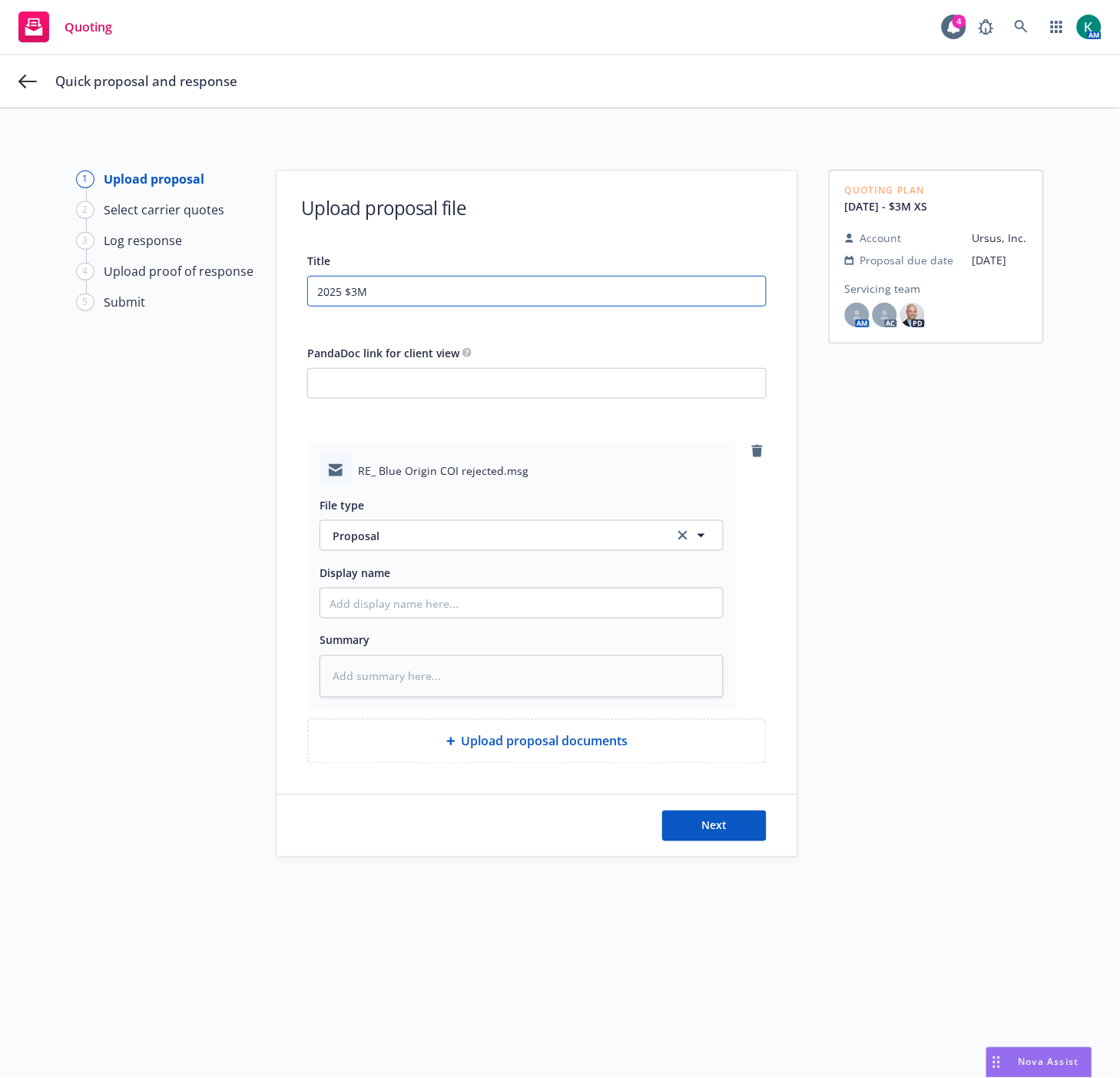
type input "2025 $3M E"
type textarea "x"
type input "2025 $3M Ex"
type textarea "x"
type input "2025 $3M Exc"
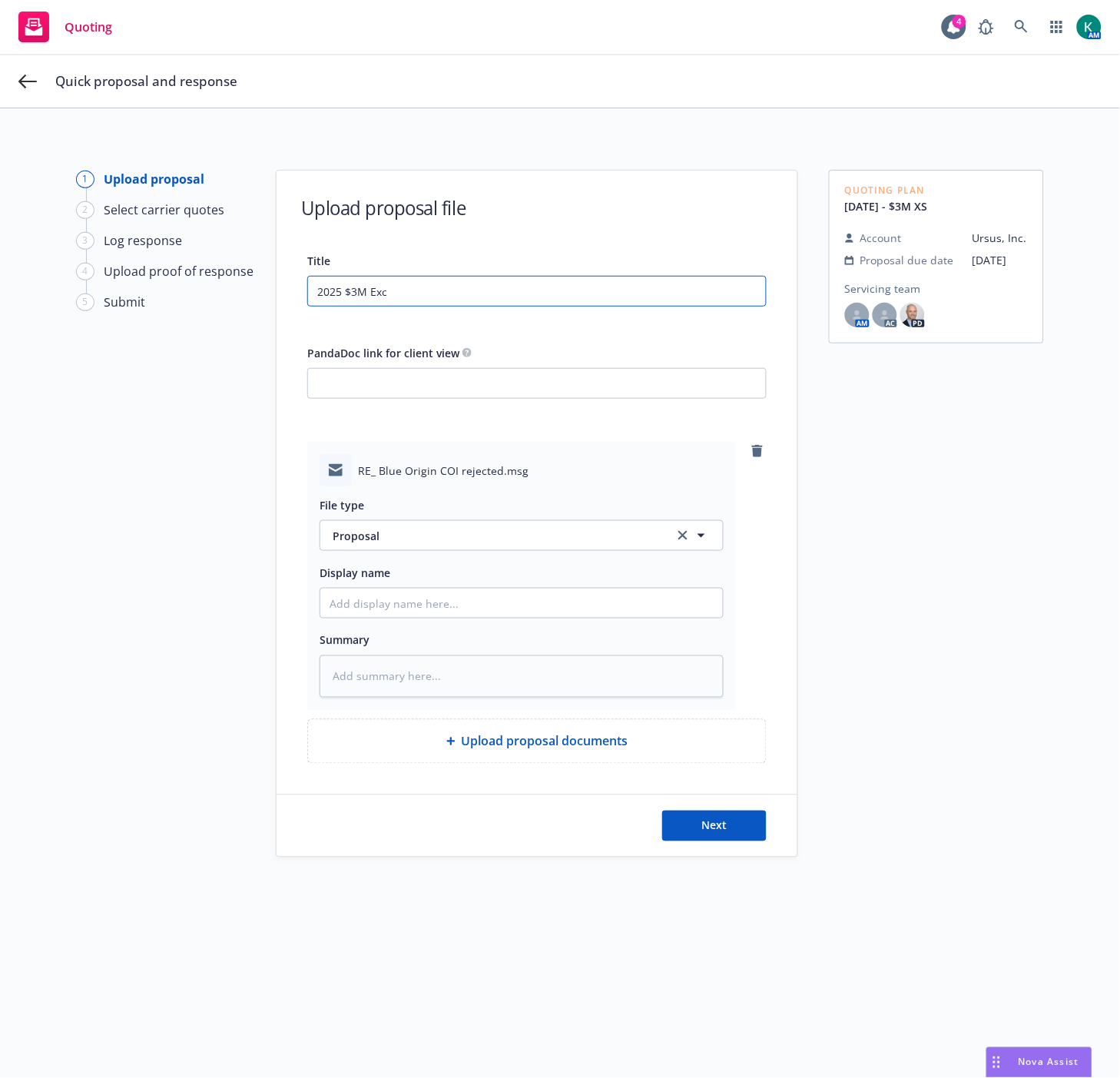
type textarea "x"
type input "2025 $3M Exce"
type textarea "x"
type input "2025 $3M Exces"
type textarea "x"
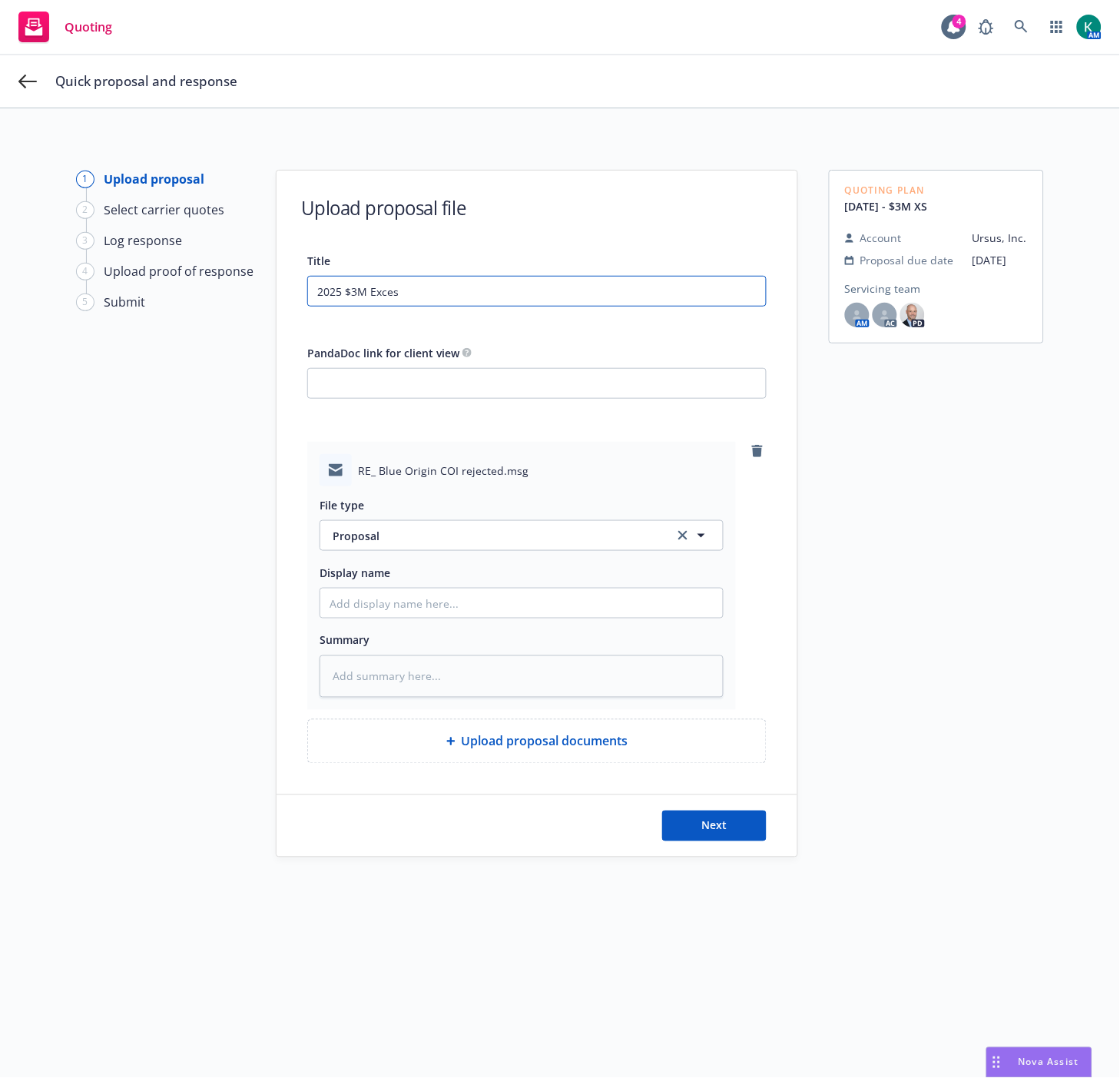
type input "2025 $3M Excess"
type textarea "x"
type input "2025 $3M Excess"
type textarea "x"
type input "2025 $3M Excess -"
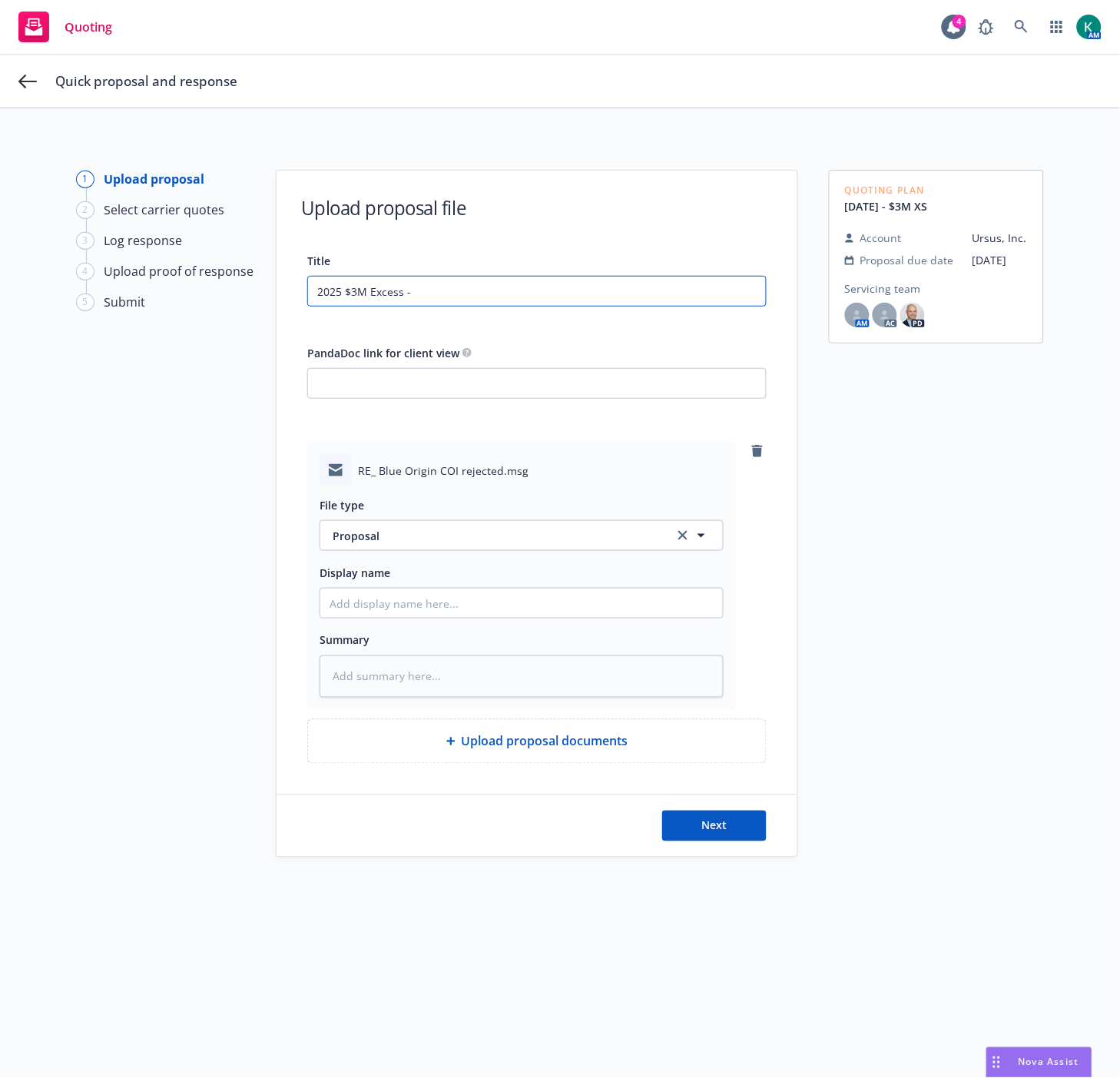
type textarea "x"
type input "2025 $3M Excess -"
type textarea "x"
type input "2025 $3M Excess - e"
type textarea "x"
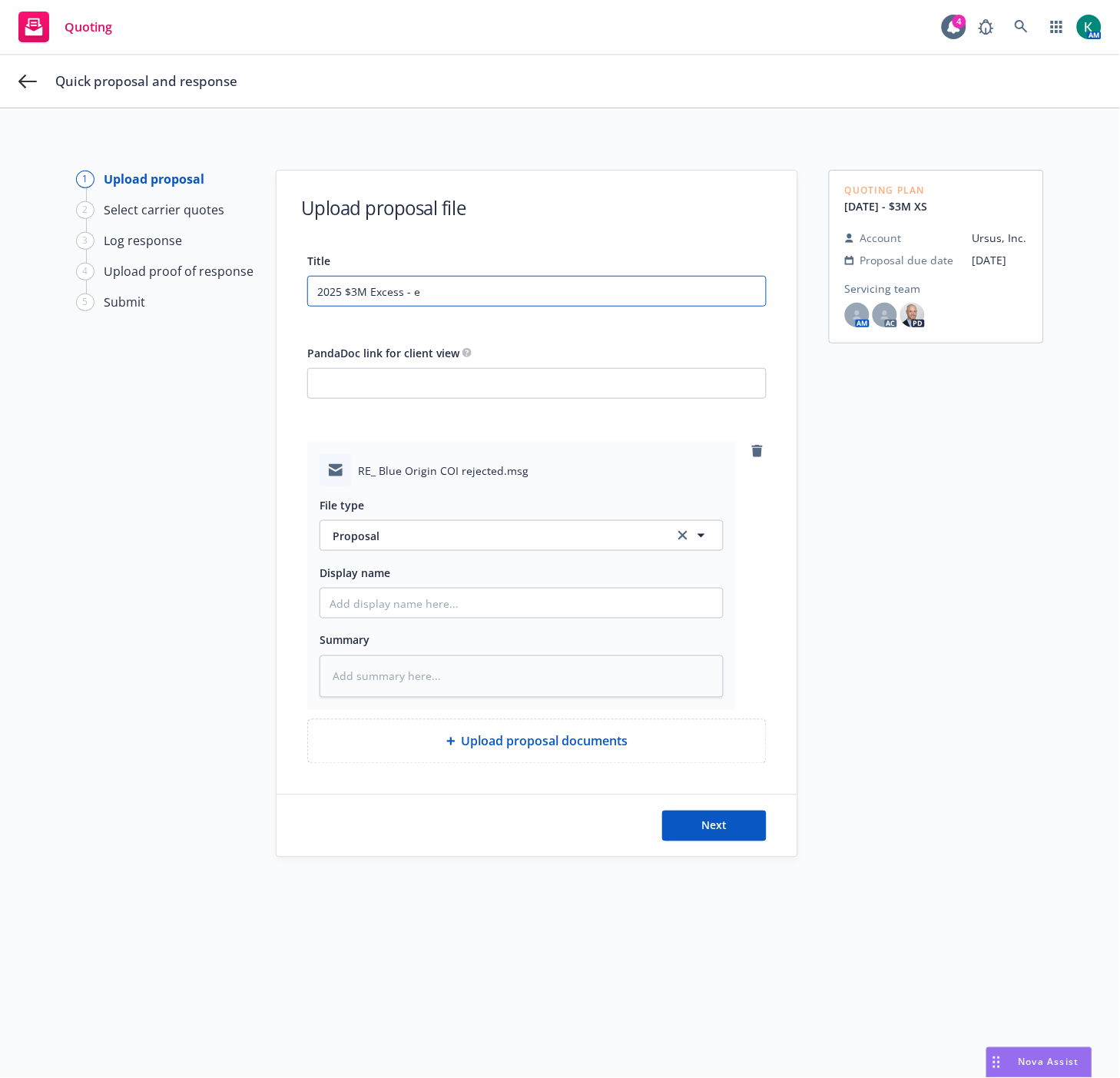
type input "2025 $3M Excess - em"
type textarea "x"
type input "2025 $3M Excess - ema"
type textarea "x"
type input "2025 $3M Excess - emai"
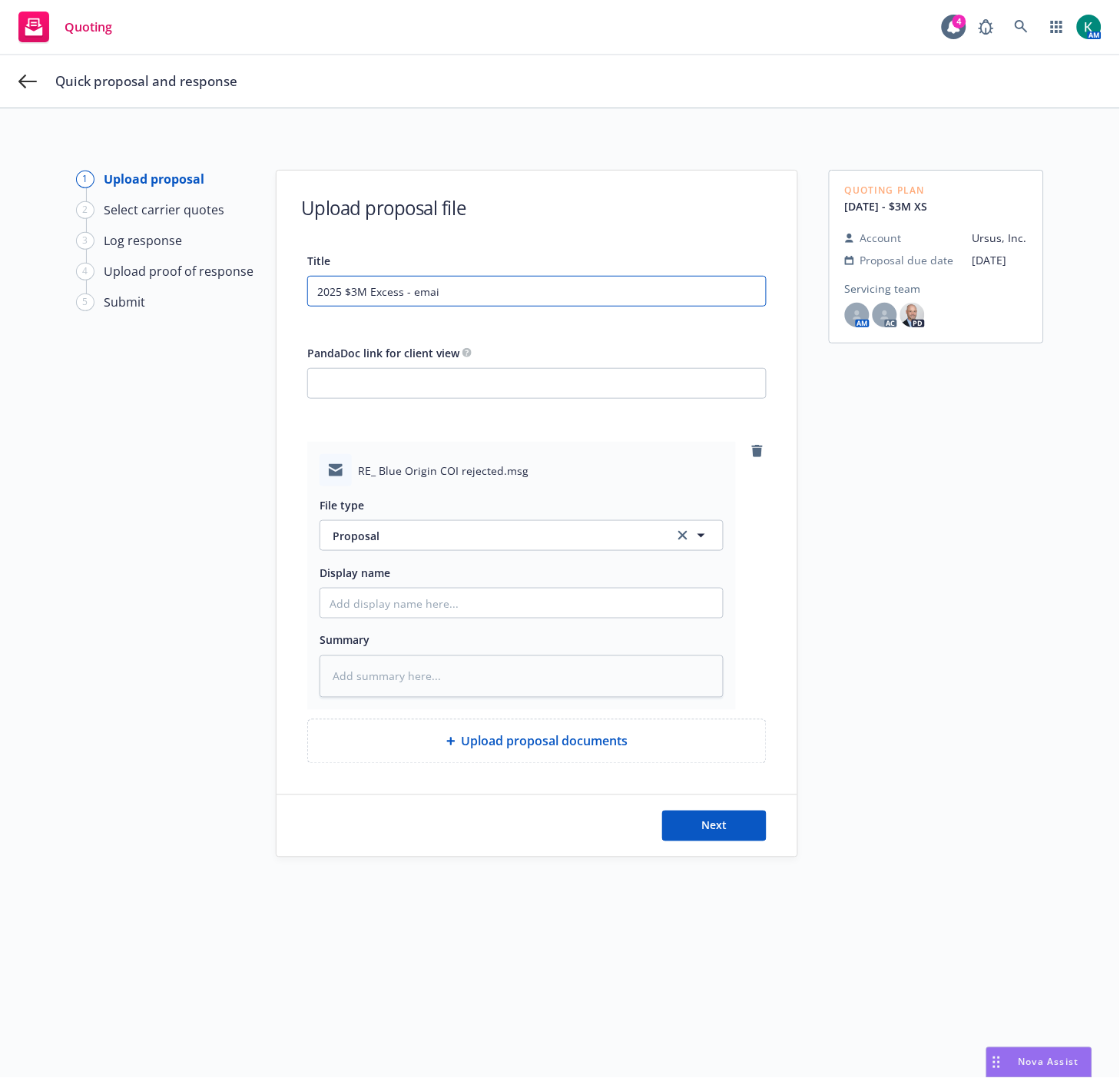
type textarea "x"
type input "2025 $3M Excess - email"
type textarea "x"
type input "2025 $3M Excess - emaile"
type textarea "x"
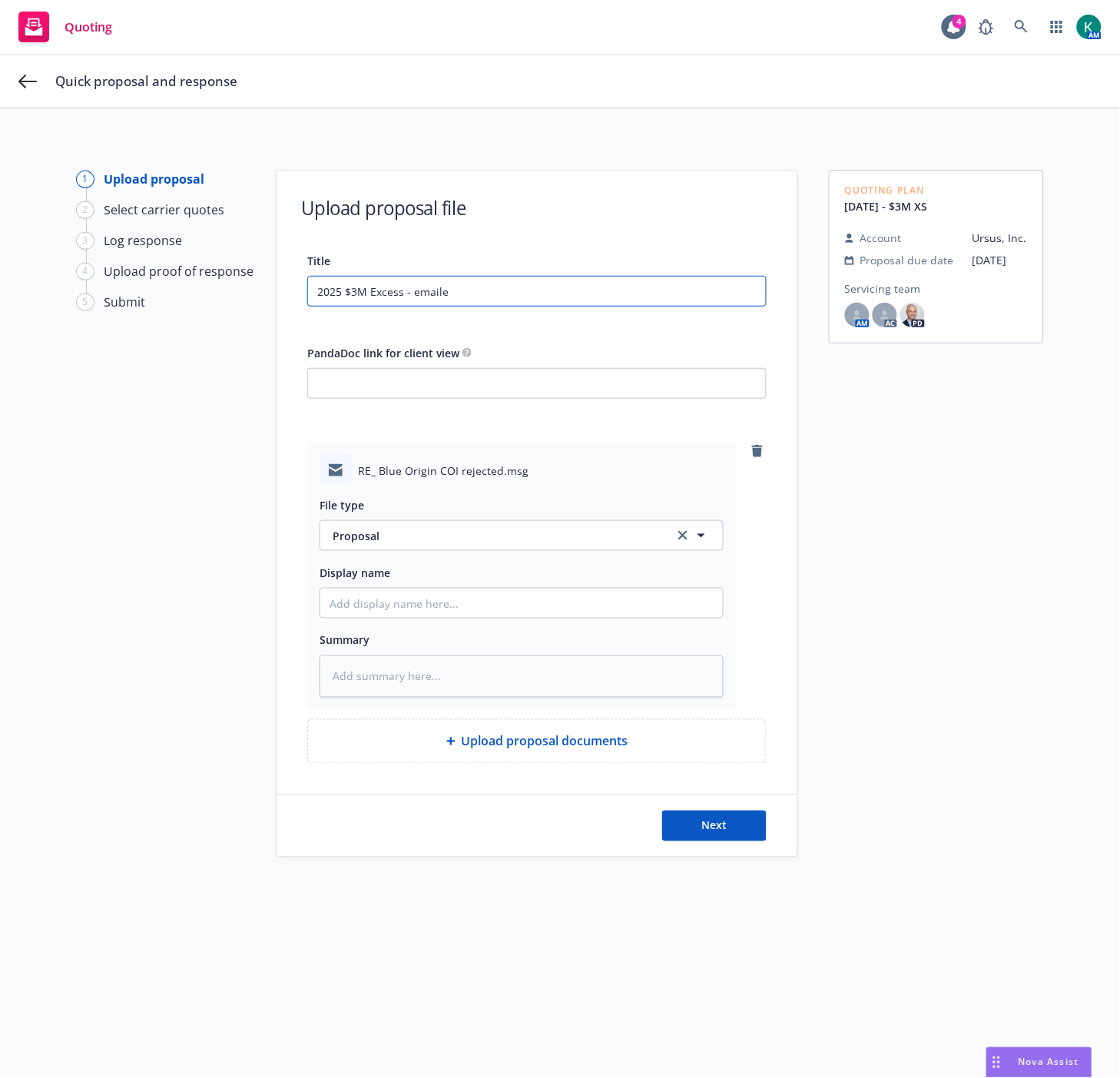
type input "2025 $3M Excess - emailed"
type textarea "x"
type input "2025 $3M Excess - emailed"
type textarea "x"
type input "2025 $3M Excess - emailed q"
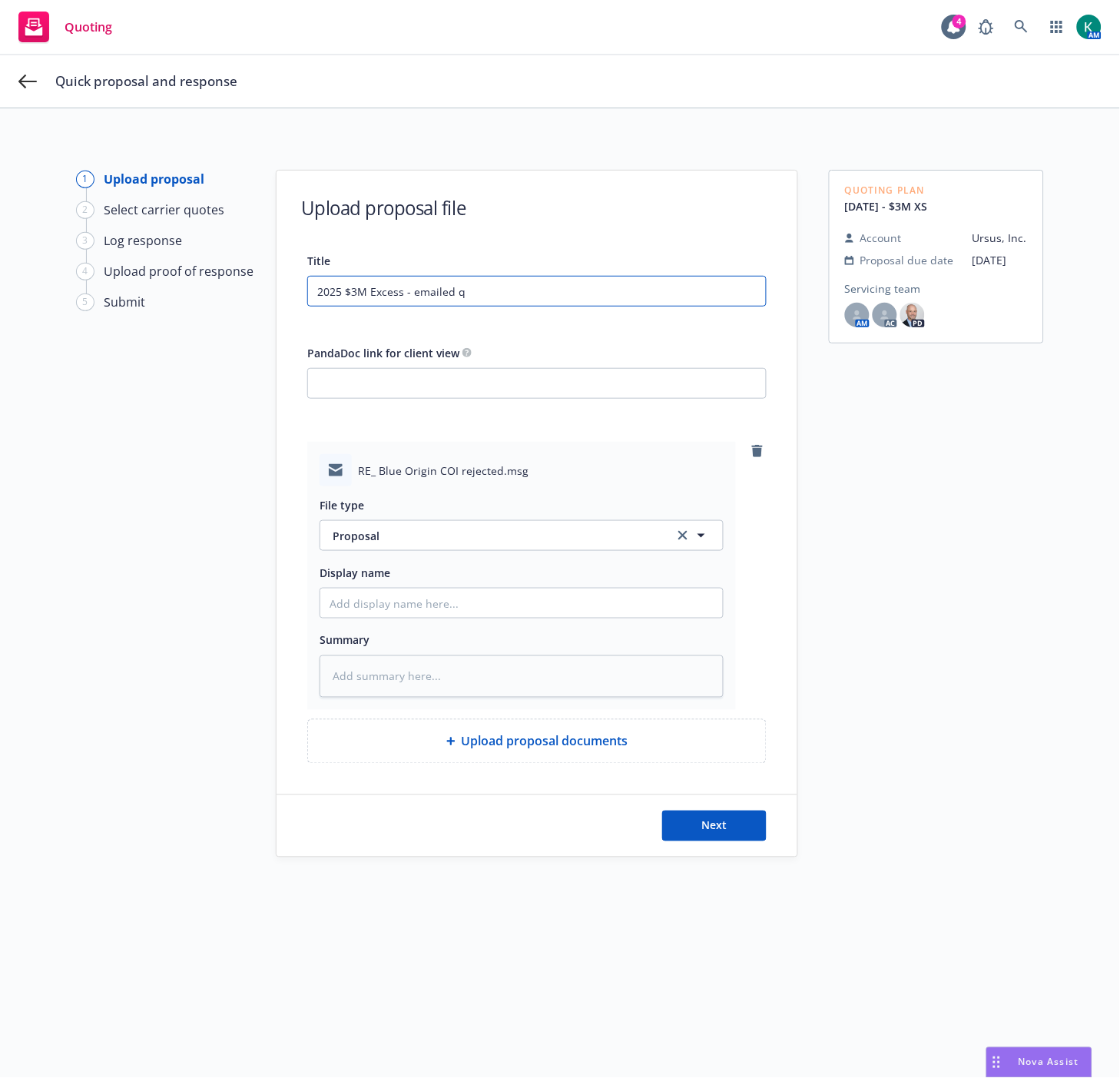
type textarea "x"
type input "2025 $3M Excess - emailed qu"
type textarea "x"
type input "2025 $3M Excess - emailed quo"
type textarea "x"
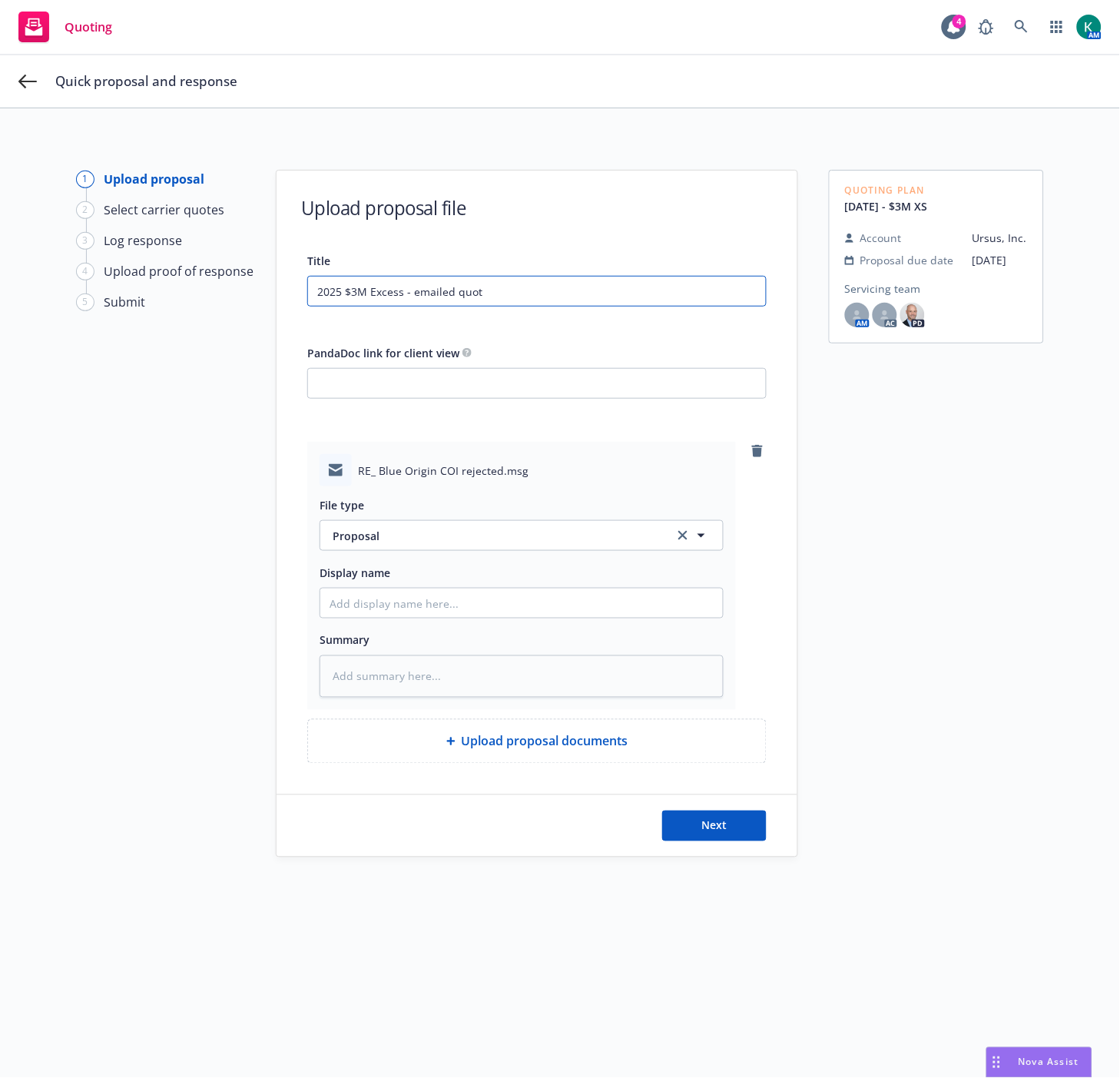
type input "2025 $3M Excess - emailed quote"
type textarea "x"
type input "2025 $3M Excess - emailed quote"
type textarea "x"
type input "2025 $3M Excess - emailed quote t"
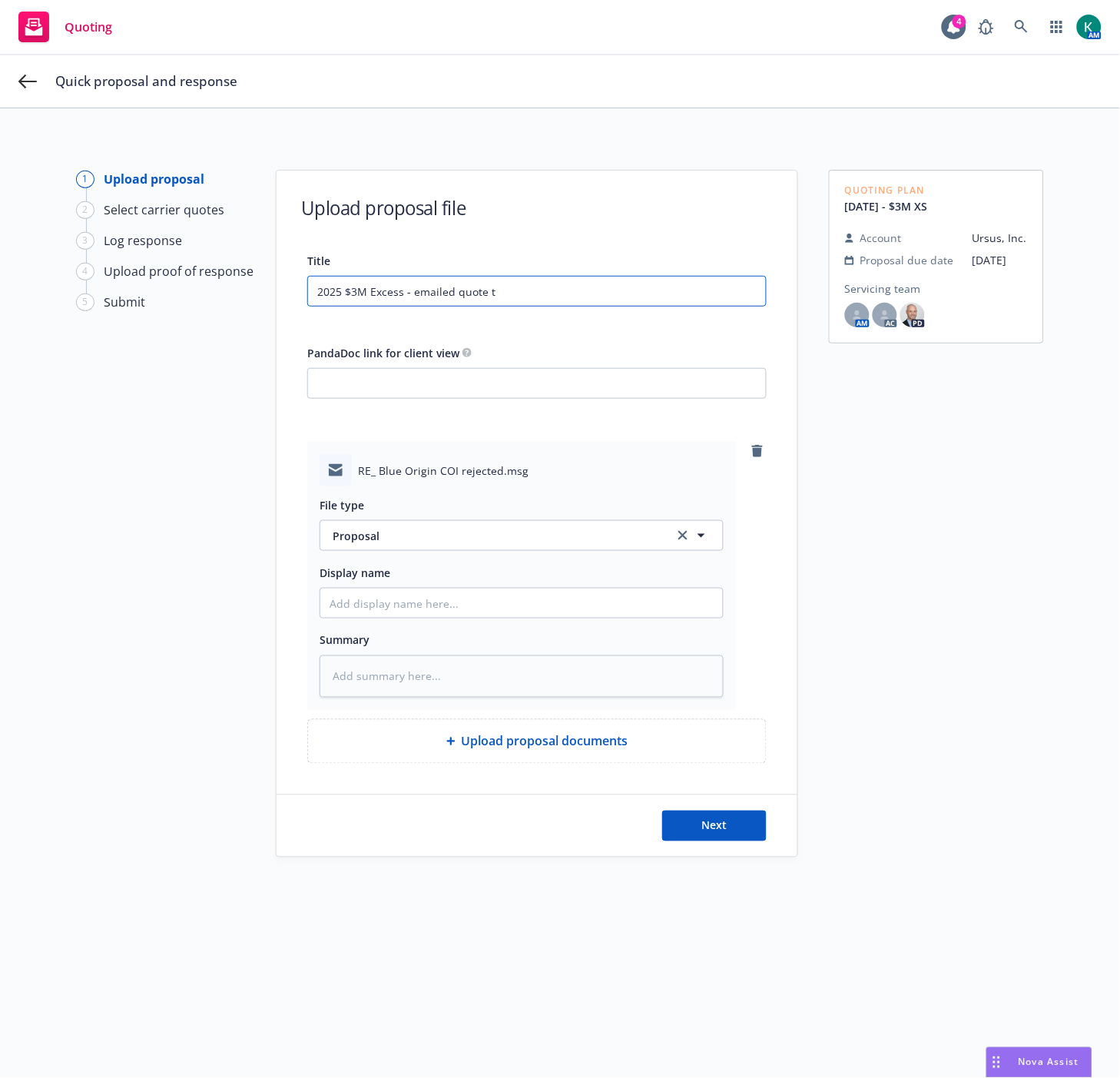
type textarea "x"
type input "2025 $3M Excess - emailed quote to"
type textarea "x"
type input "2025 $3M Excess - emailed quote to"
type textarea "x"
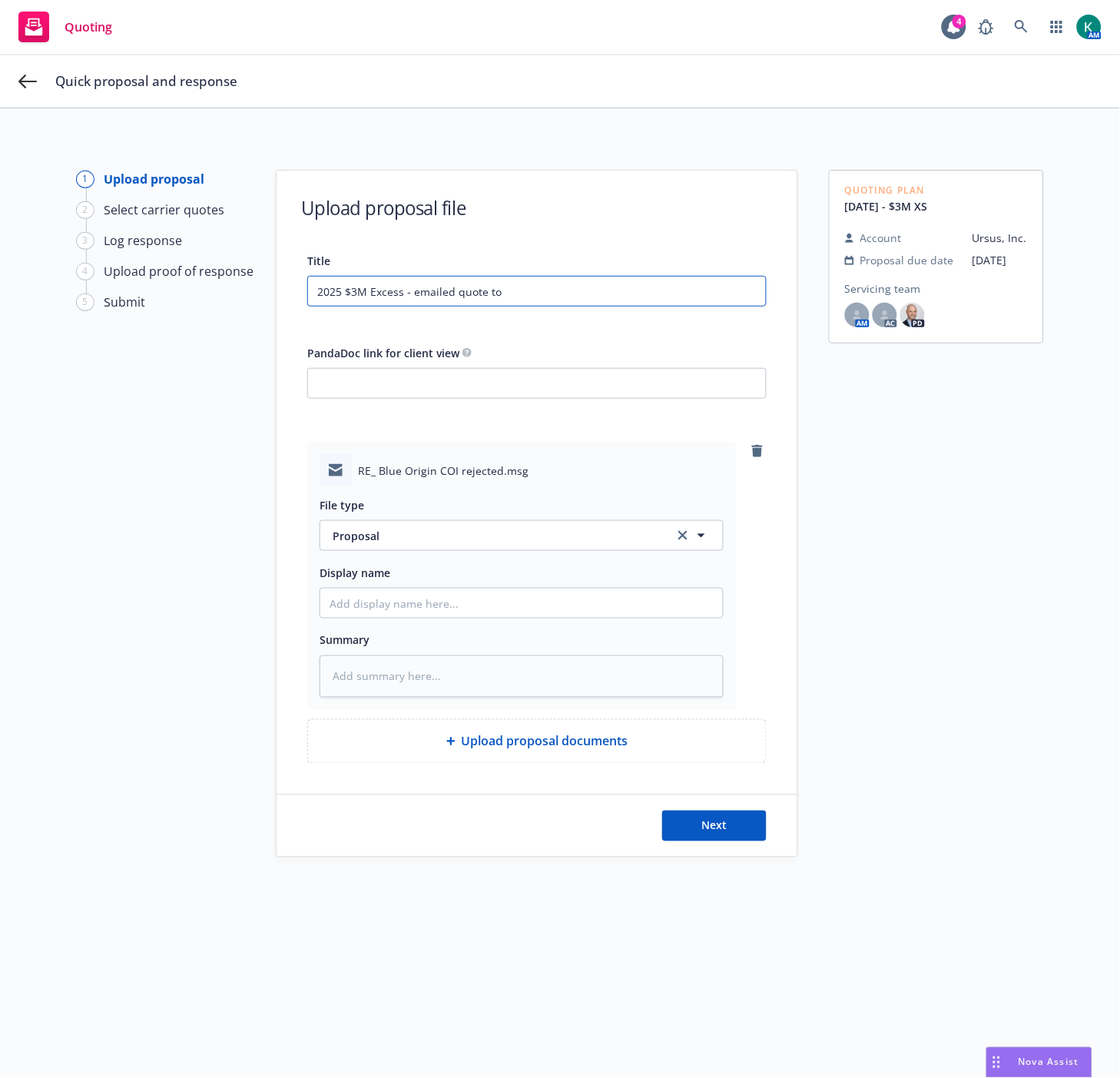
type input "2025 $3M Excess - emailed quote to i"
type textarea "x"
type input "2025 $3M Excess - emailed quote to in"
type textarea "x"
type input "2025 $3M Excess - emailed quote to ins"
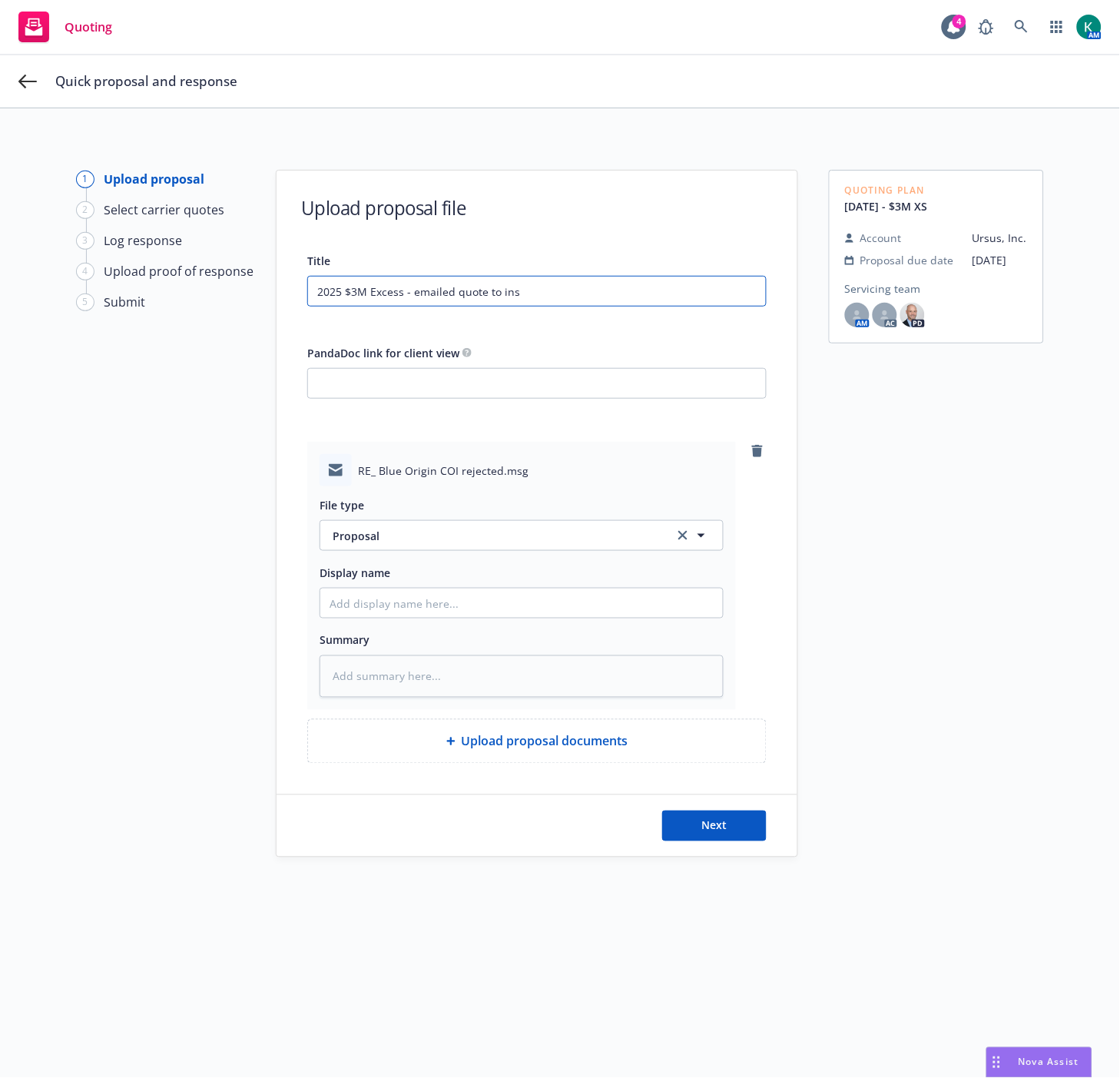
type textarea "x"
type input "2025 $3M Excess - emailed quote to insu"
type textarea "x"
type input "2025 $3M Excess - emailed quote to insur"
type textarea "x"
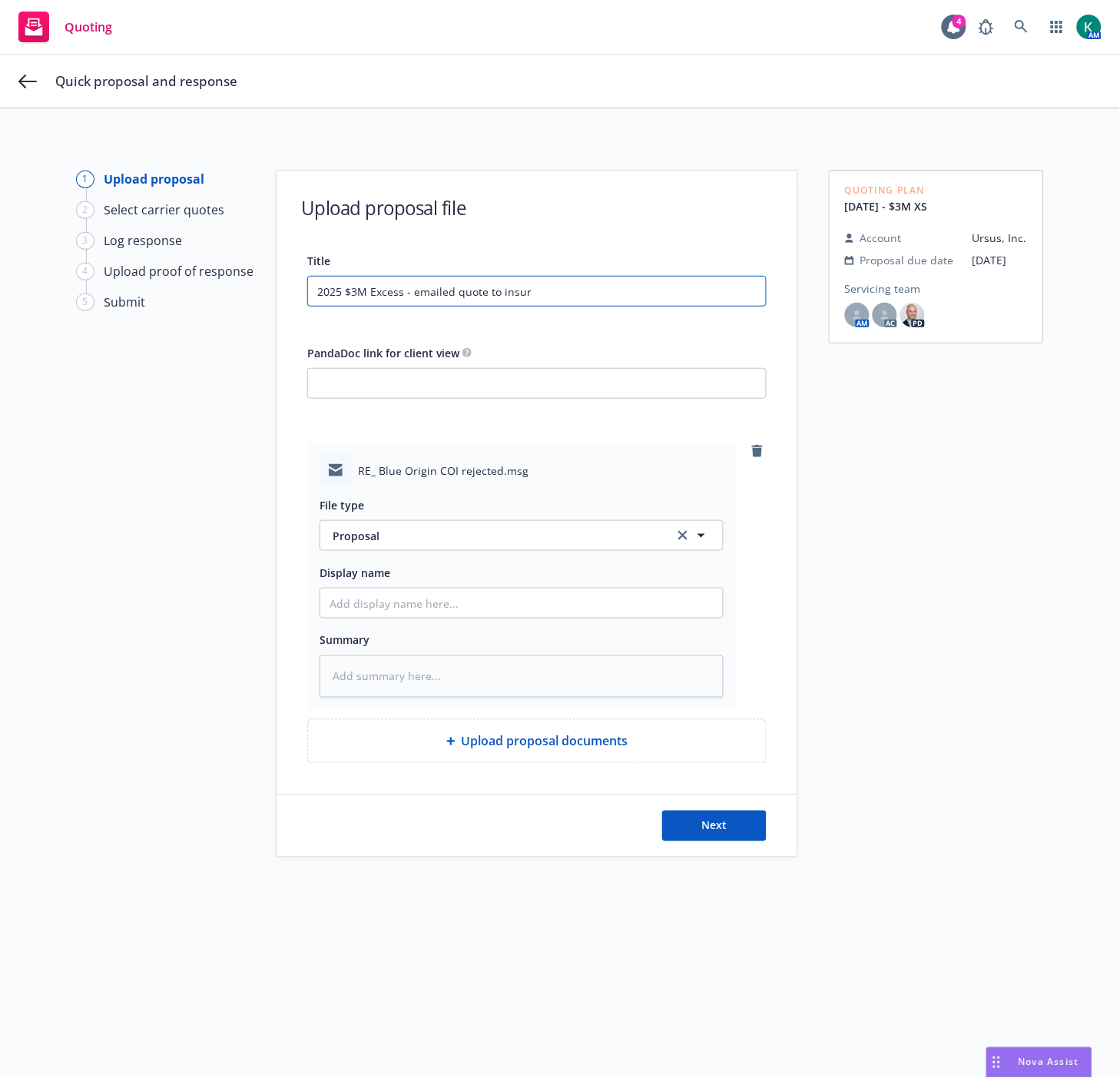
type input "2025 $3M Excess - emailed quote to insure"
type textarea "x"
drag, startPoint x: 438, startPoint y: 302, endPoint x: 92, endPoint y: 327, distance: 346.9
click at [92, 327] on div "1 Upload proposal 2 Select carrier quotes 3 Log response 4 Upload proof of resp…" at bounding box center [560, 602] width 1083 height 865
type input "2025 $3M Excess - emailed quote to insured"
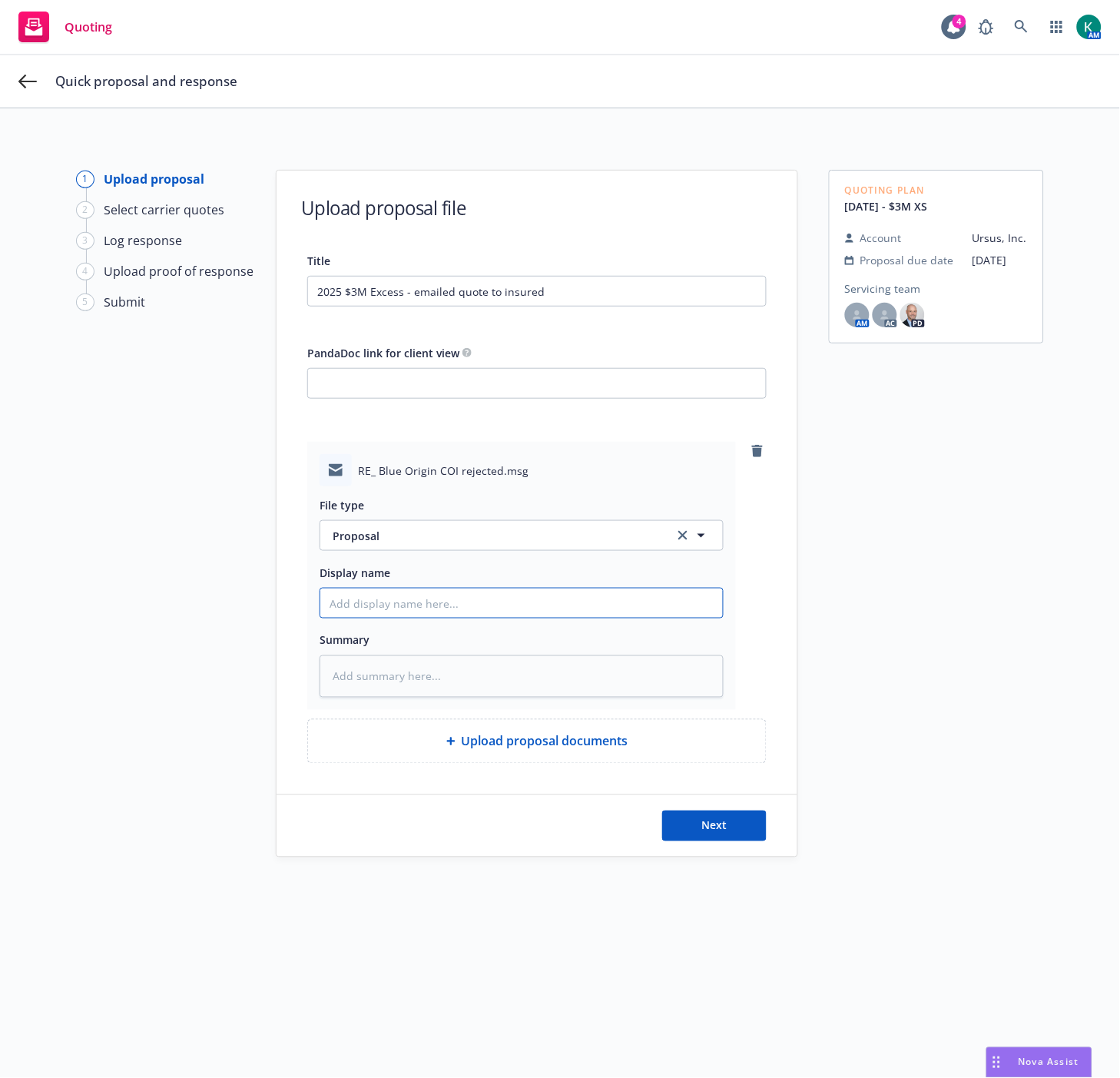
click at [346, 594] on input "Display name" at bounding box center [522, 603] width 403 height 29
paste input "2025 $3M Excess - emailed quote to insured"
type textarea "x"
type input "2025 $3M Excess - emailed quote to insured"
click at [692, 823] on button "Next" at bounding box center [714, 826] width 104 height 31
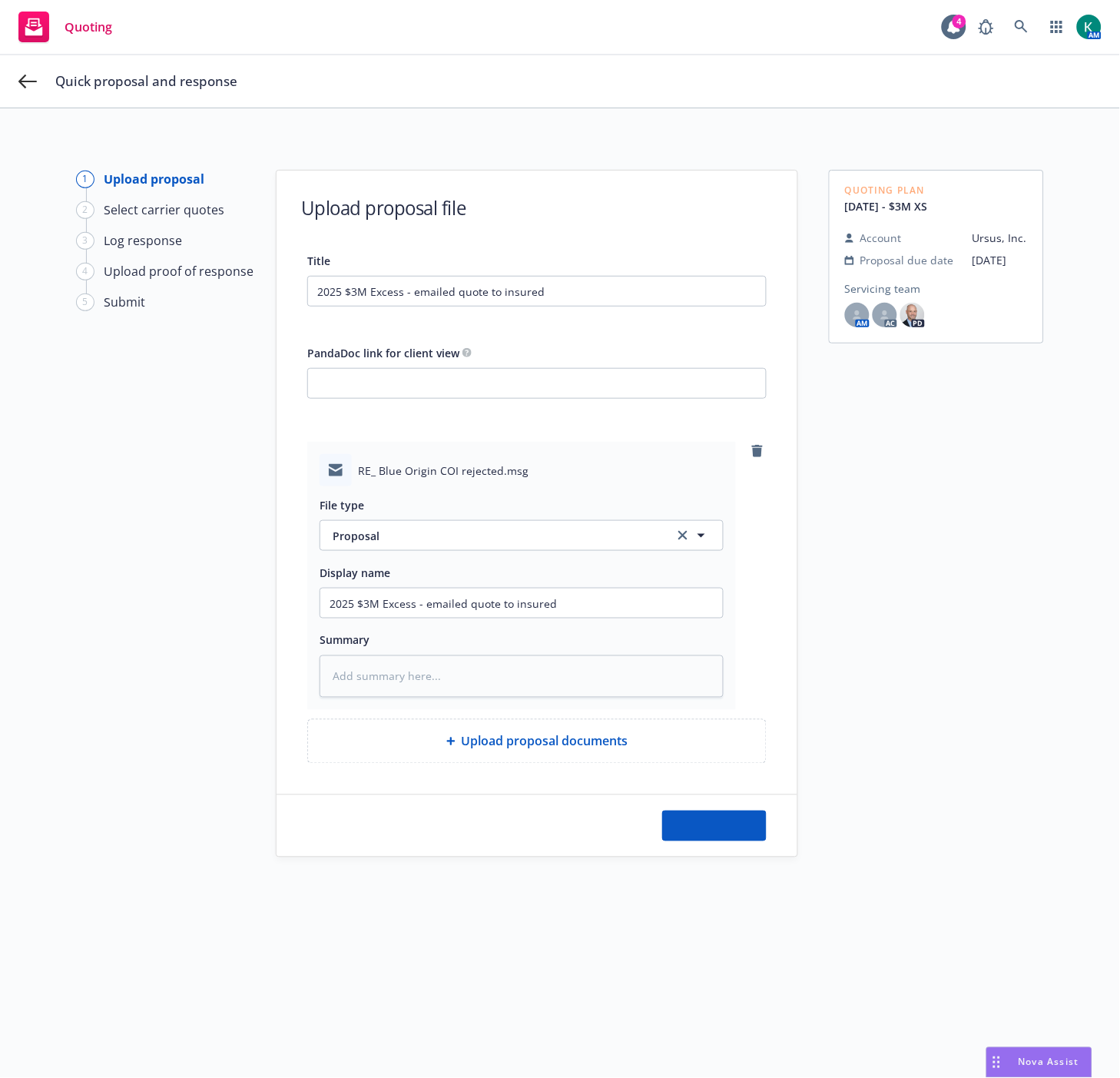
type textarea "x"
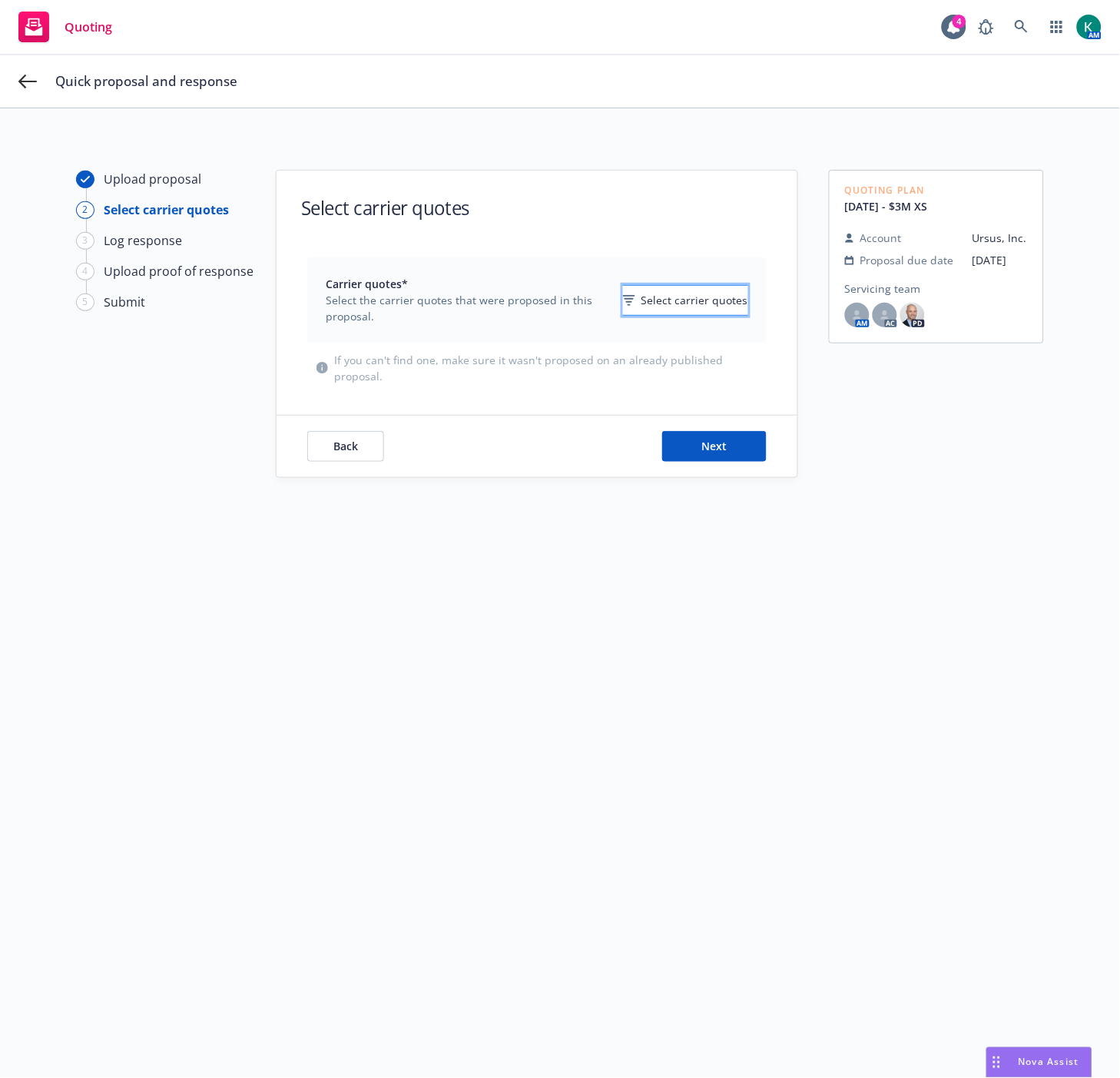
click at [634, 312] on button "Select carrier quotes" at bounding box center [685, 301] width 125 height 31
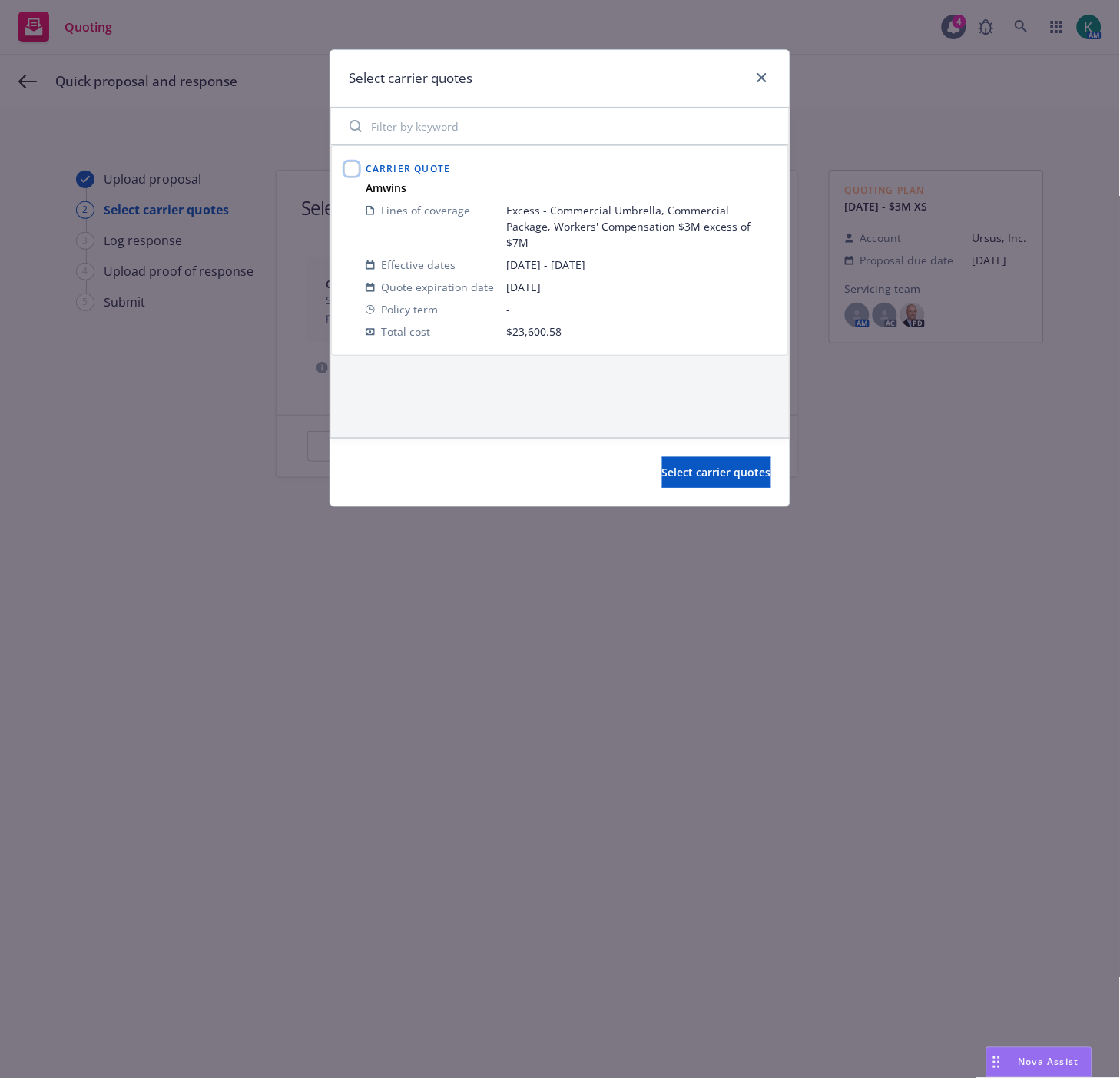
click at [348, 169] on input "checkbox" at bounding box center [352, 169] width 16 height 16
checkbox input "true"
click at [723, 481] on button "Select carrier quotes" at bounding box center [716, 473] width 109 height 31
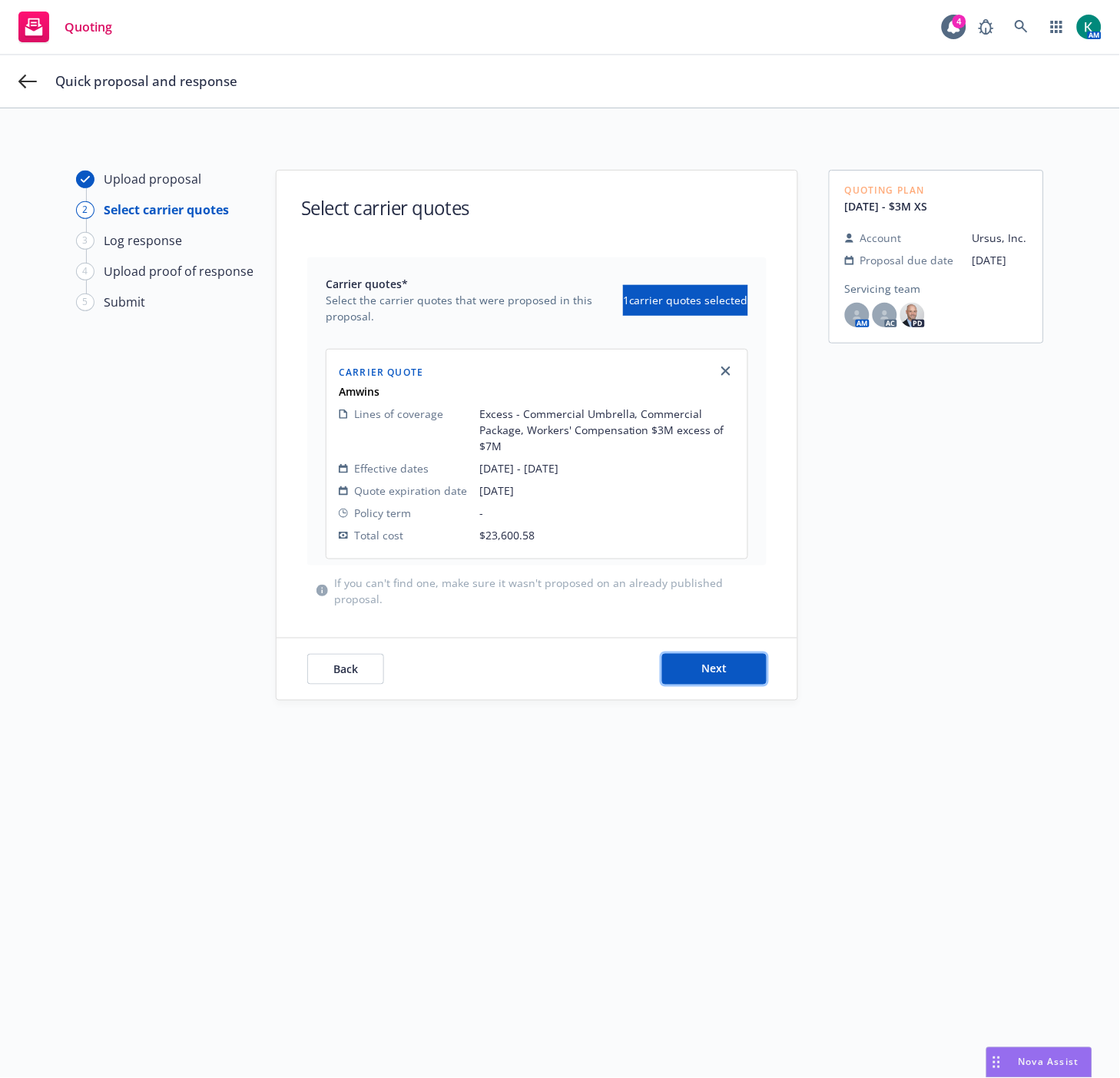
click at [710, 684] on button "Next" at bounding box center [714, 670] width 104 height 31
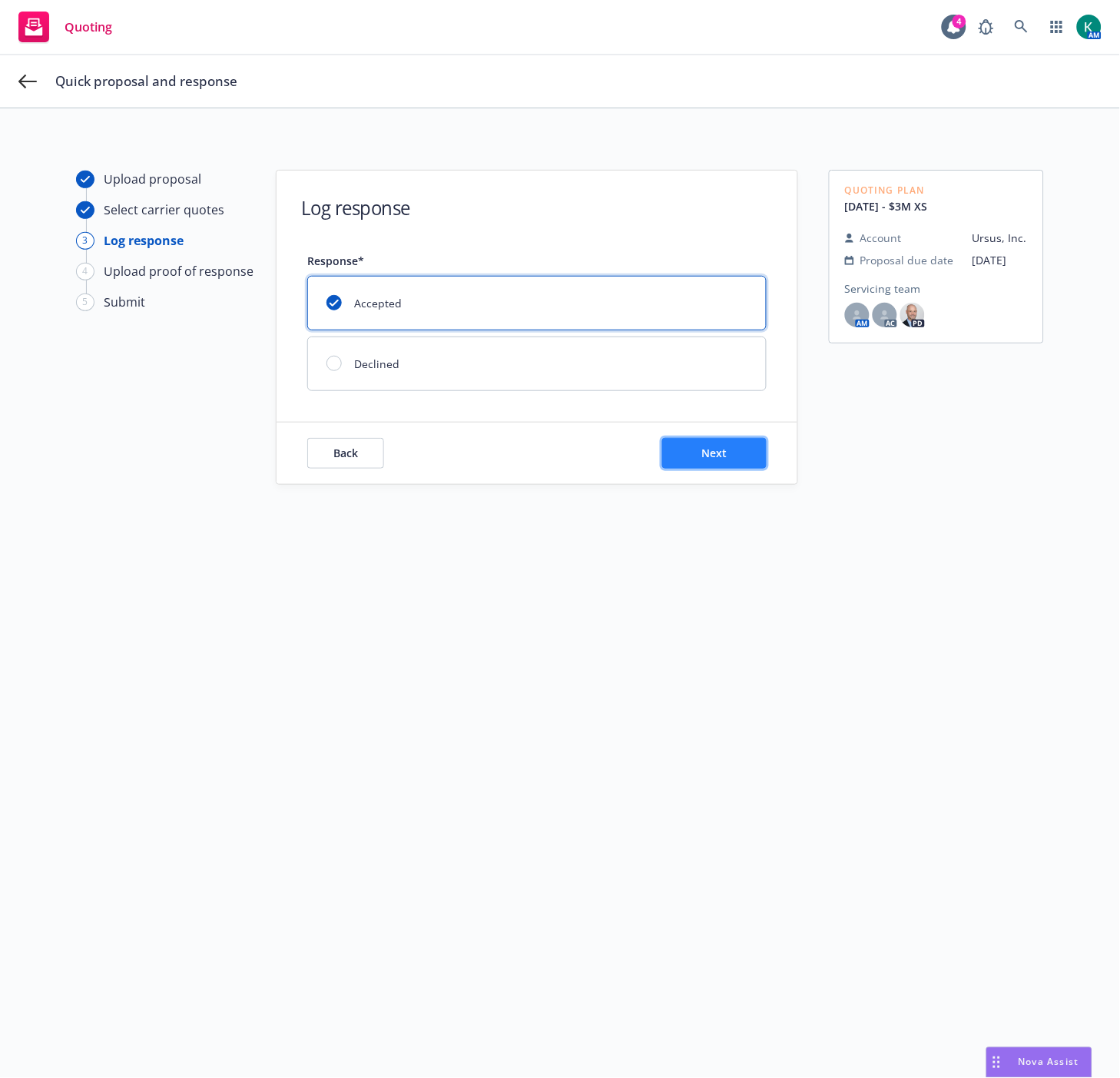
click at [744, 459] on button "Next" at bounding box center [714, 453] width 104 height 31
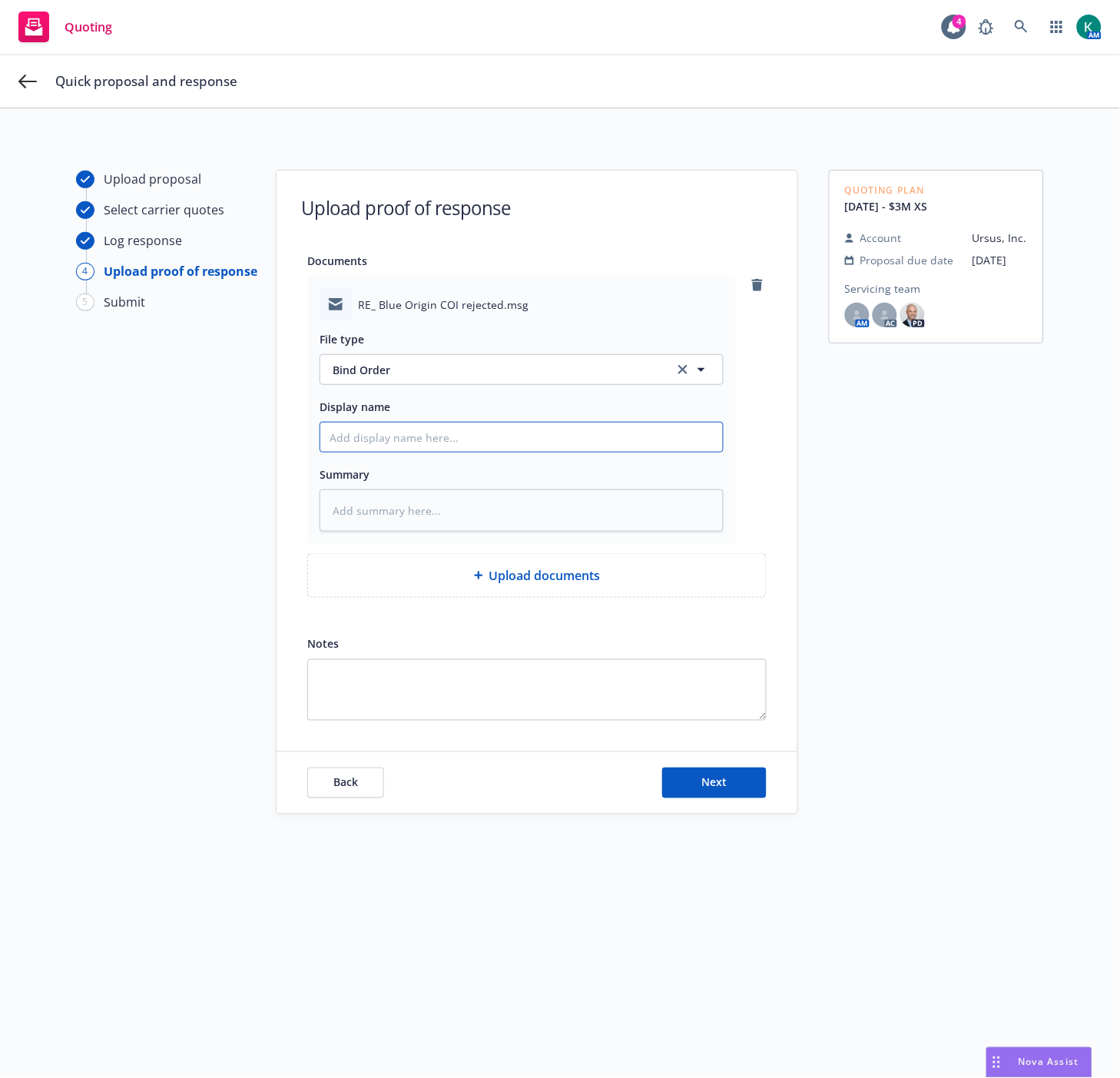
click at [373, 446] on input "Display name" at bounding box center [522, 438] width 403 height 29
type textarea "x"
type input "2"
type textarea "x"
type input "20"
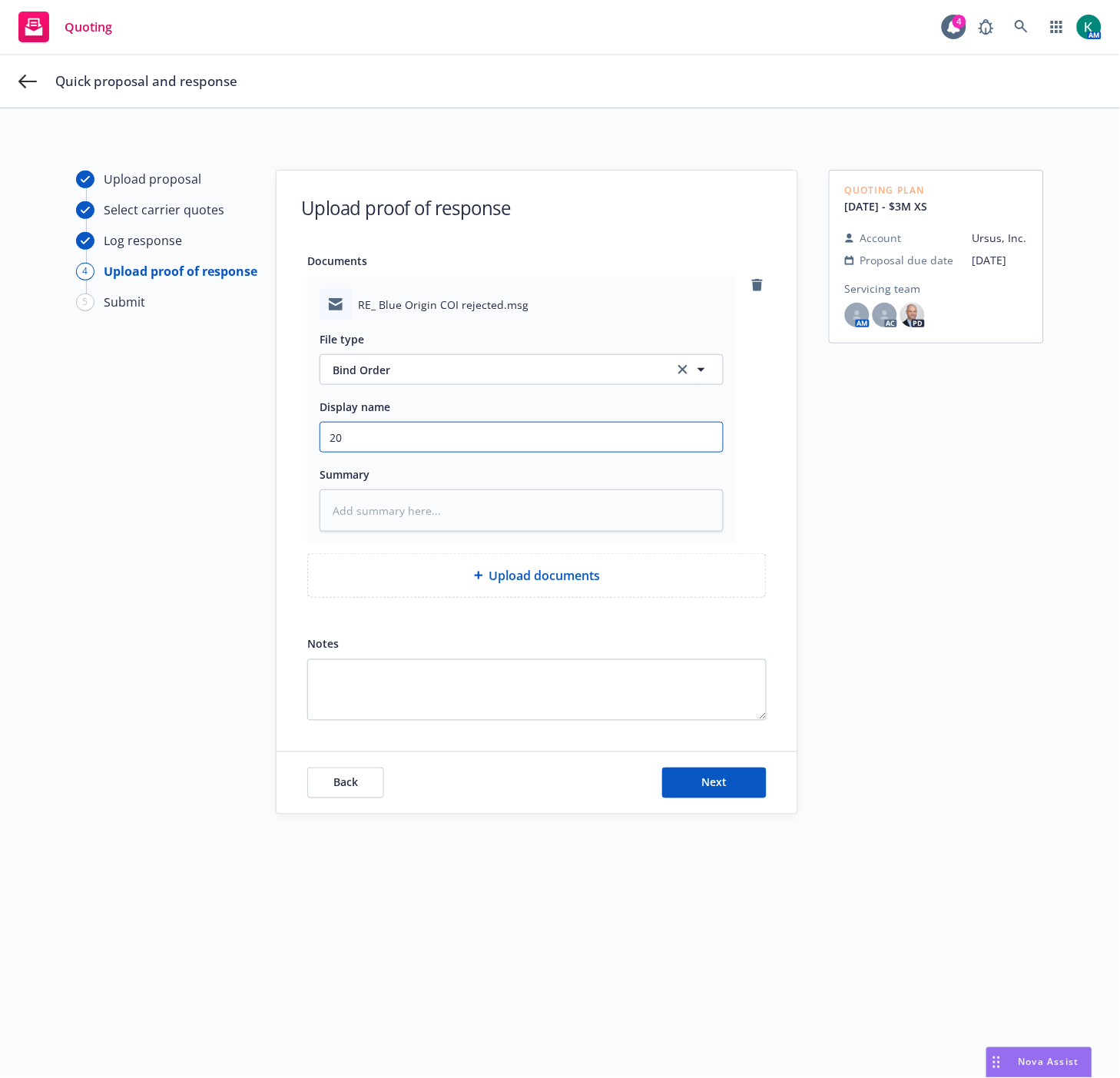
type textarea "x"
type input "202"
type textarea "x"
type input "2025"
type textarea "x"
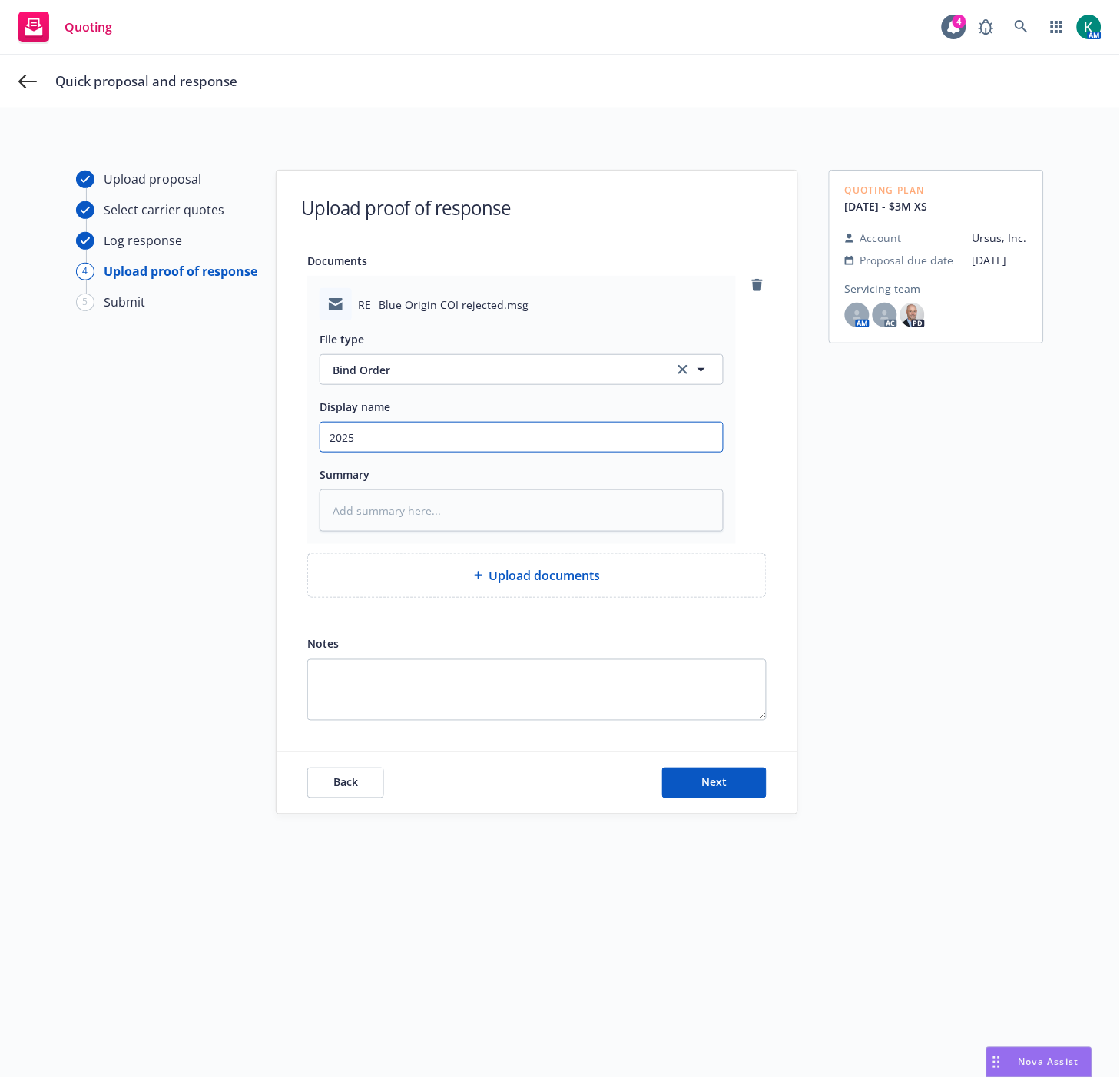
type input "2025"
type textarea "x"
type input "2025 $"
type textarea "x"
type input "2025 $3"
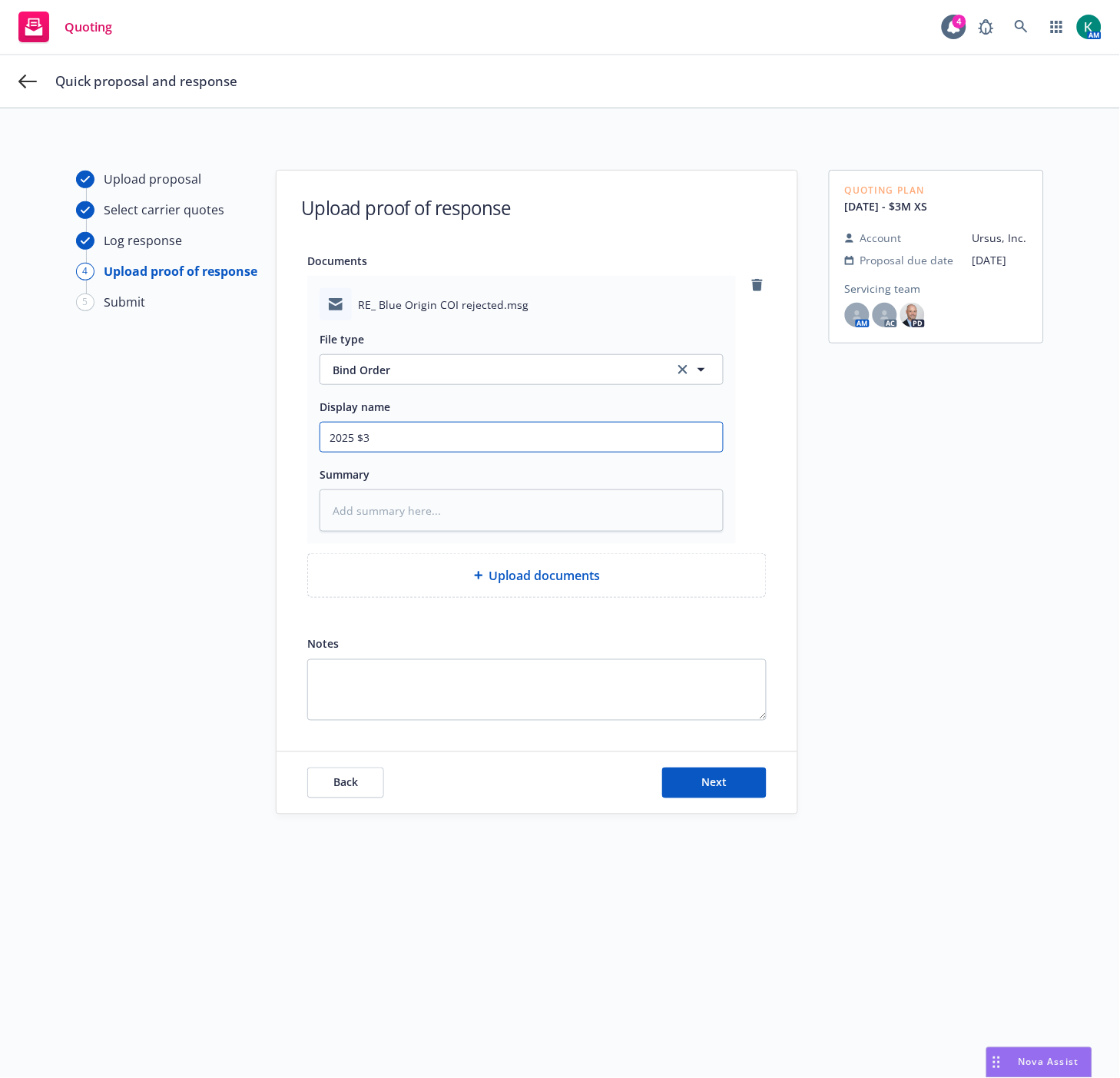
type textarea "x"
type input "2025 $3M"
type textarea "x"
type input "2025 $3M"
type textarea "x"
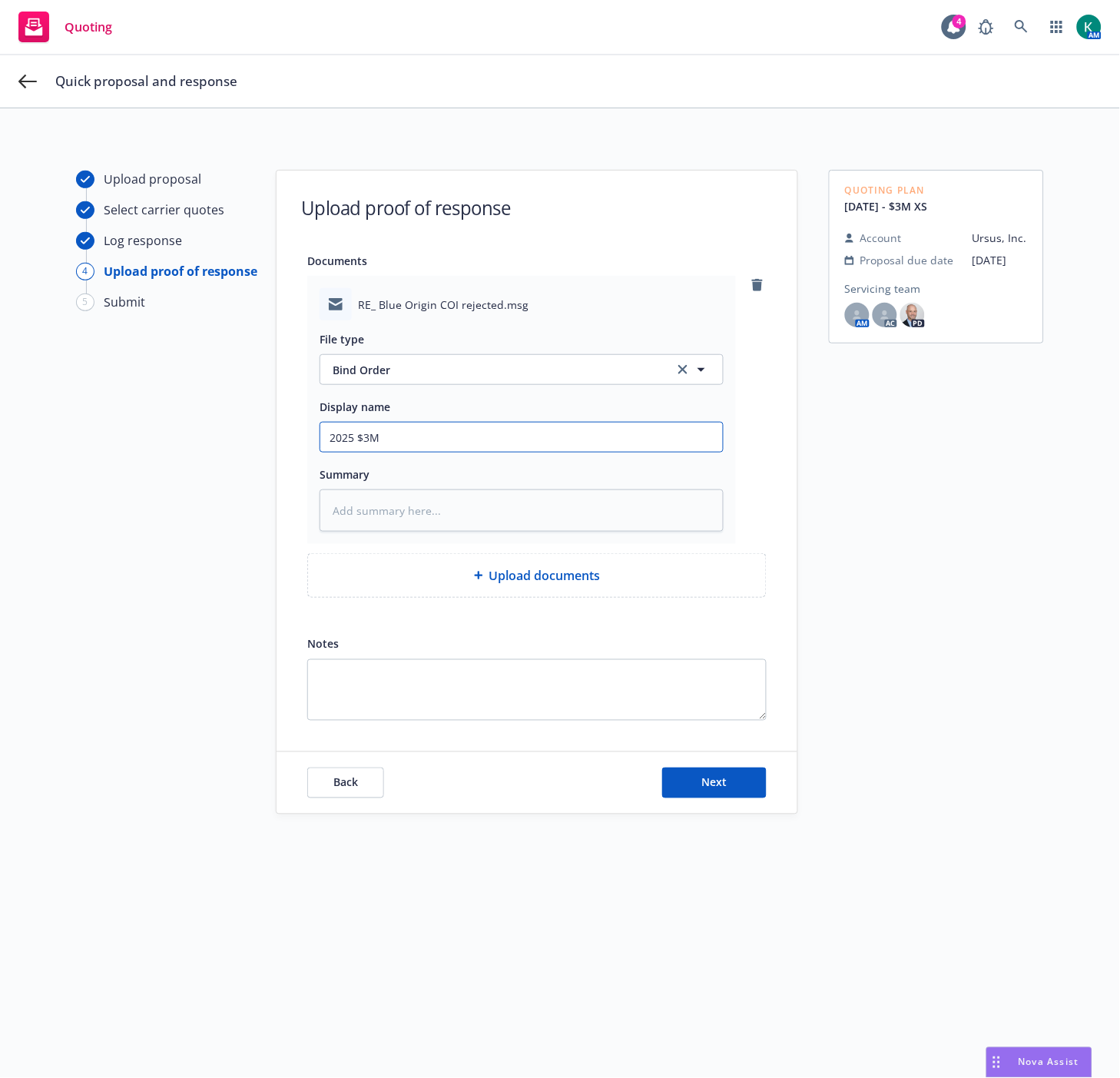
type input "2025 $3M W"
type textarea "x"
type input "2025 $3M"
type textarea "x"
type input "2025 $3M E"
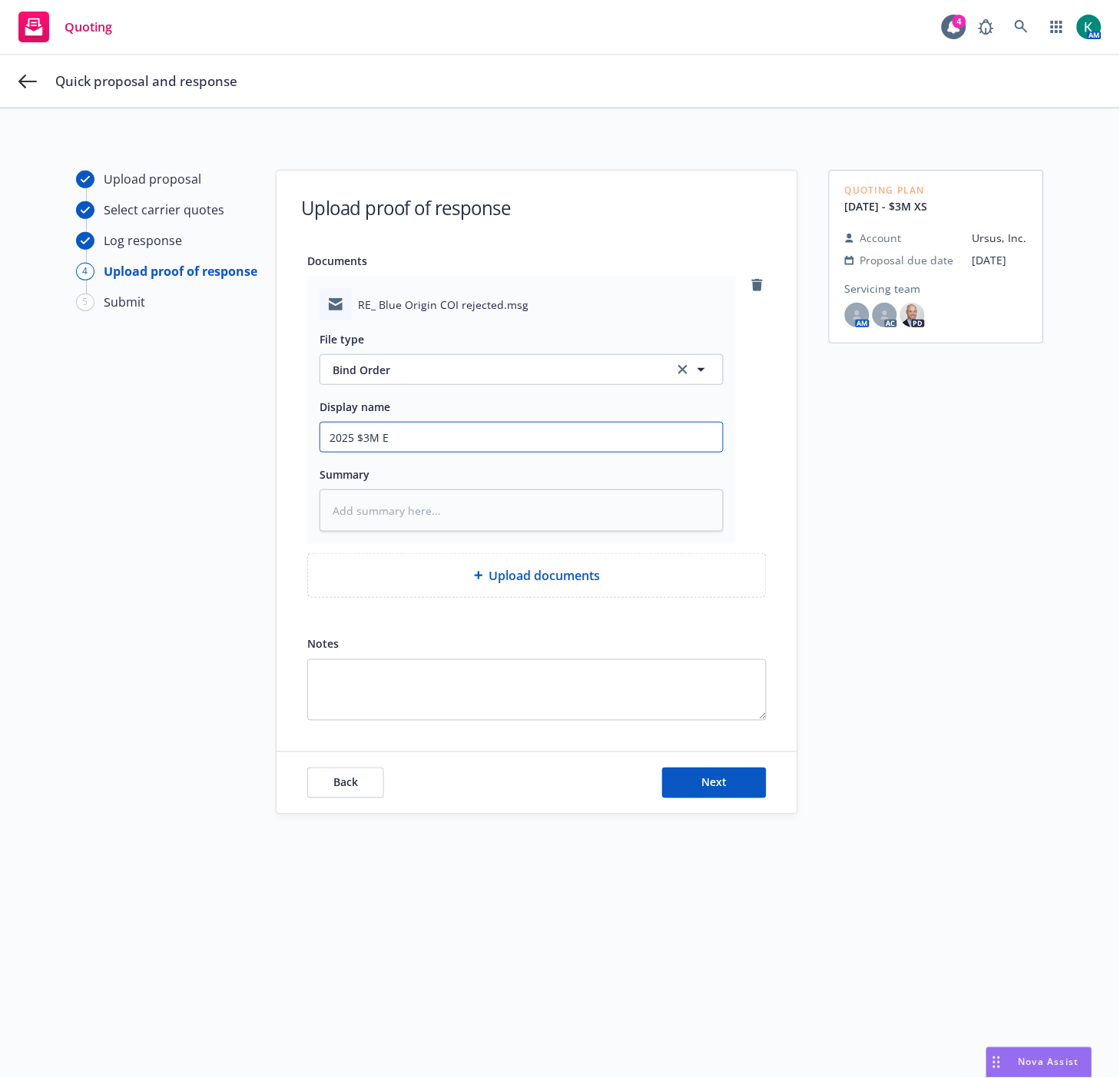
type textarea "x"
type input "2025 $3M EX"
type textarea "x"
type input "2025 $3M EXC"
type textarea "x"
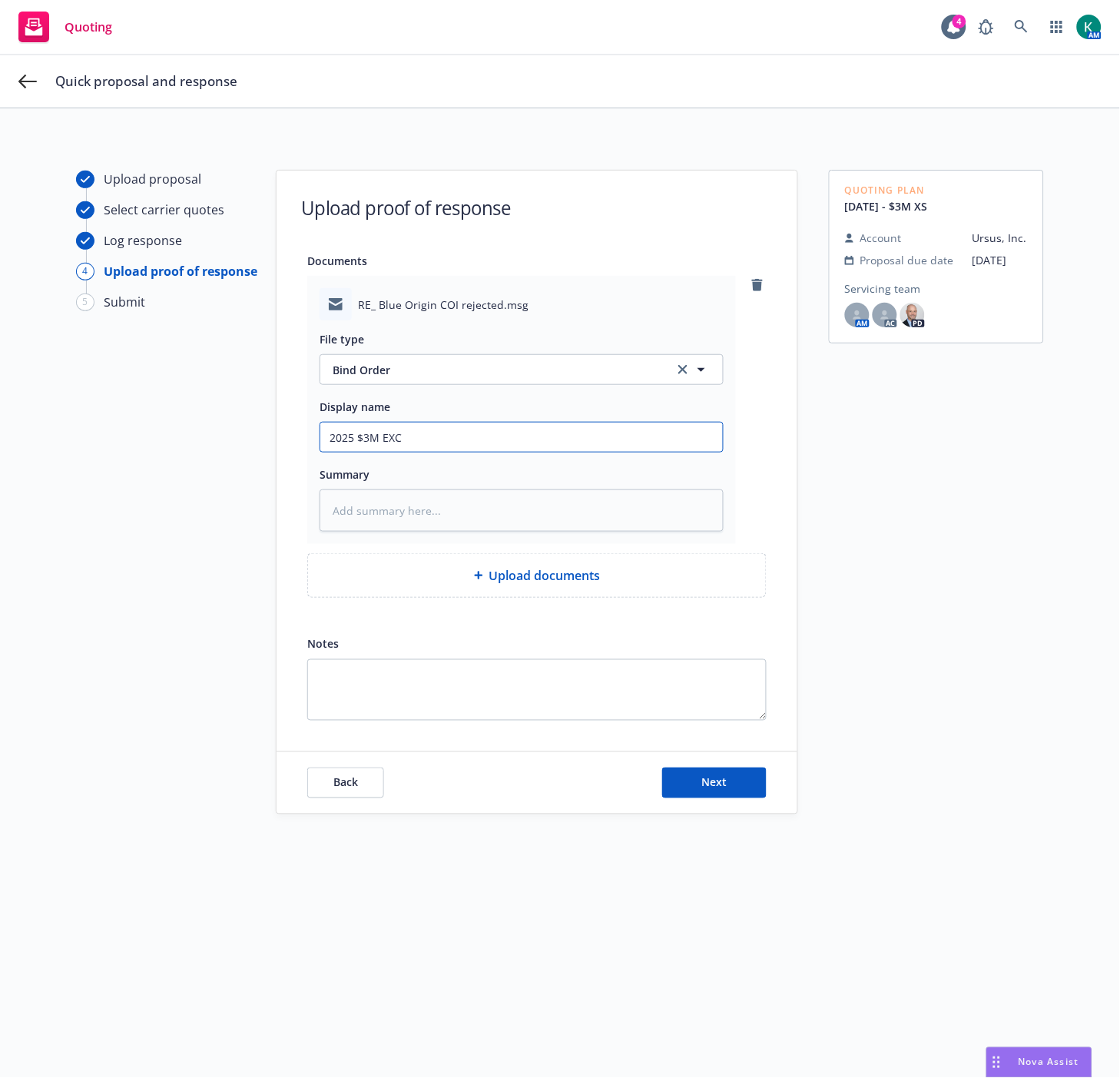
type input "2025 $3M EXC"
type textarea "x"
type input "2025 $3M EXC -"
type textarea "x"
type input "2025 $3M EXC -"
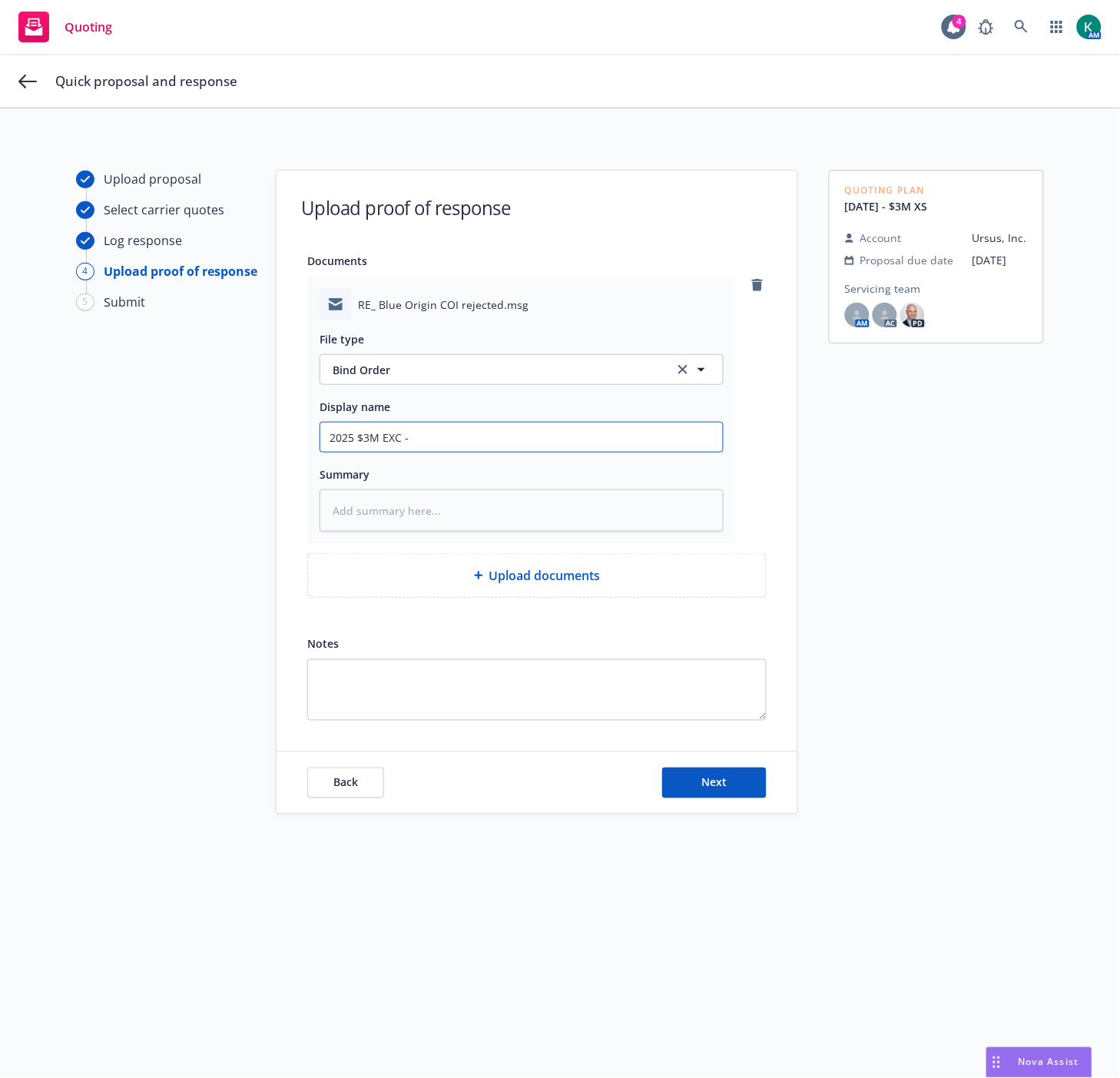
type textarea "x"
type input "2025 $3M EXC - b"
type textarea "x"
type input "2025 $3M EXC - bi"
type textarea "x"
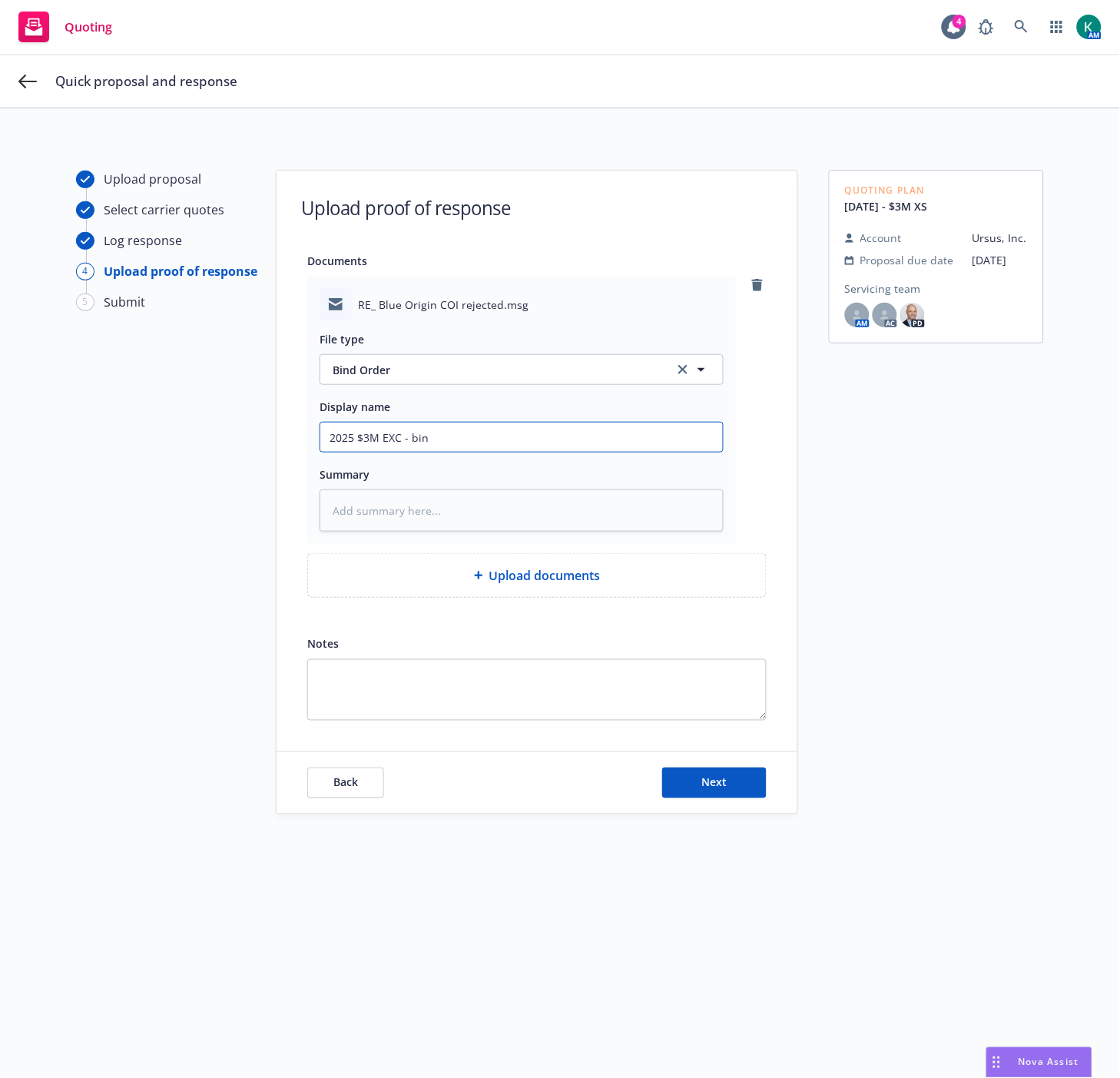
type input "2025 $3M EXC - bind"
type textarea "x"
type input "2025 $3M EXC - bind"
click at [686, 782] on button "Next" at bounding box center [714, 783] width 104 height 31
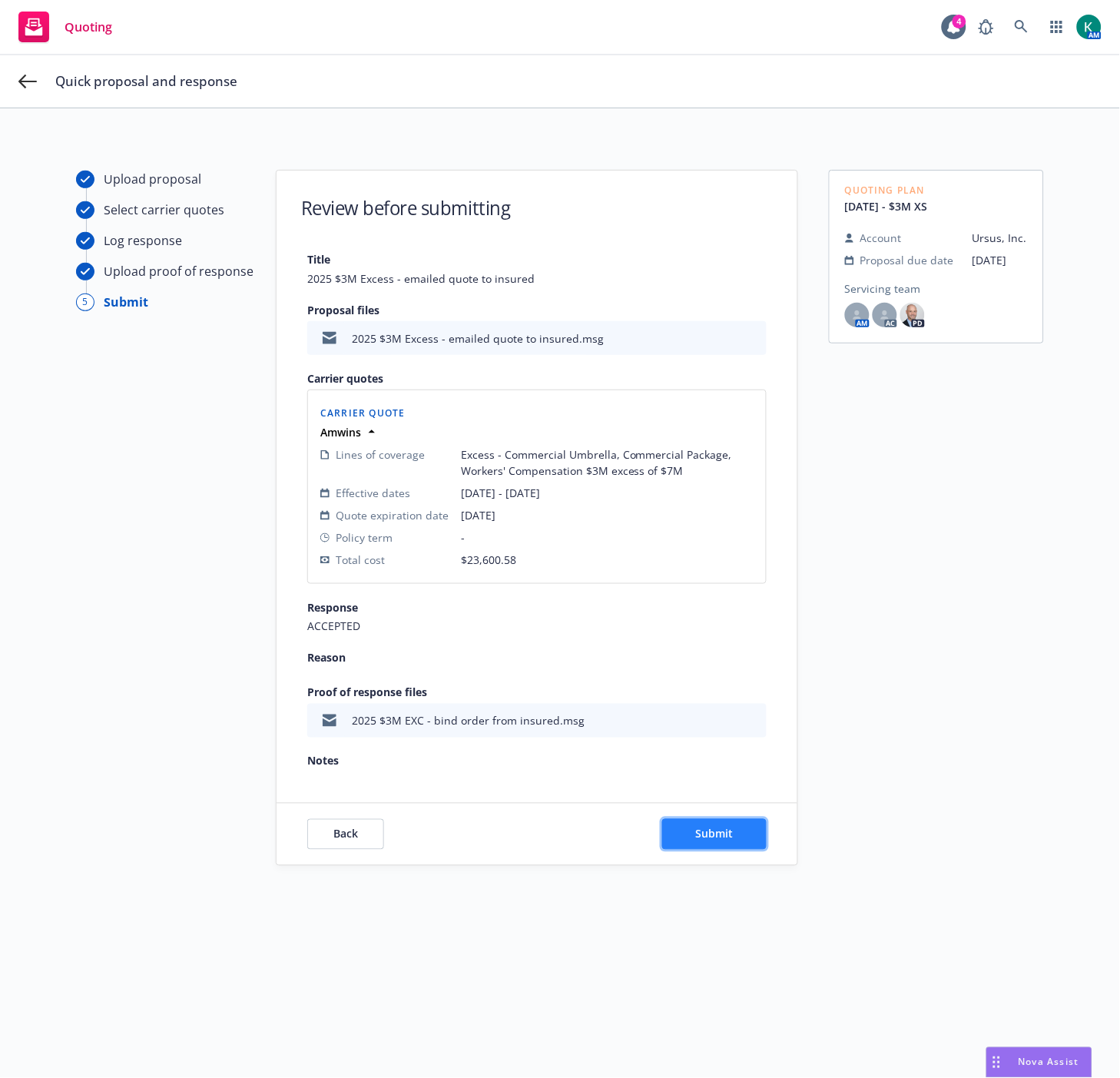
click at [725, 849] on button "Submit" at bounding box center [714, 835] width 104 height 31
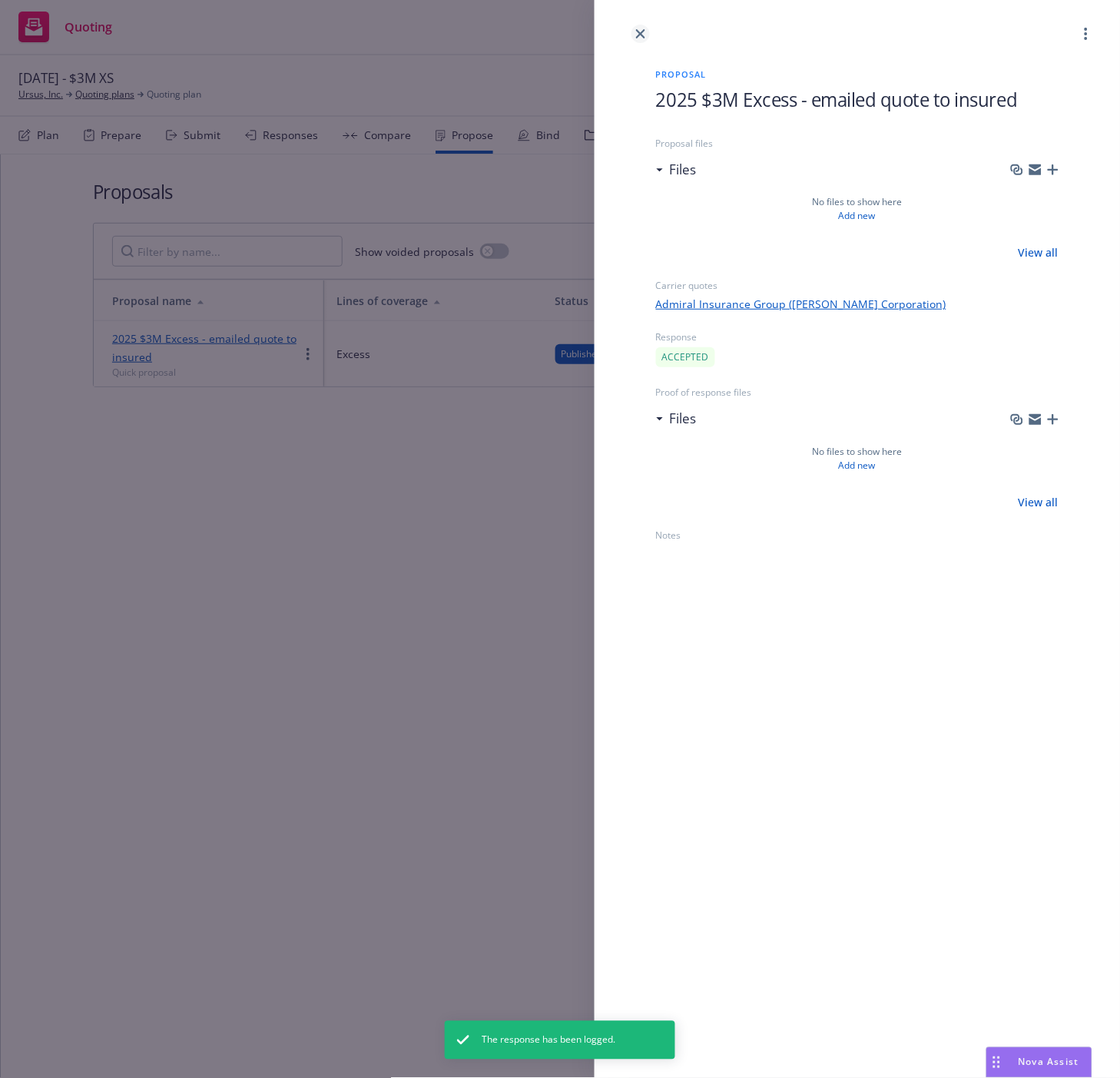
click at [640, 31] on icon "close" at bounding box center [641, 34] width 9 height 9
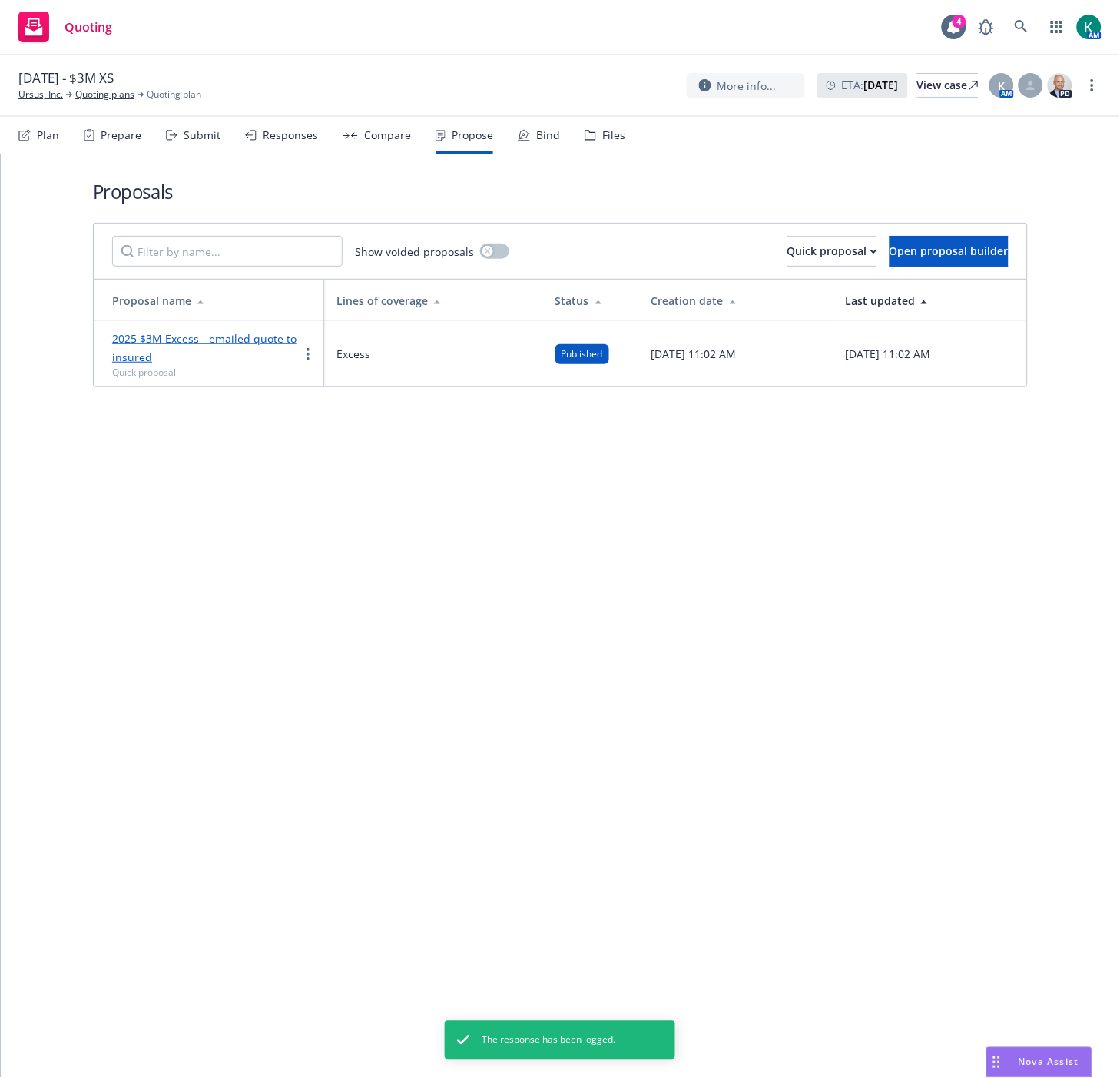
click at [536, 133] on div "Bind" at bounding box center [548, 134] width 24 height 12
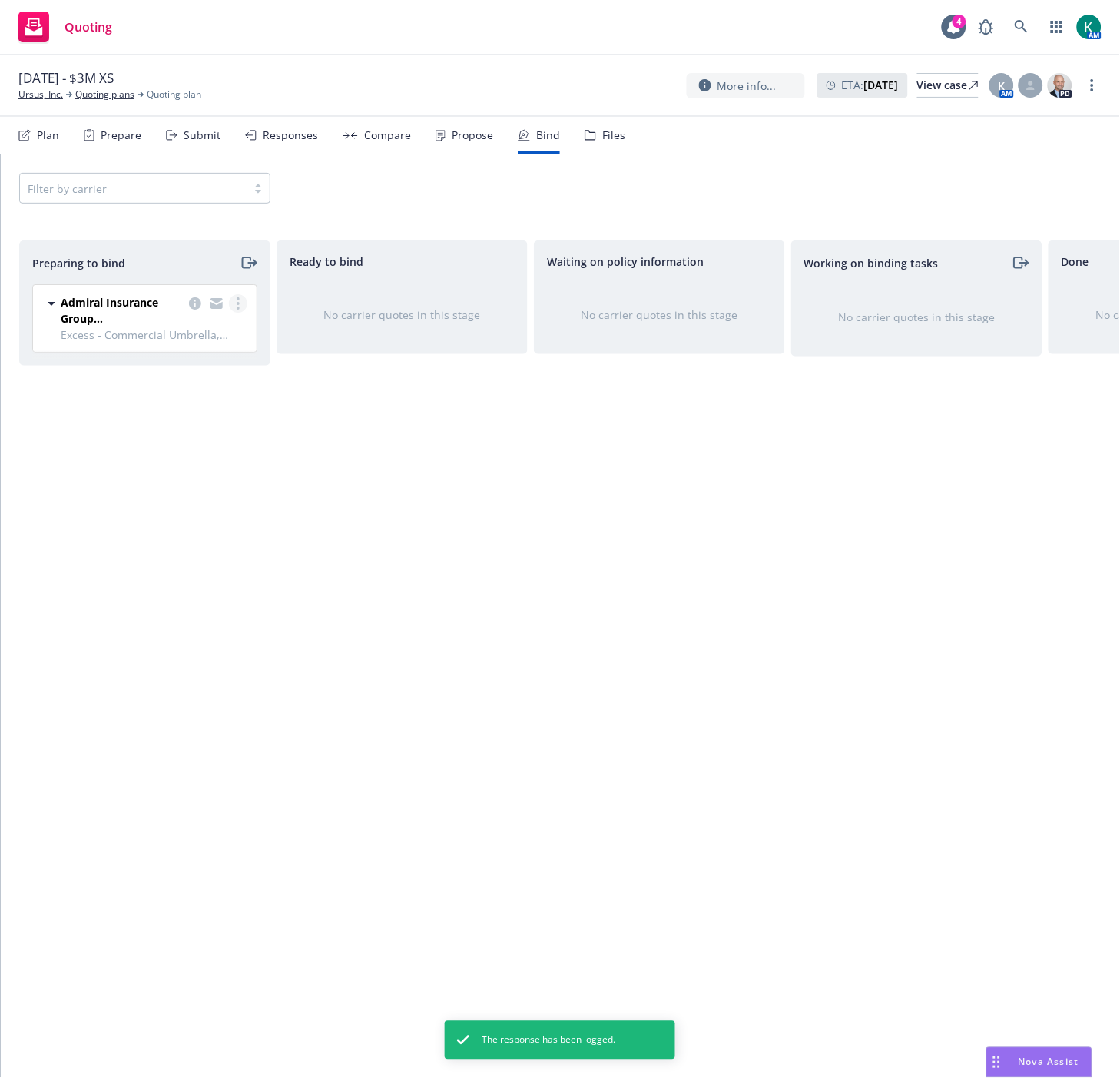
click at [238, 307] on circle "more" at bounding box center [238, 308] width 3 height 3
click at [216, 364] on link "Log bind order" at bounding box center [171, 366] width 151 height 31
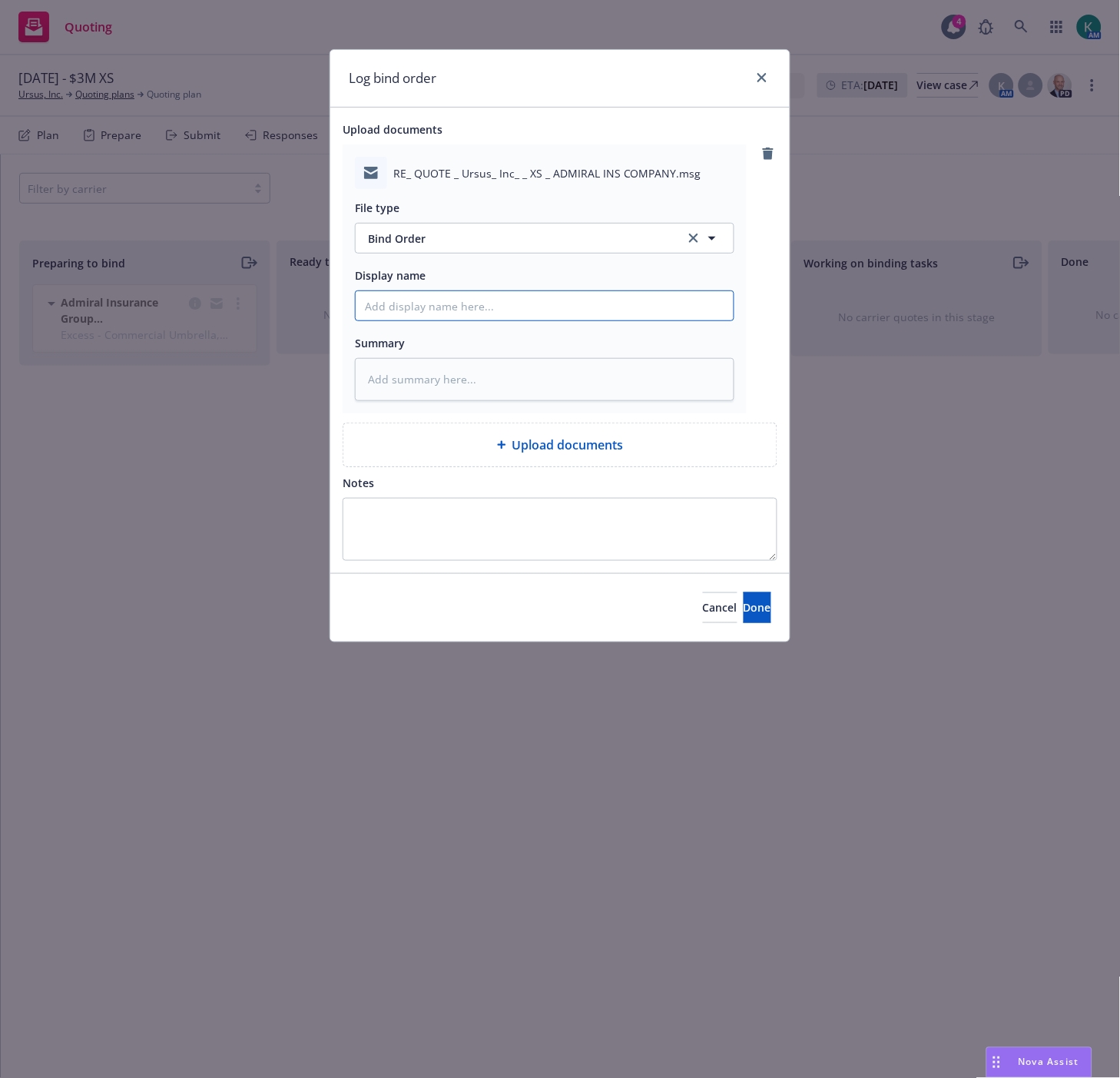
click at [550, 301] on input "Display name" at bounding box center [544, 306] width 378 height 29
click at [752, 608] on button "Done" at bounding box center [757, 608] width 27 height 31
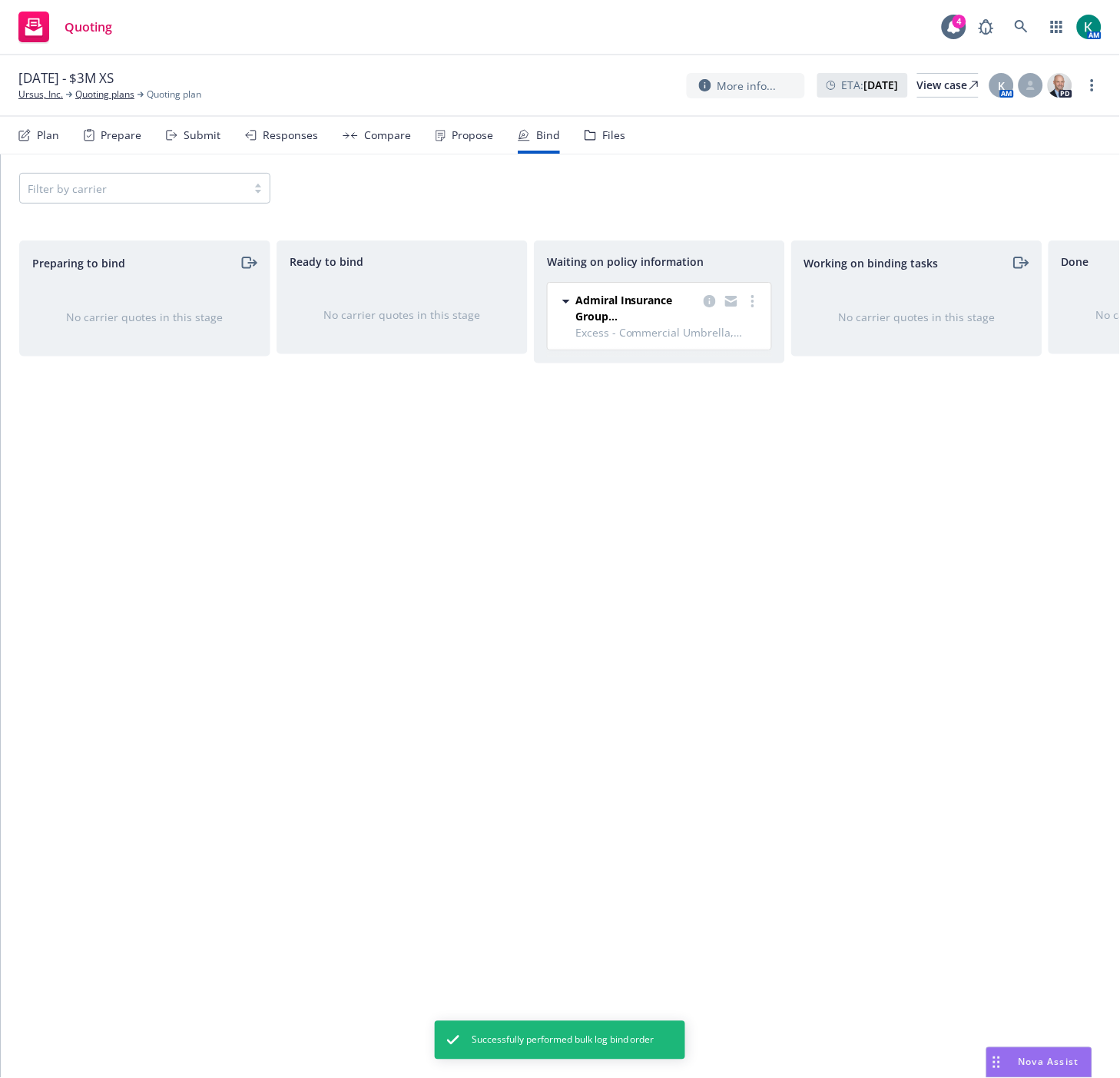
click at [924, 100] on div "[DATE] - $3M XS Ursus, Inc. Quoting plans Quoting plan More info... ETA : [DATE…" at bounding box center [560, 85] width 1083 height 32
click at [927, 89] on div "View case" at bounding box center [947, 85] width 61 height 23
